Goal: Task Accomplishment & Management: Use online tool/utility

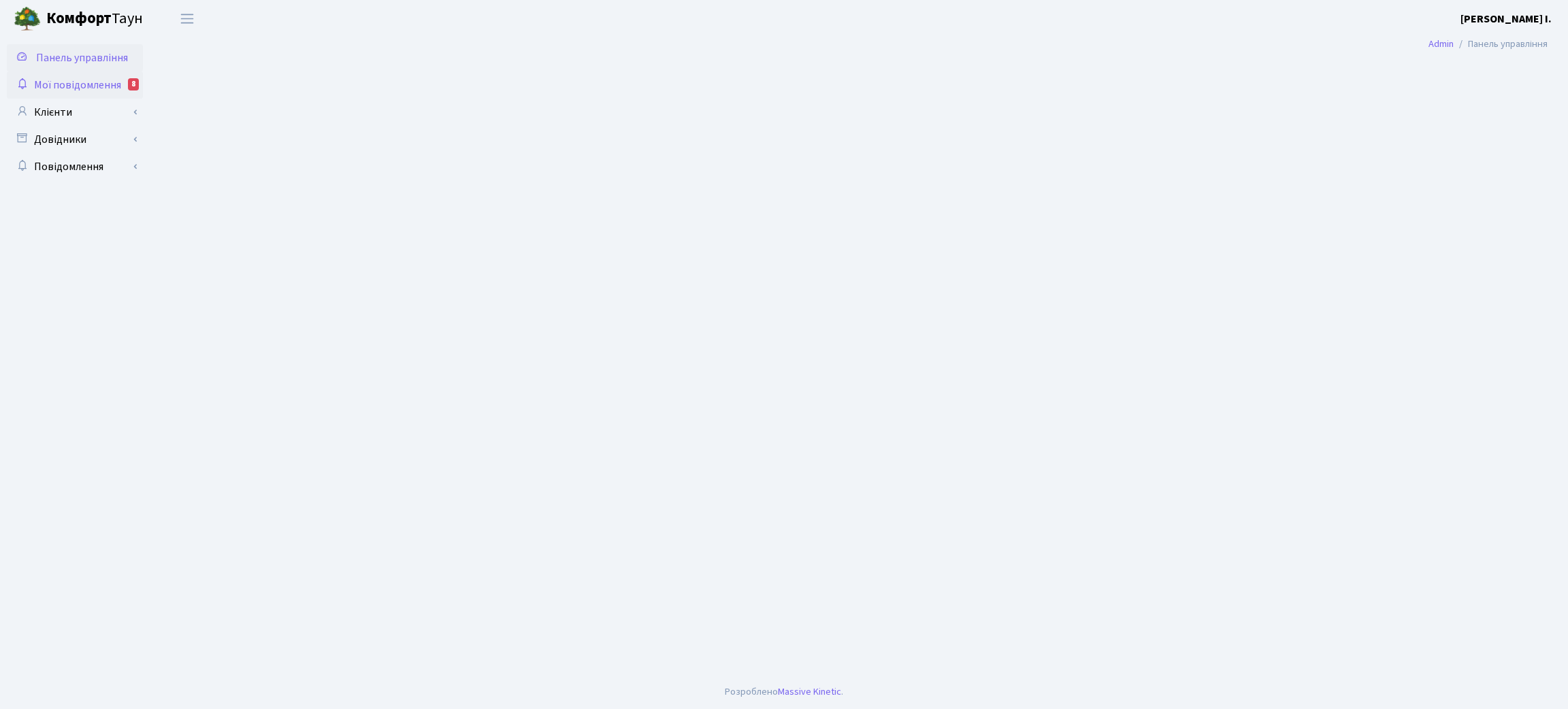
click at [108, 84] on span "Мої повідомлення" at bounding box center [77, 85] width 87 height 15
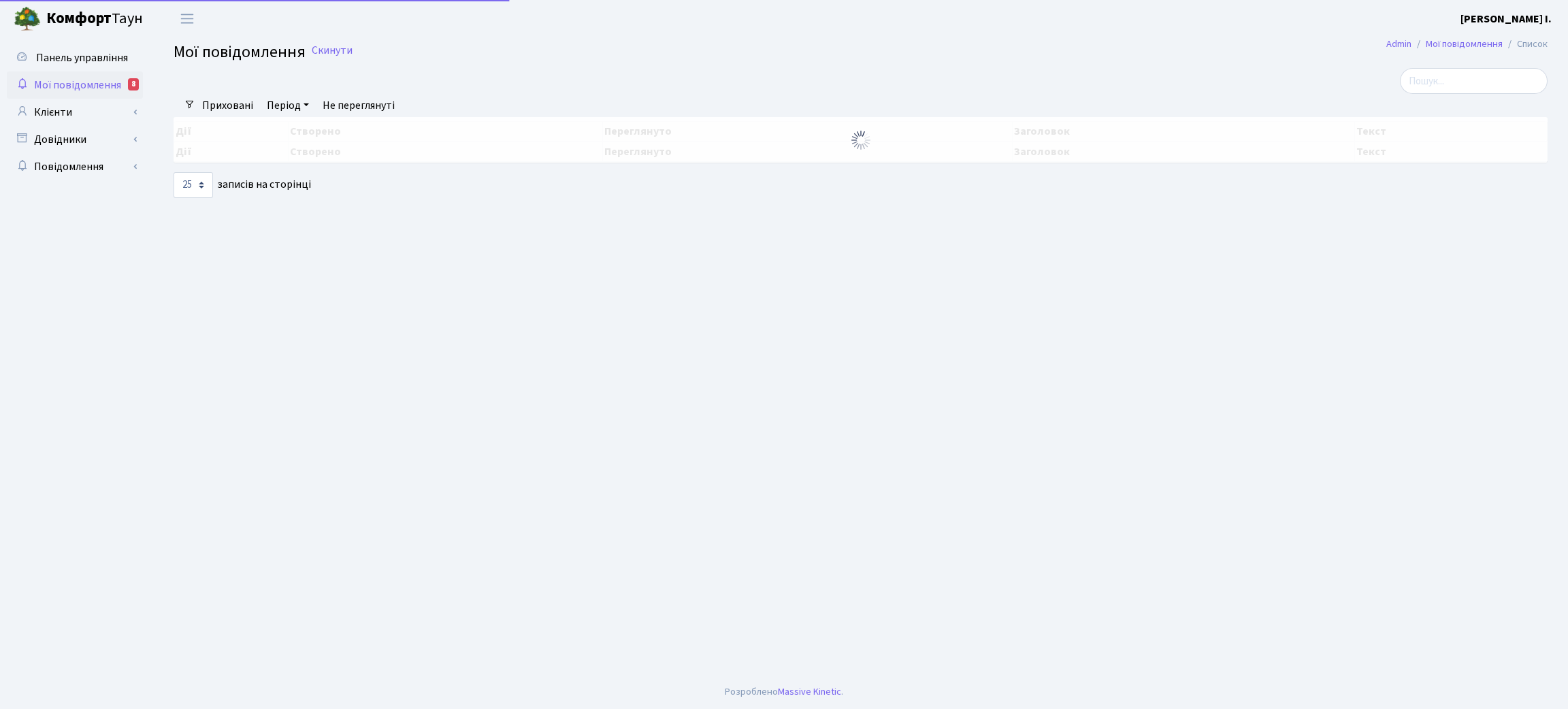
select select "25"
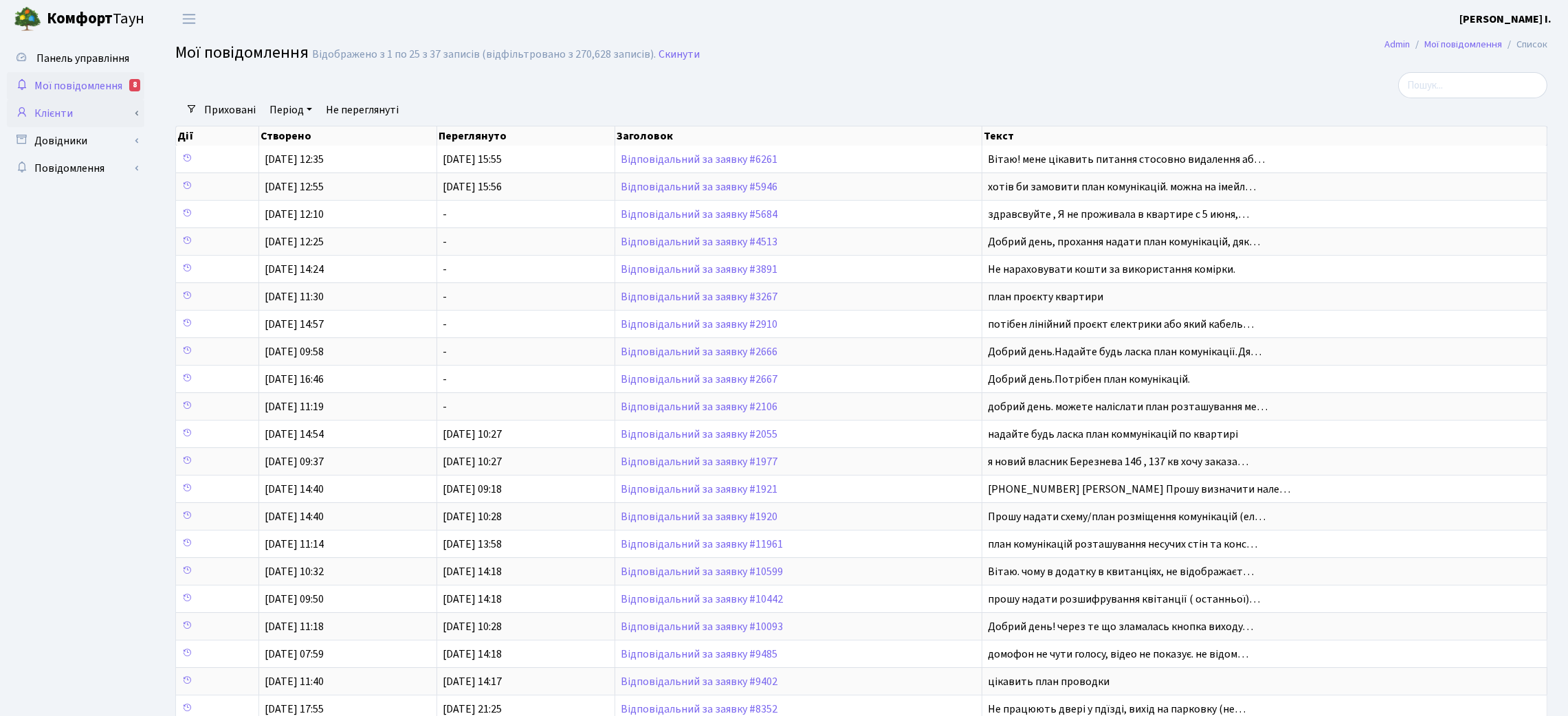
click at [110, 109] on link "Клієнти" at bounding box center [75, 113] width 137 height 28
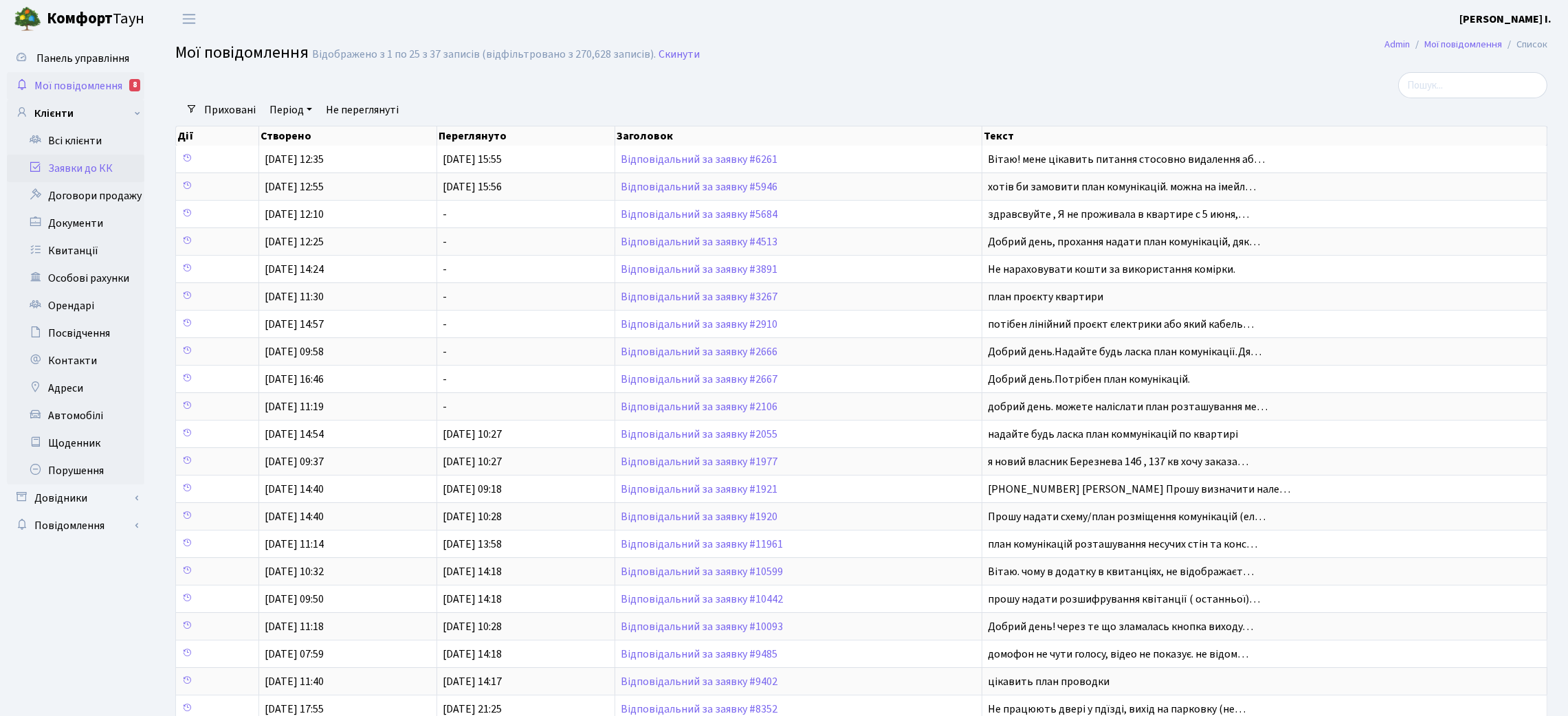
click at [104, 169] on link "Заявки до КК" at bounding box center [75, 169] width 137 height 28
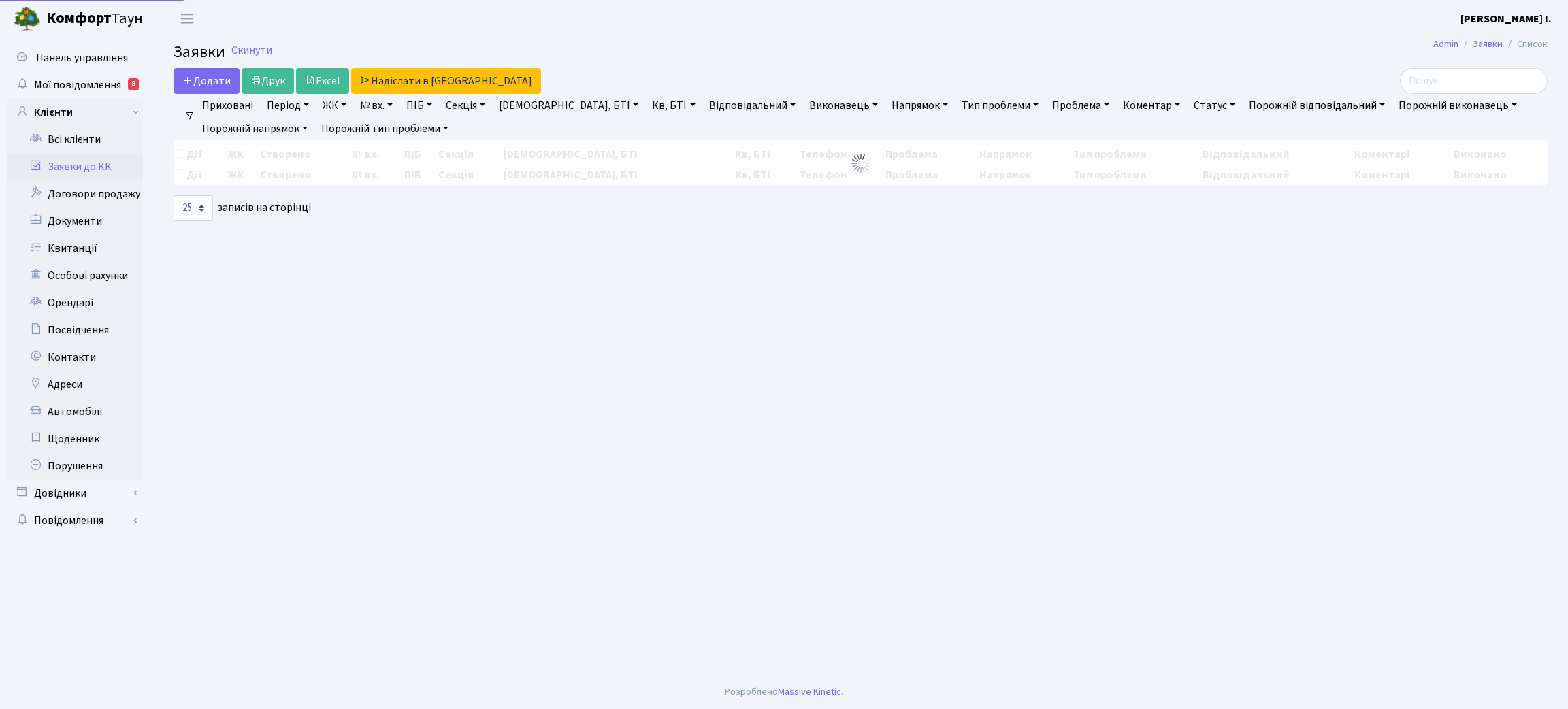
select select "25"
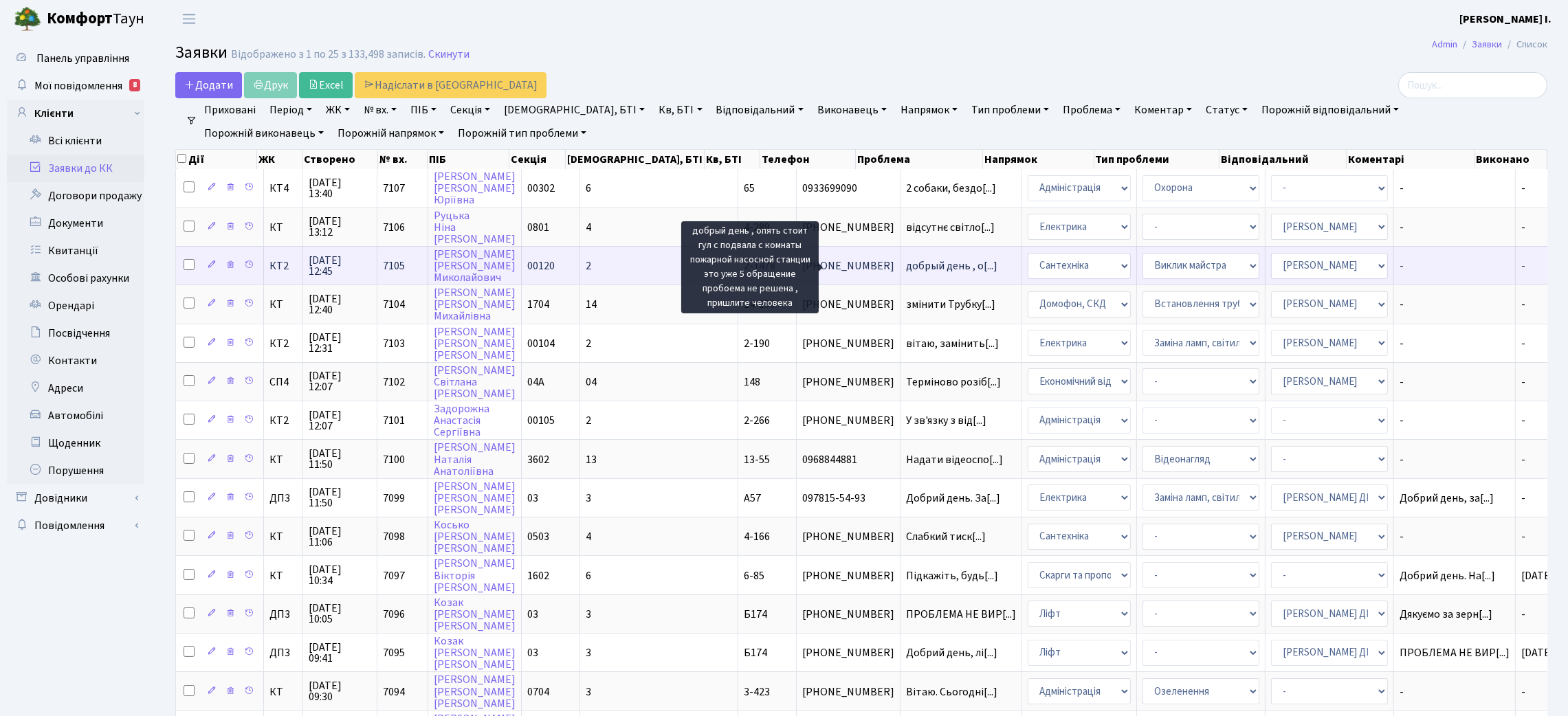
click at [907, 270] on span "добрый день , о[...]" at bounding box center [951, 266] width 91 height 15
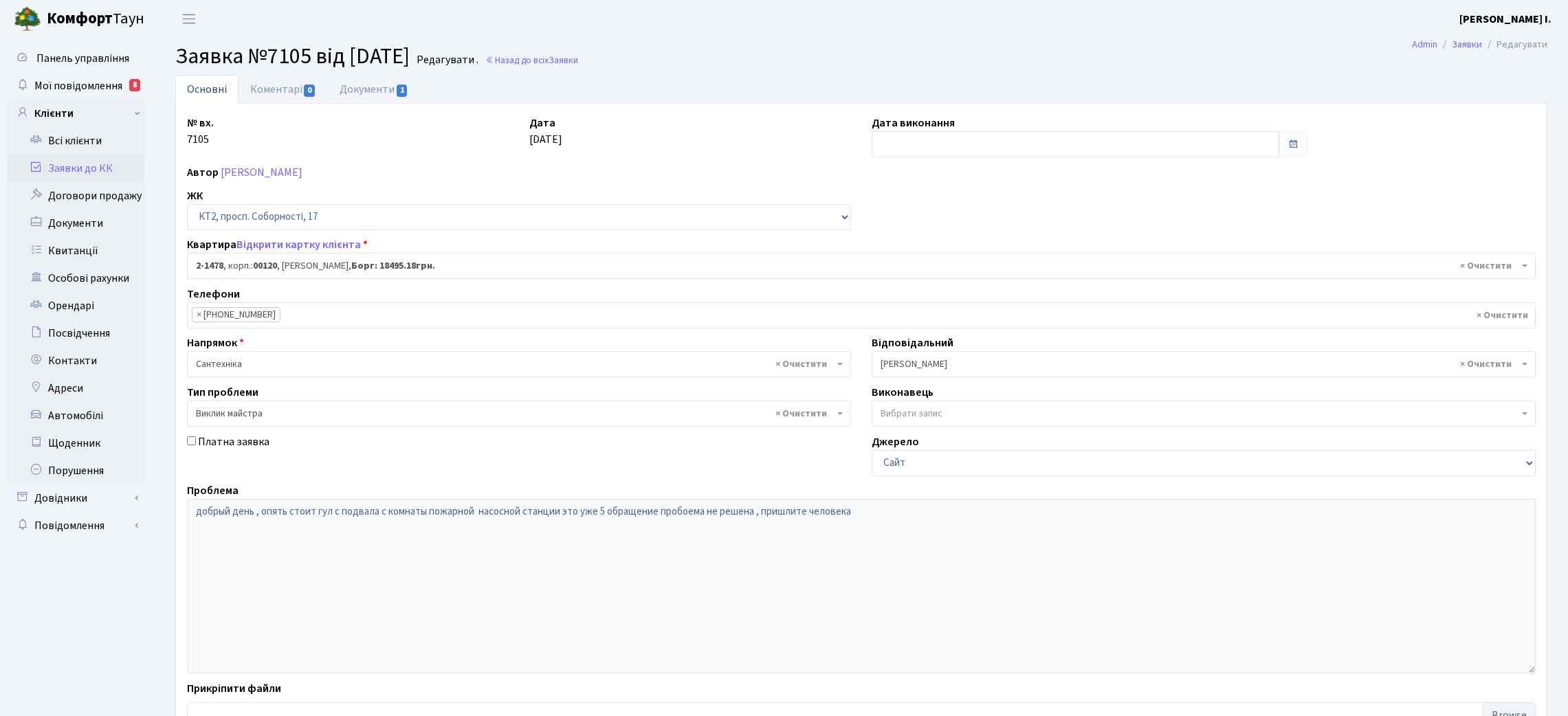
select select "13093"
select select "29"
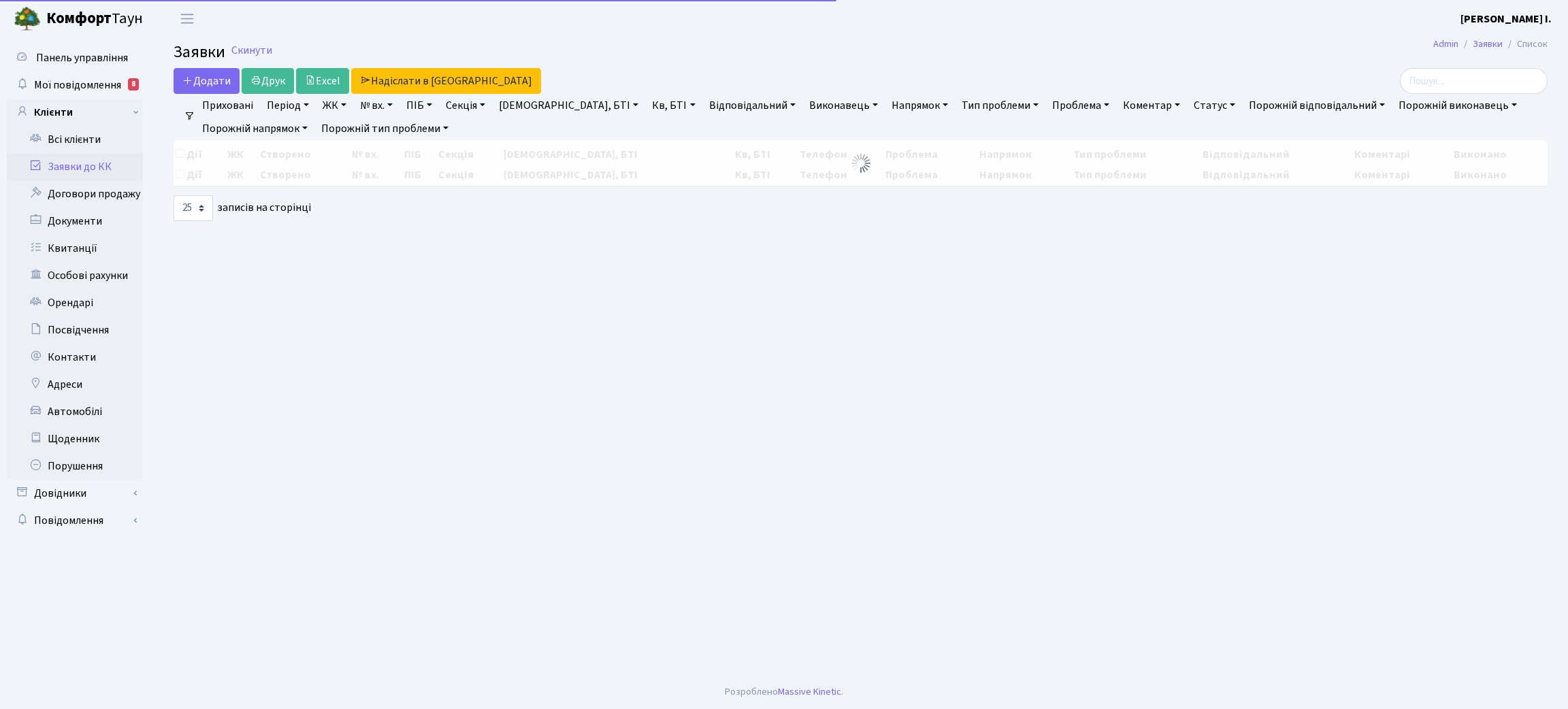
select select "25"
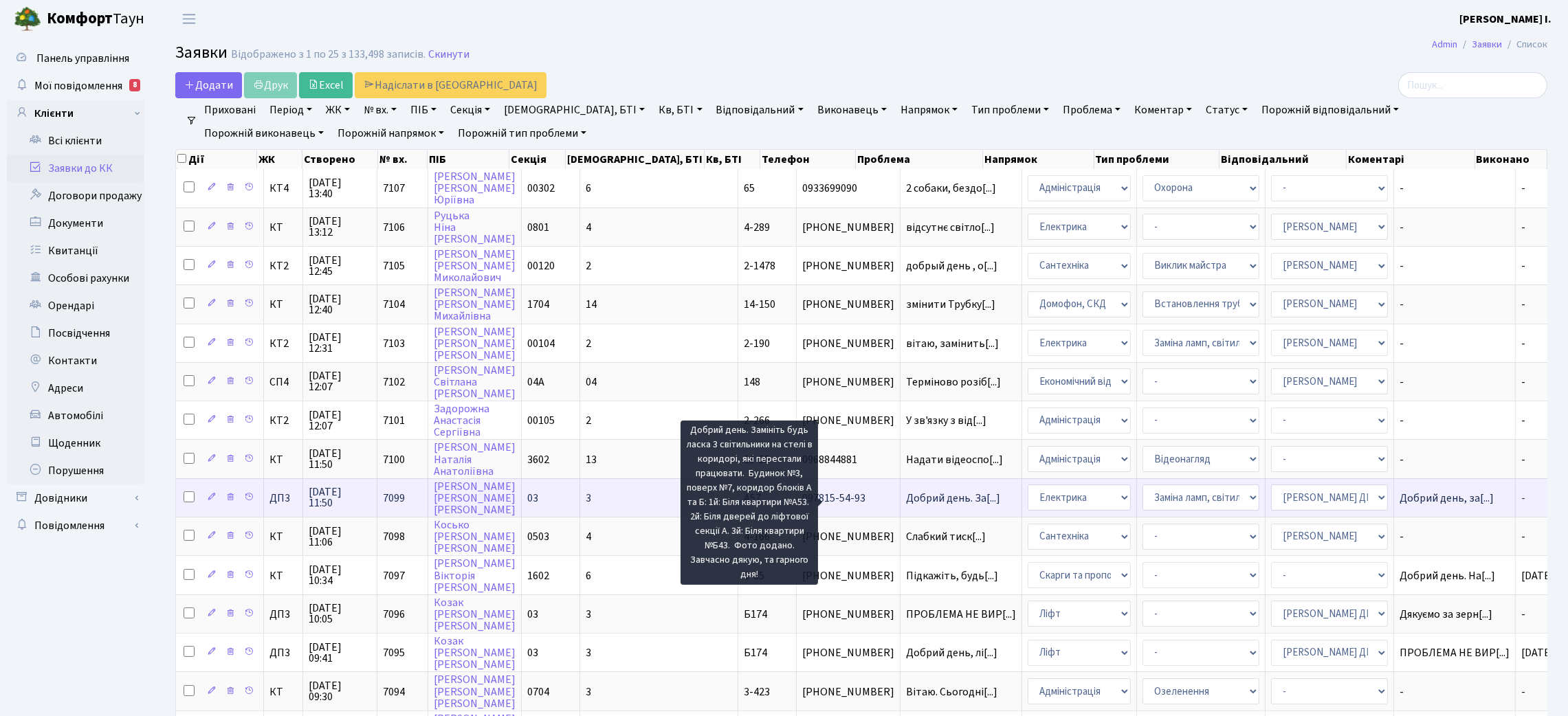
click at [910, 501] on span "Добрий день. За[...]" at bounding box center [953, 498] width 94 height 15
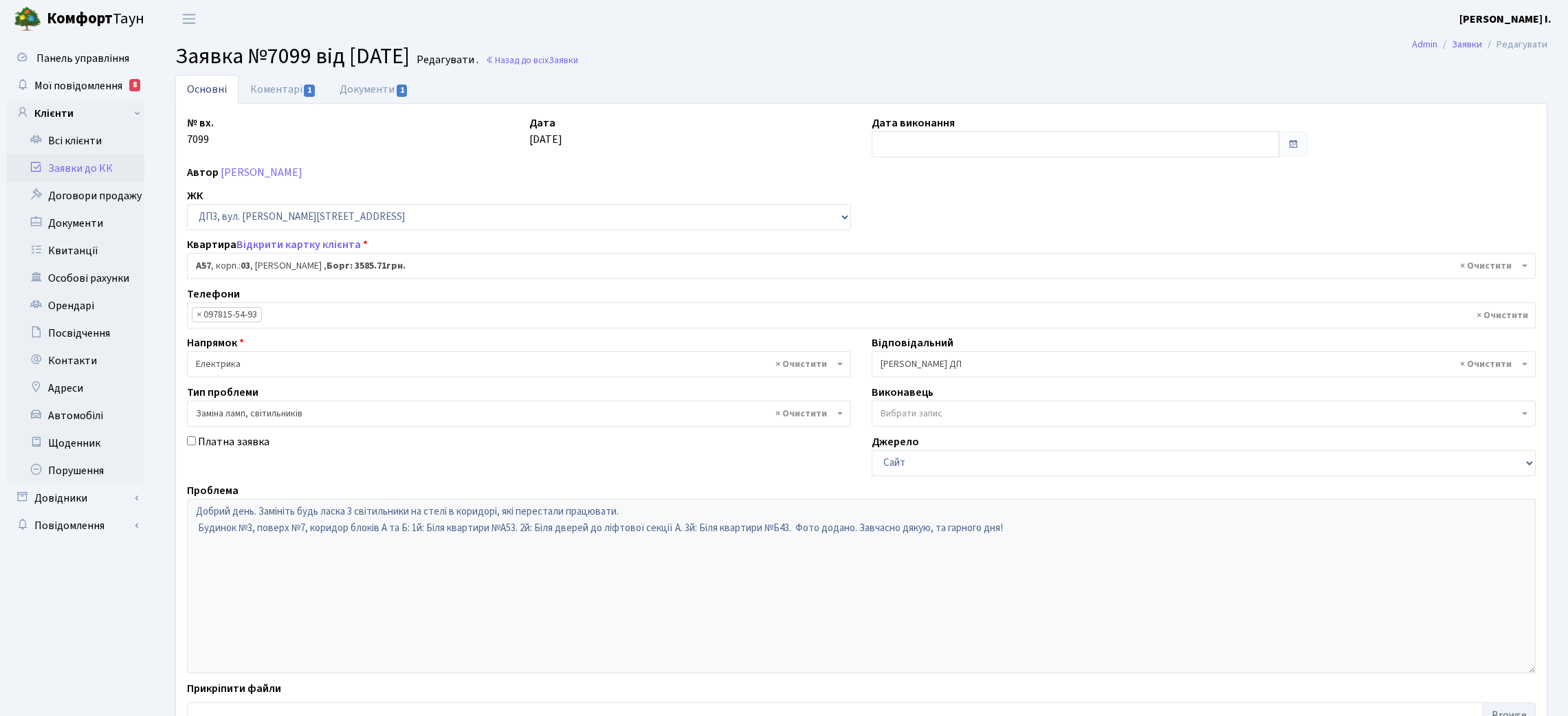
select select "31864"
select select "40"
click at [286, 86] on link "Коментарі 1" at bounding box center [283, 89] width 89 height 28
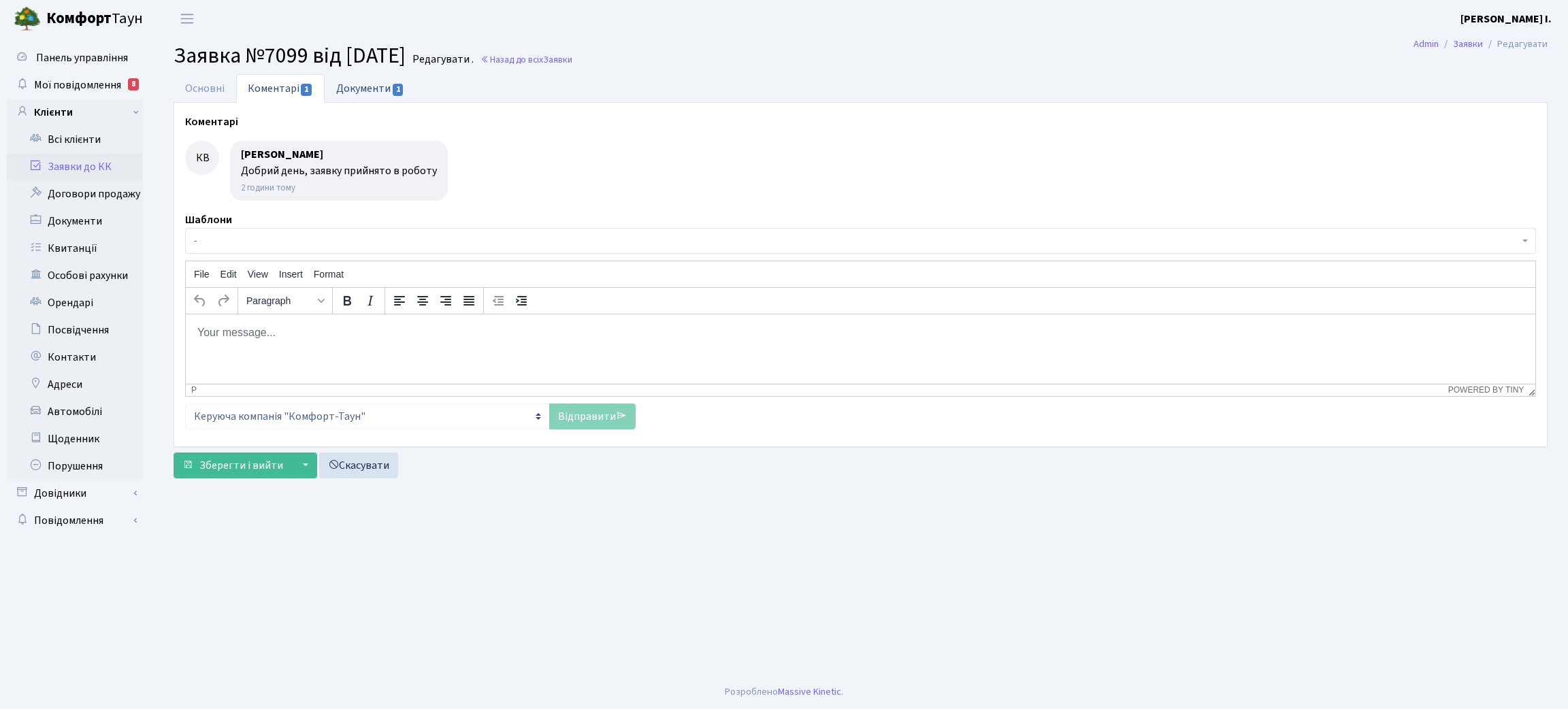
click at [368, 85] on link "Документи 1" at bounding box center [370, 88] width 91 height 28
select select "25"
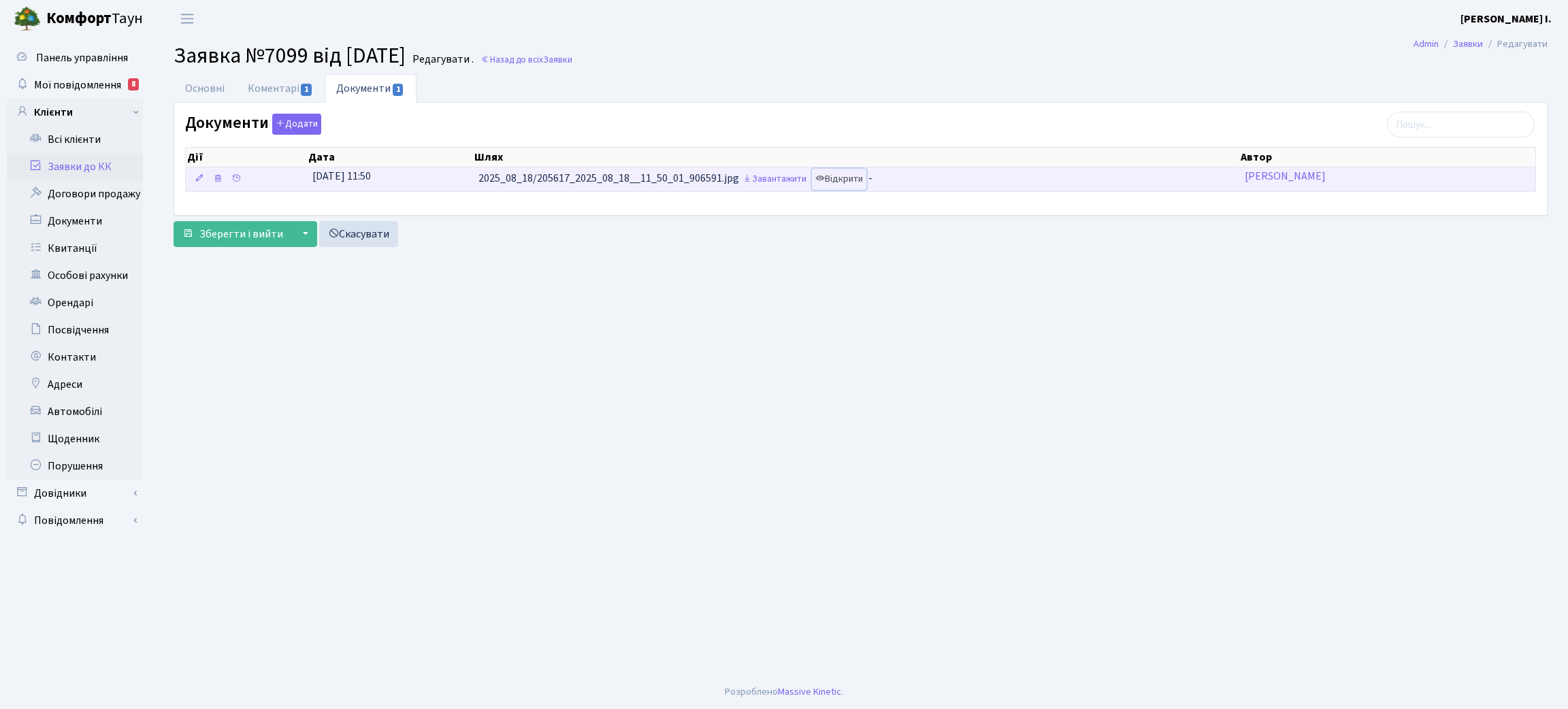
click at [855, 177] on link "Відкрити" at bounding box center [839, 179] width 54 height 21
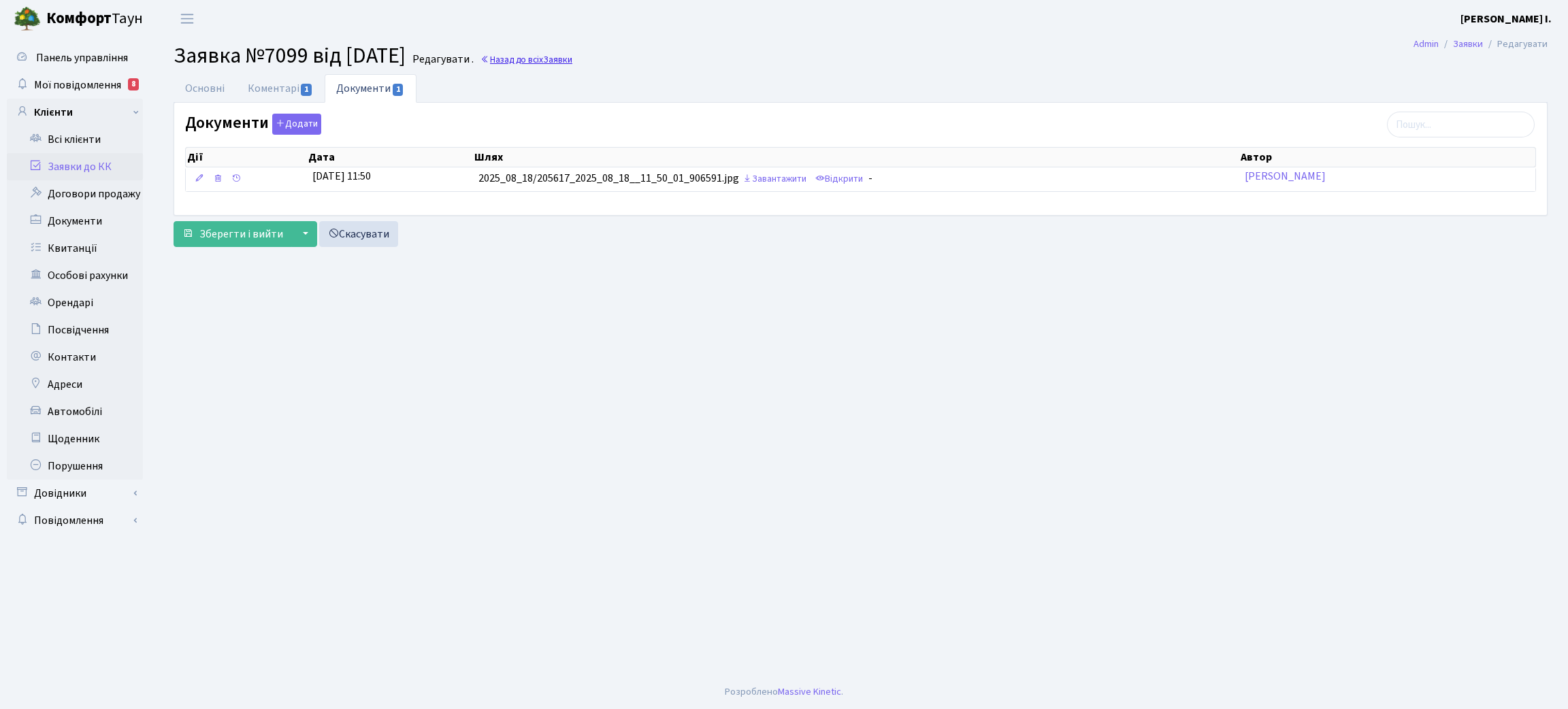
click at [572, 57] on span "Заявки" at bounding box center [558, 59] width 29 height 13
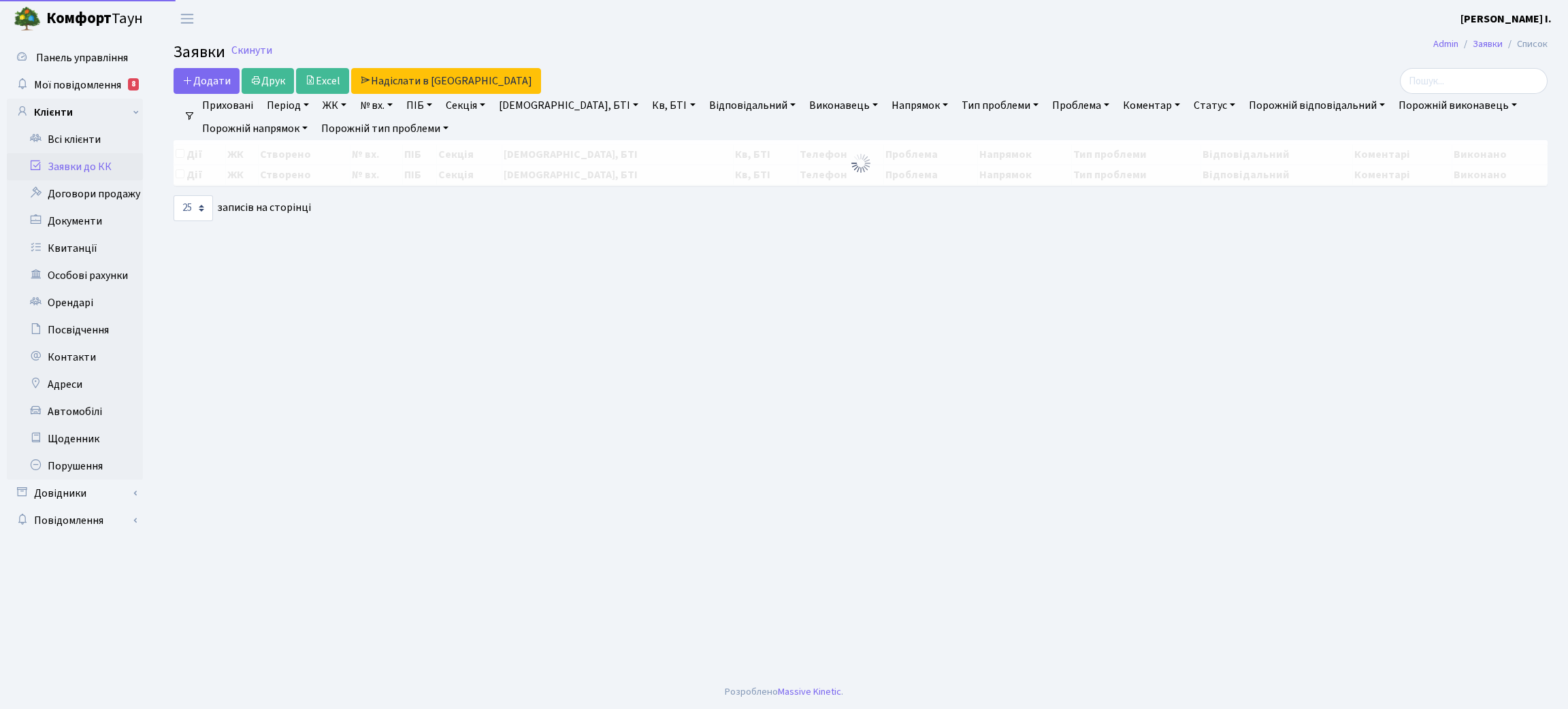
select select "25"
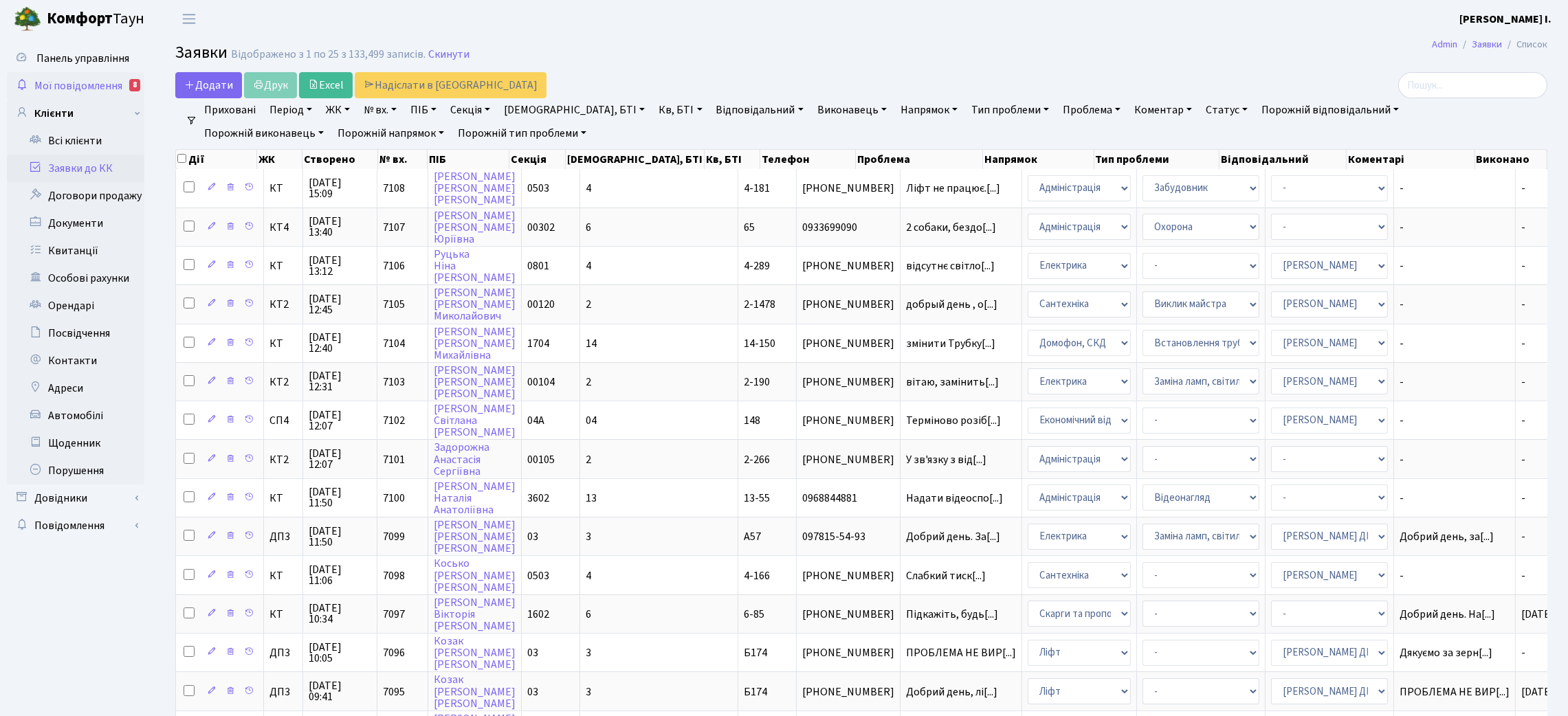
click at [92, 86] on span "Мої повідомлення" at bounding box center [78, 85] width 88 height 15
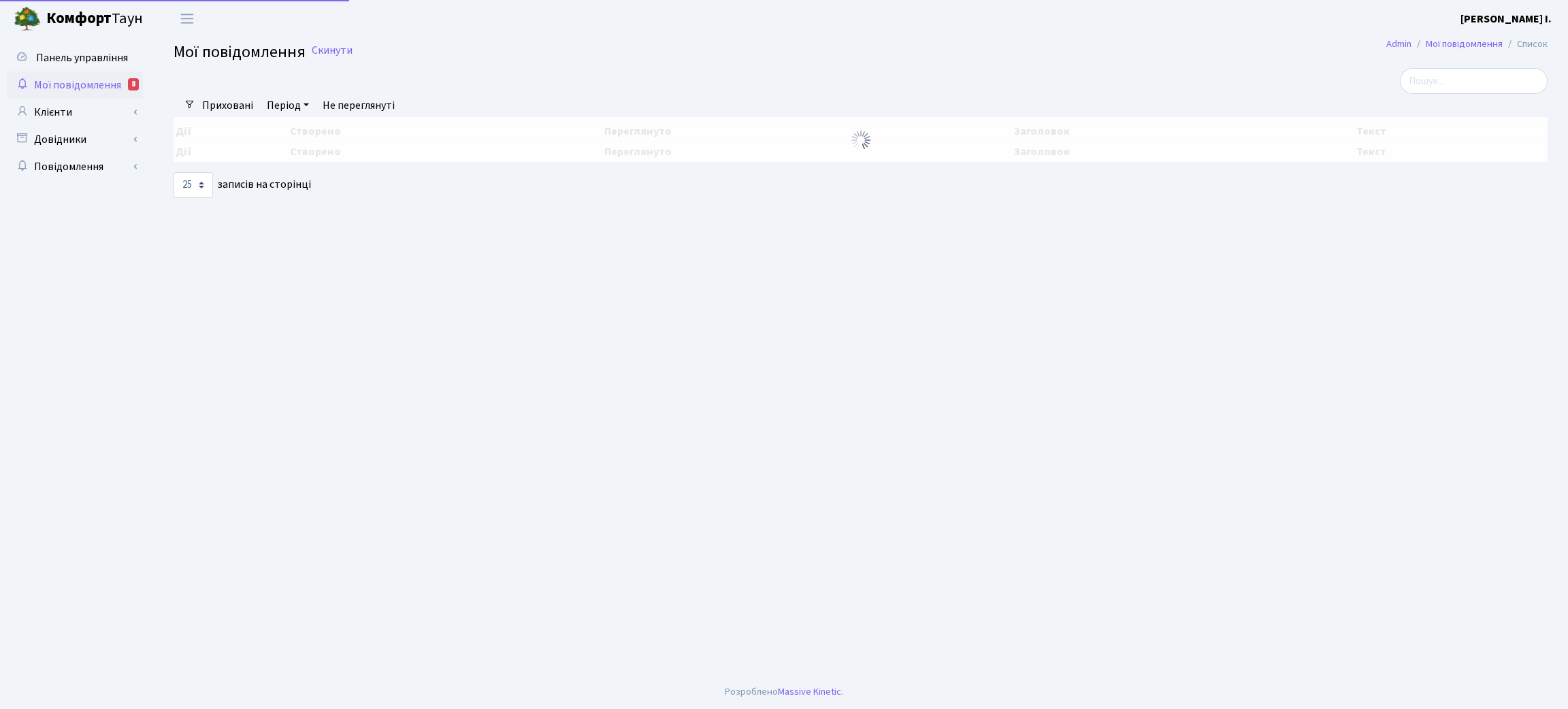
select select "25"
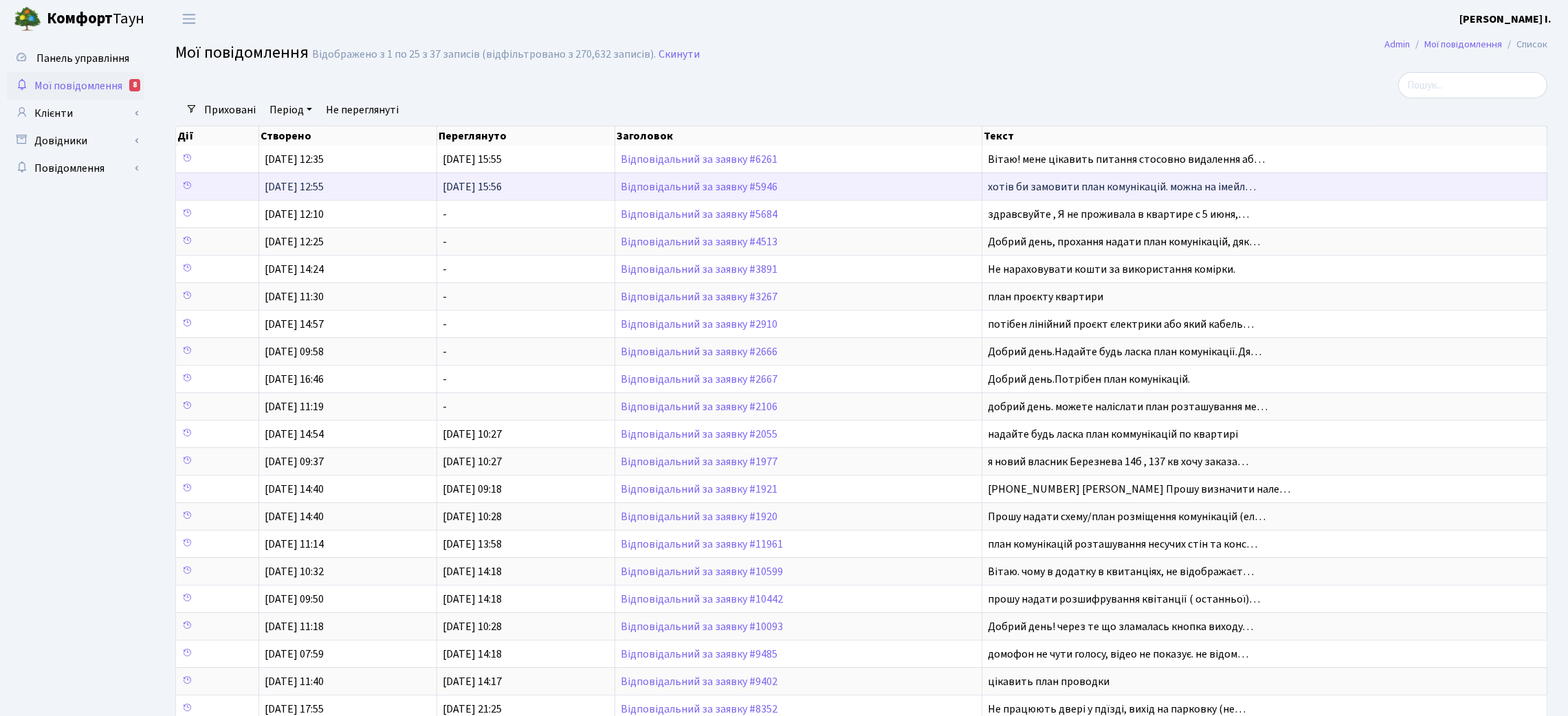
click at [832, 191] on span "Відповідальний за заявку #5946" at bounding box center [798, 186] width 355 height 11
click at [1035, 189] on span "хотів би замовити план комунікацій. можна на імейл…" at bounding box center [1122, 186] width 268 height 15
click at [967, 180] on td "Відповідальний за заявку #5946" at bounding box center [799, 186] width 367 height 28
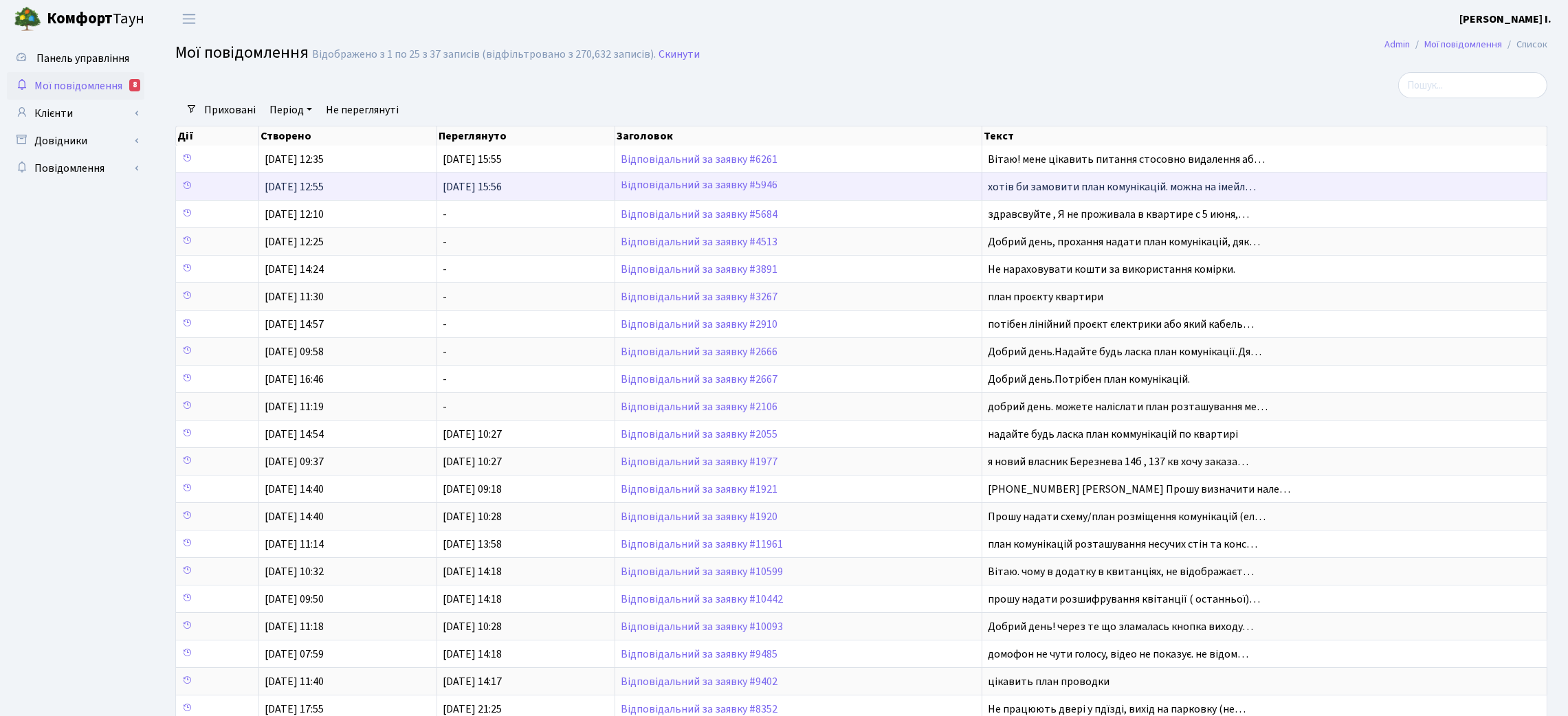
click at [892, 188] on span "Відповідальний за заявку #5946" at bounding box center [798, 186] width 355 height 11
click at [391, 176] on td "[DATE] 12:55" at bounding box center [349, 186] width 178 height 28
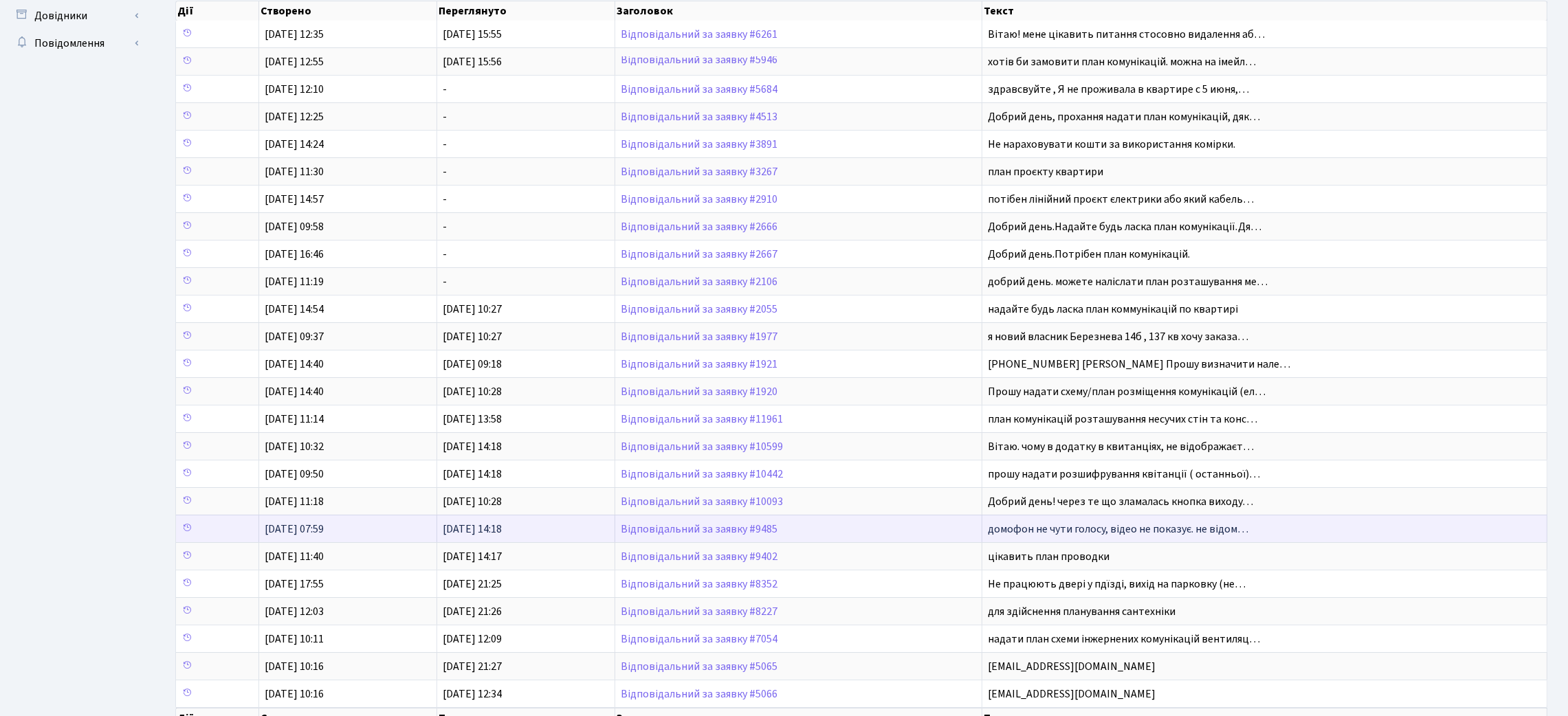
scroll to position [0, 0]
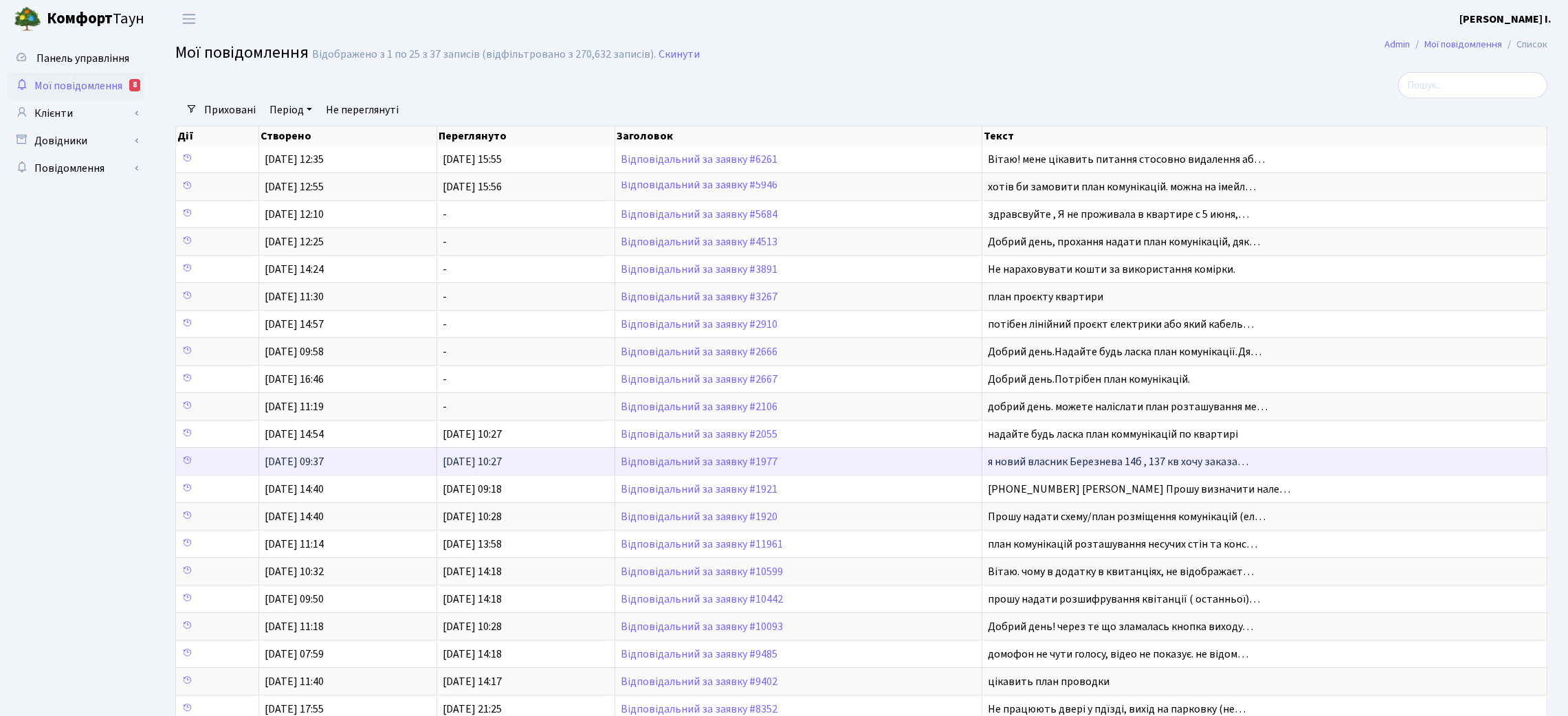
click at [811, 468] on span "Відповідальний за заявку #1977" at bounding box center [798, 462] width 355 height 11
click at [707, 465] on link "Відповідальний за заявку #1977" at bounding box center [699, 462] width 156 height 15
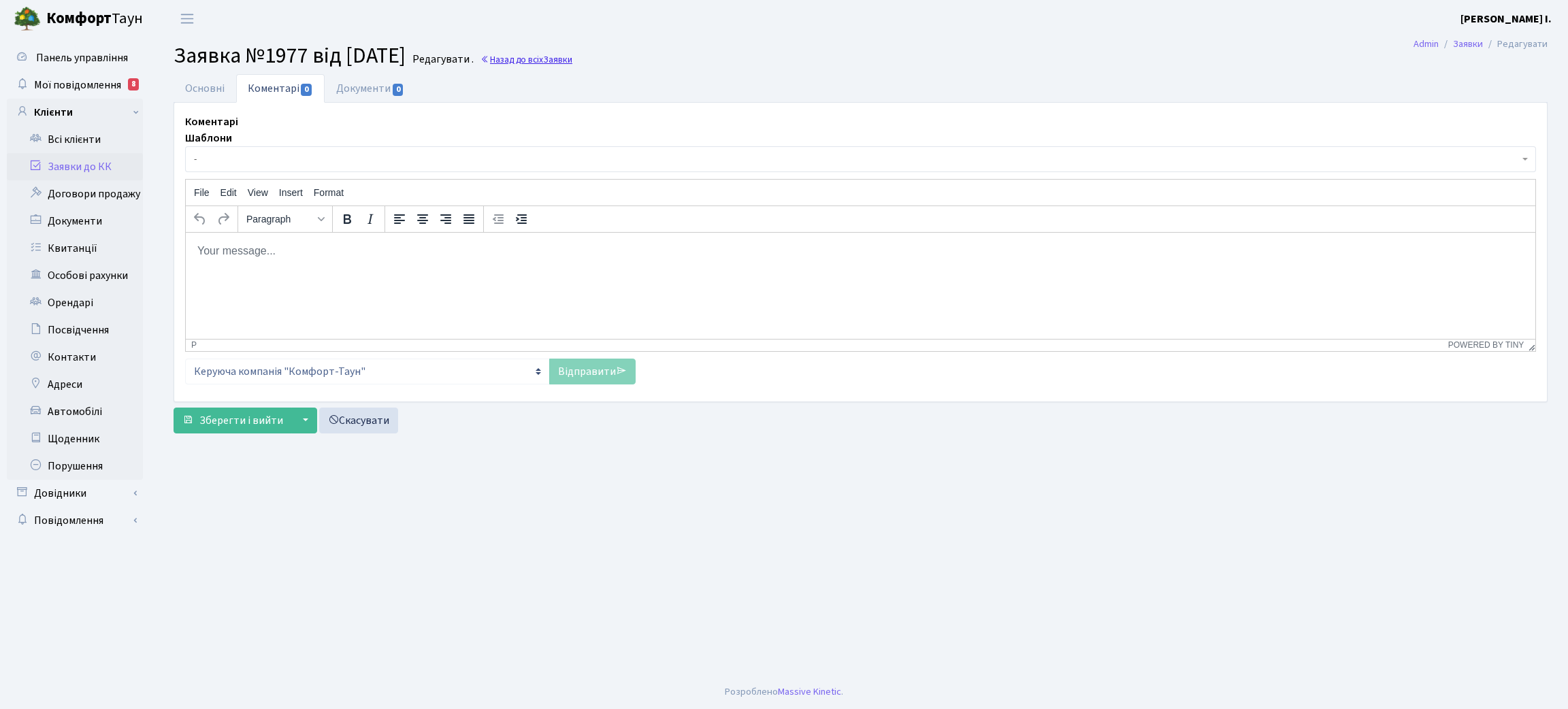
click at [551, 61] on link "Назад до всіх Заявки" at bounding box center [526, 59] width 92 height 13
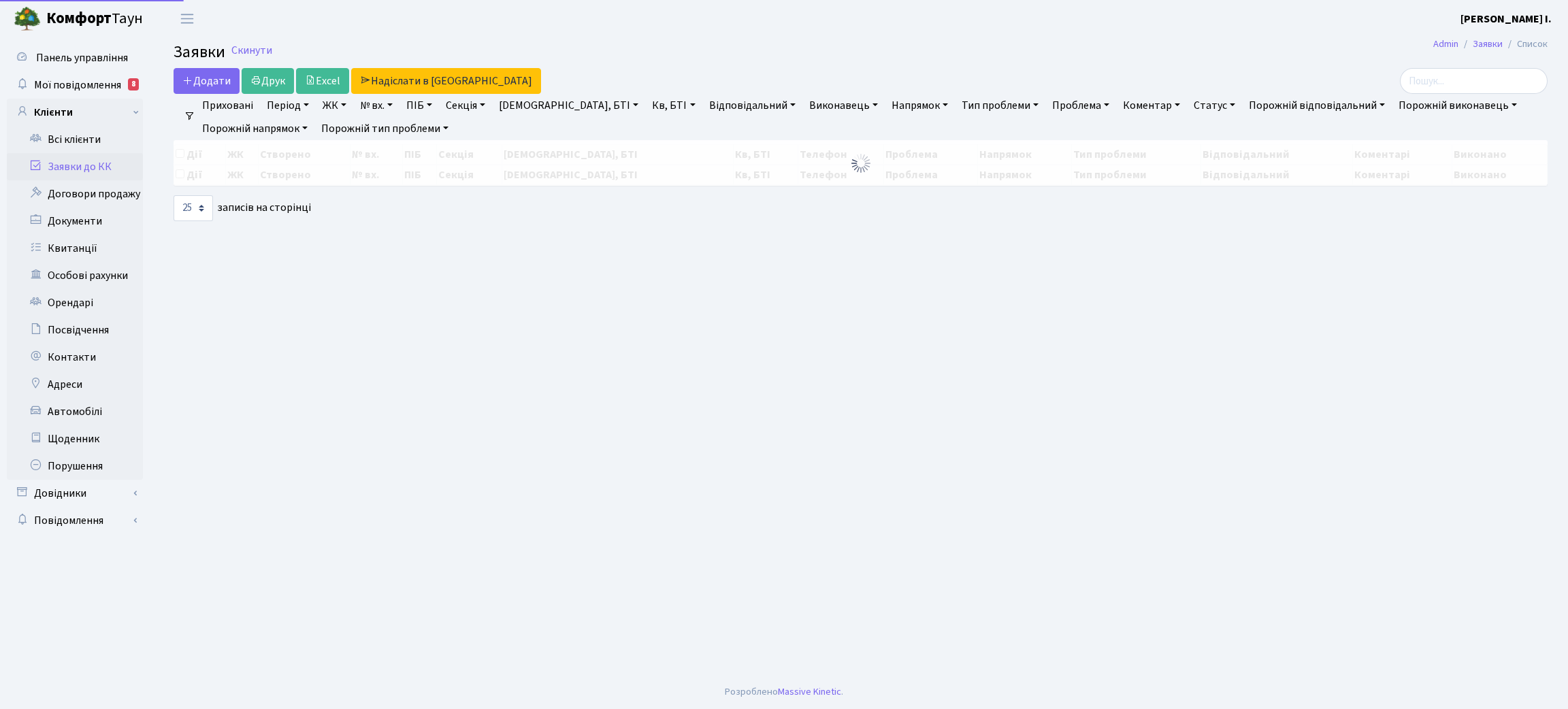
select select "25"
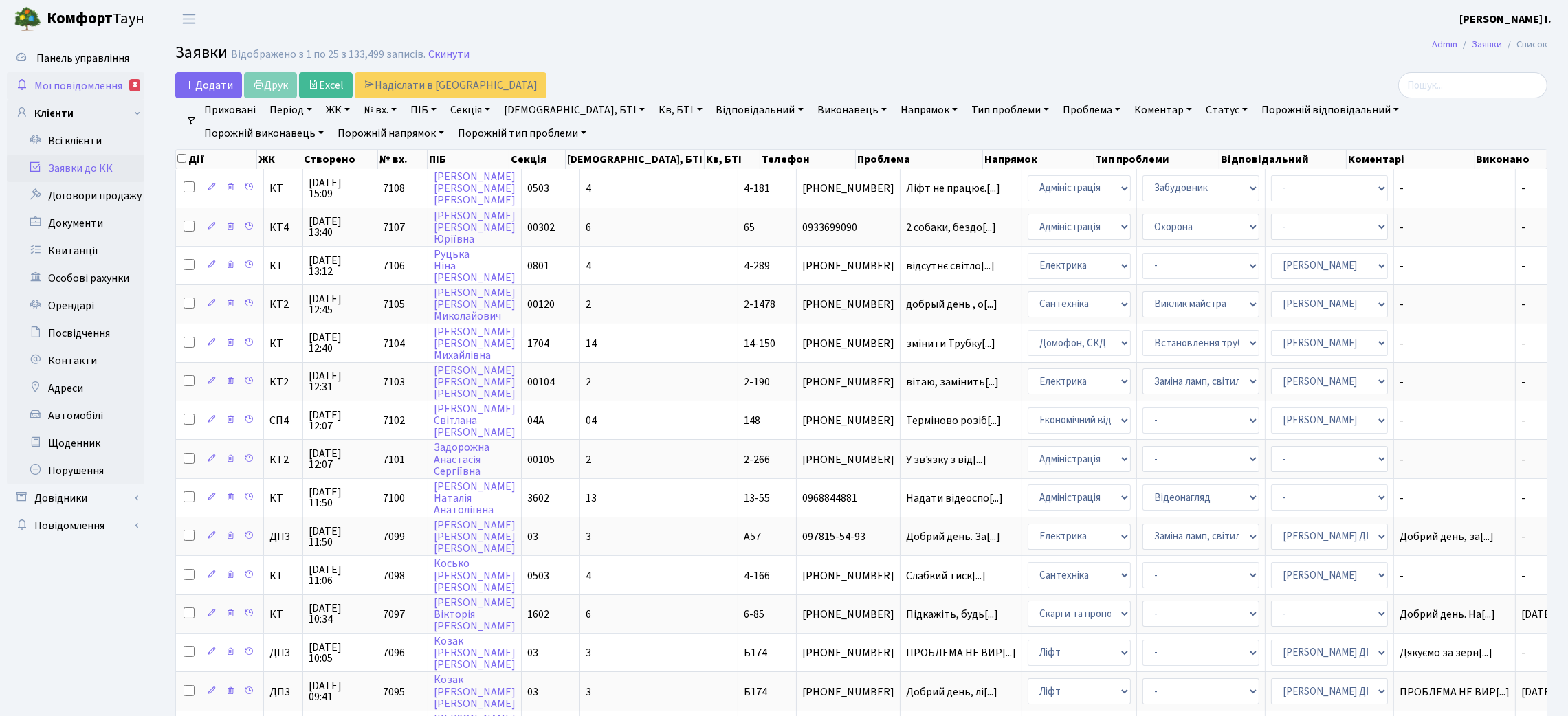
click at [94, 88] on span "Мої повідомлення" at bounding box center [78, 85] width 88 height 15
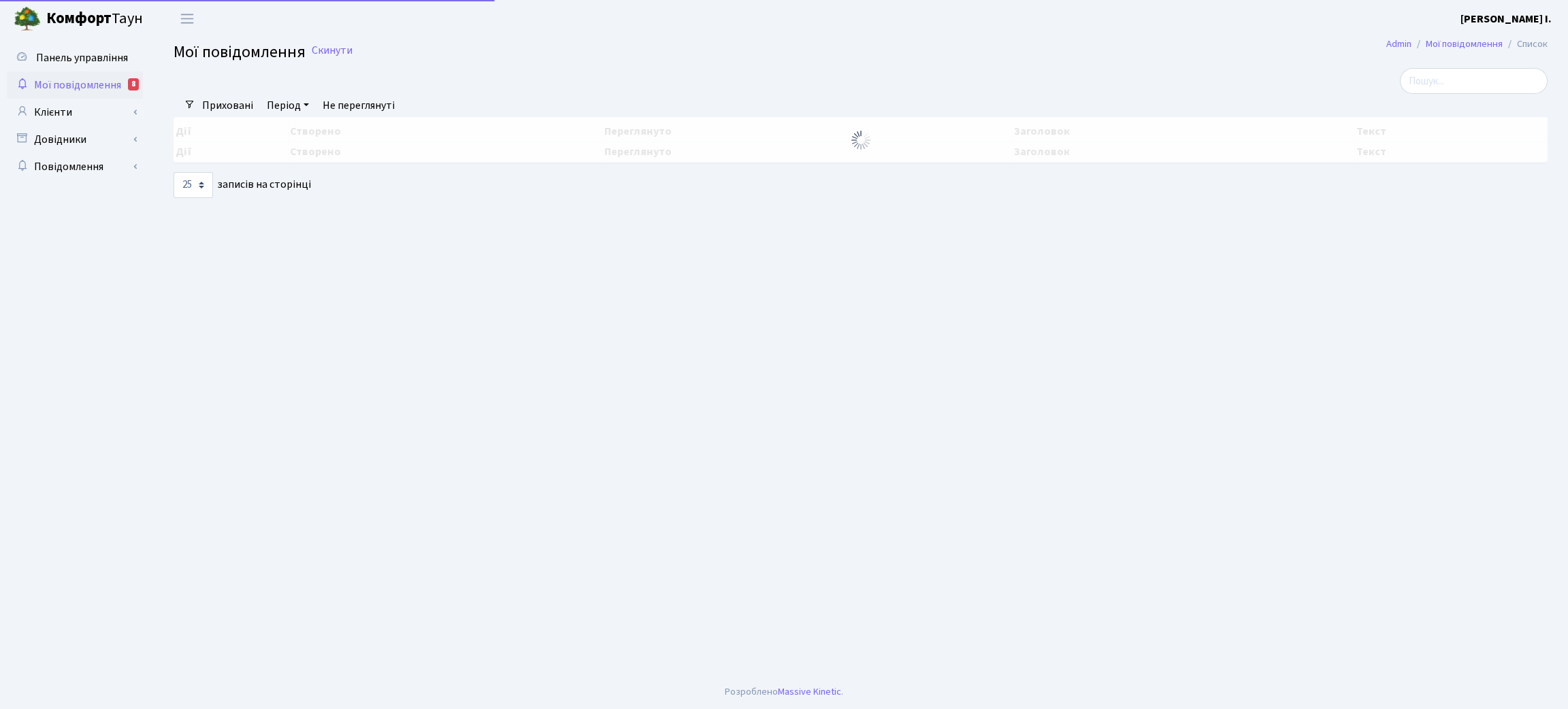
select select "25"
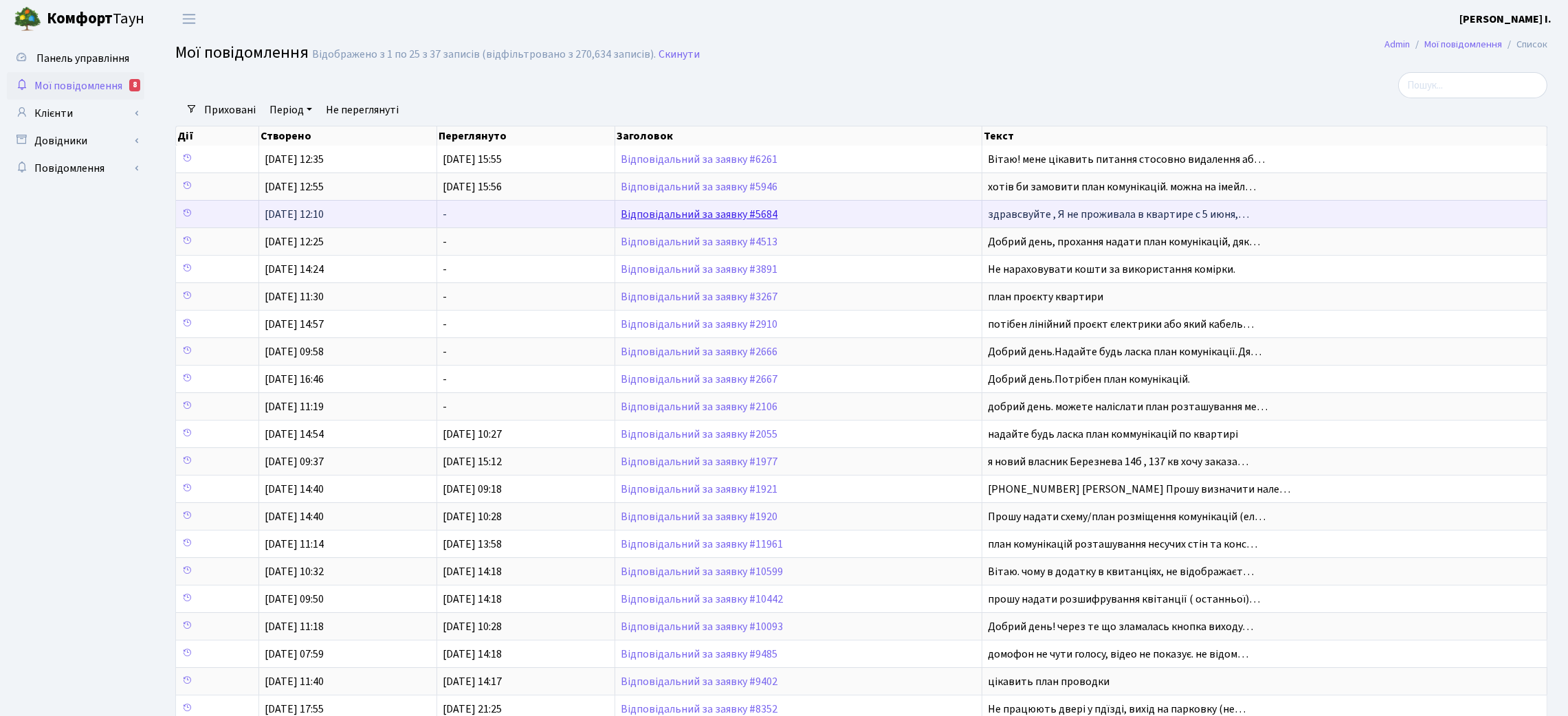
click at [723, 218] on link "Відповідальний за заявку #5684" at bounding box center [699, 214] width 156 height 15
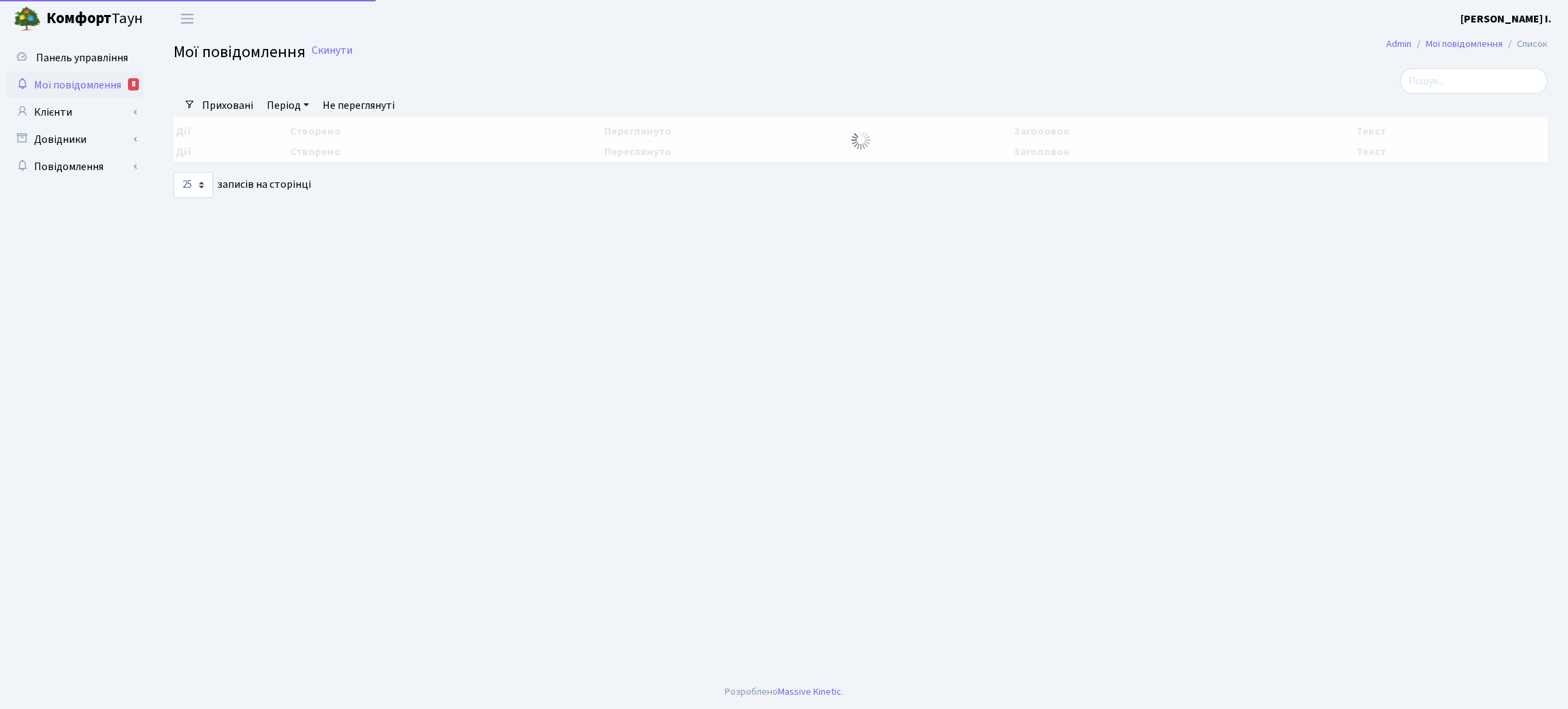
select select "25"
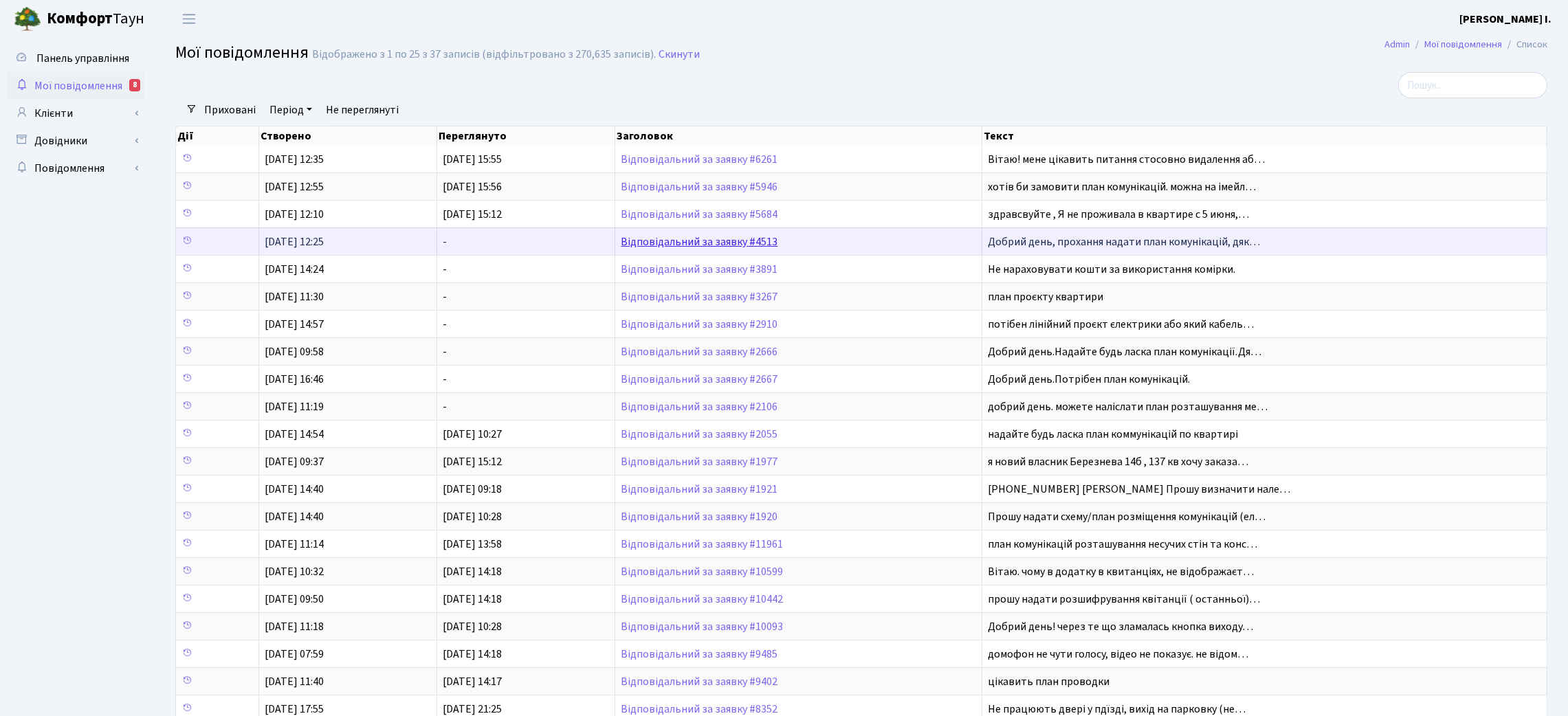
click at [671, 242] on link "Відповідальний за заявку #4513" at bounding box center [699, 242] width 156 height 15
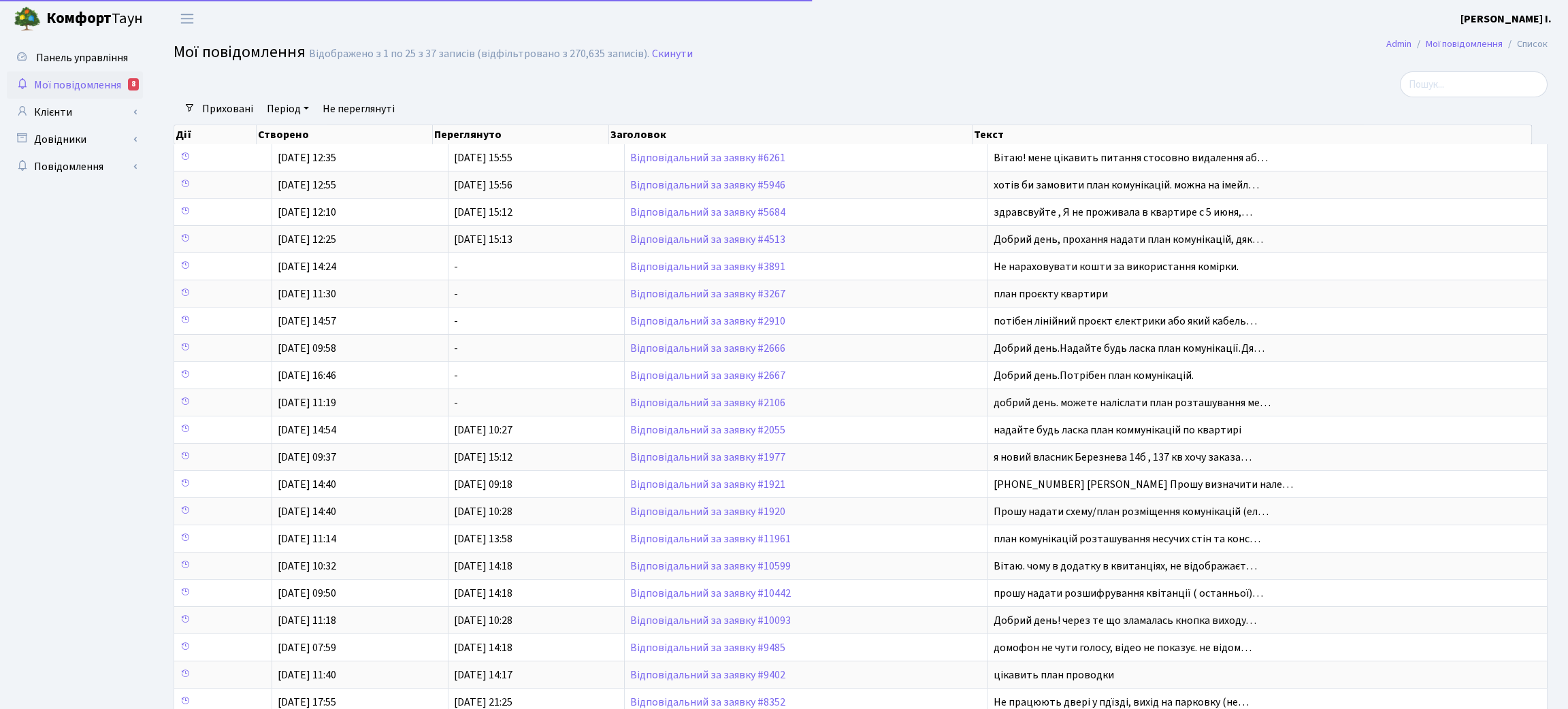
select select "25"
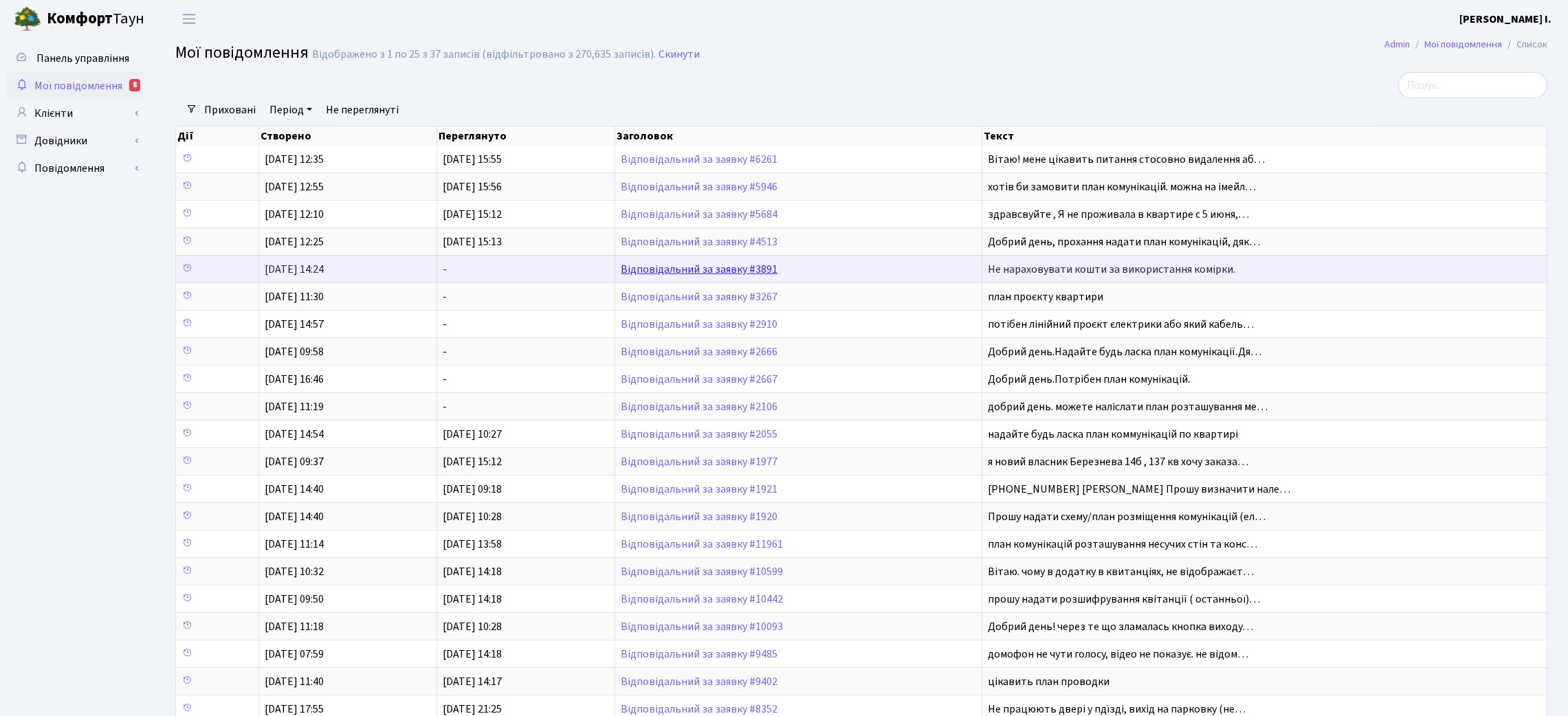
click at [666, 272] on link "Відповідальний за заявку #3891" at bounding box center [699, 269] width 156 height 15
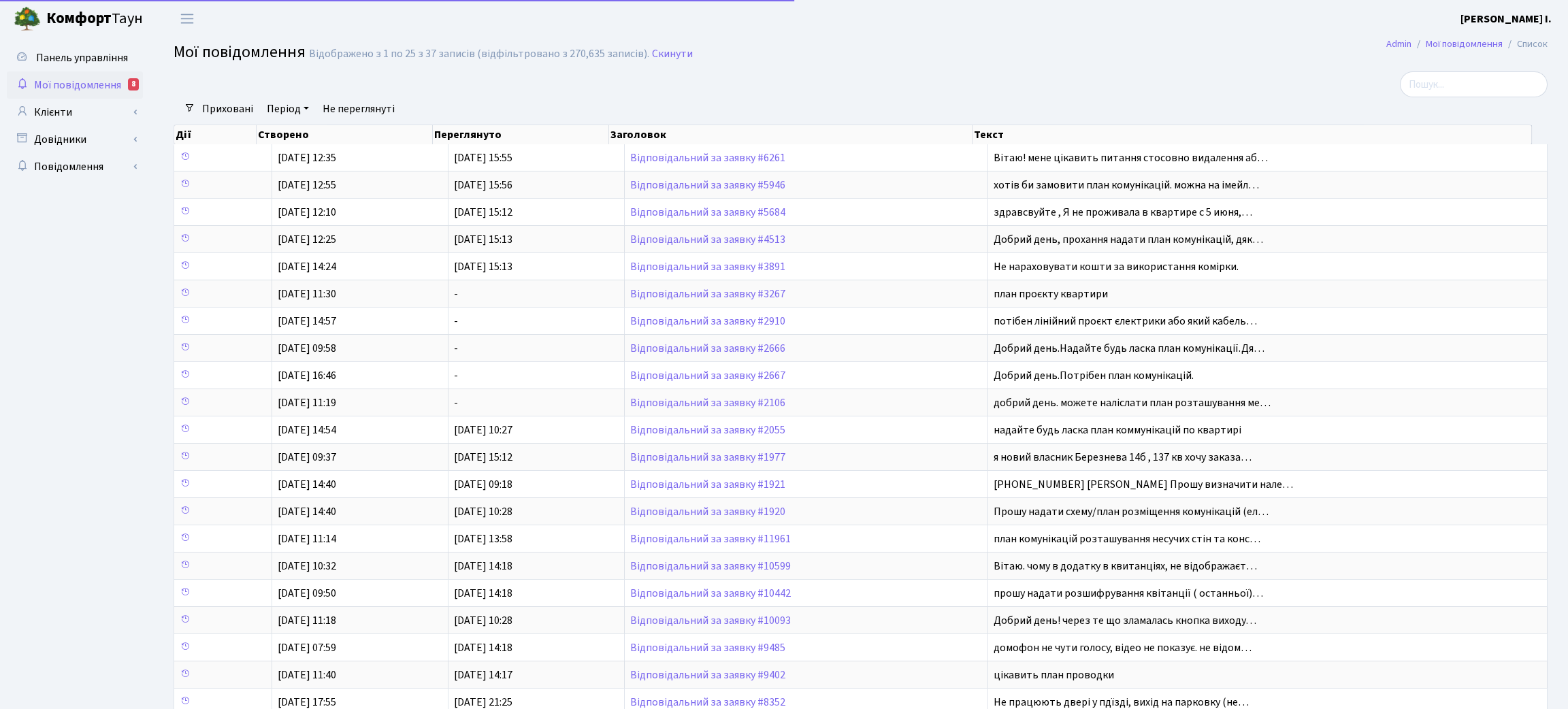
select select "25"
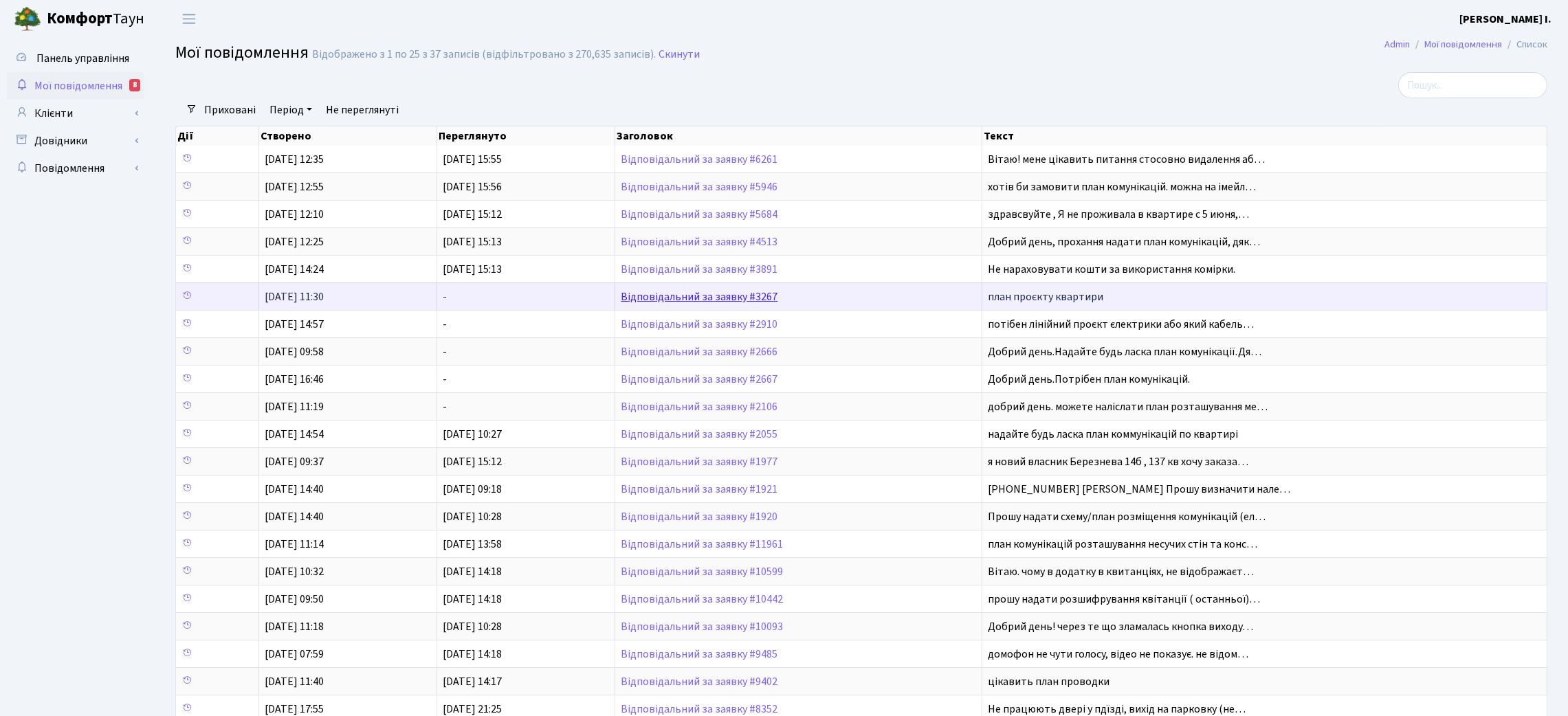
click at [728, 300] on link "Відповідальний за заявку #3267" at bounding box center [699, 297] width 156 height 15
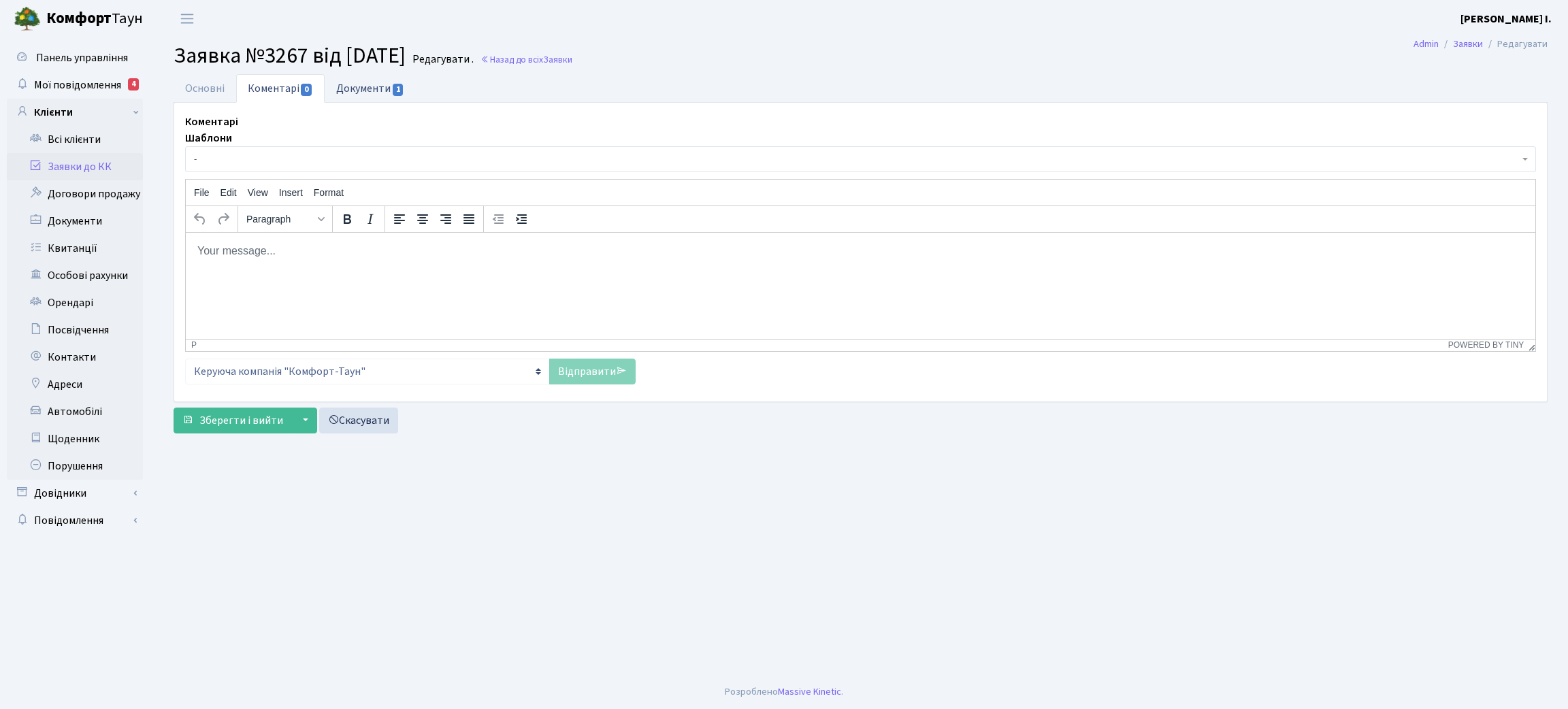
click at [379, 89] on link "Документи 1" at bounding box center [370, 88] width 91 height 28
select select "25"
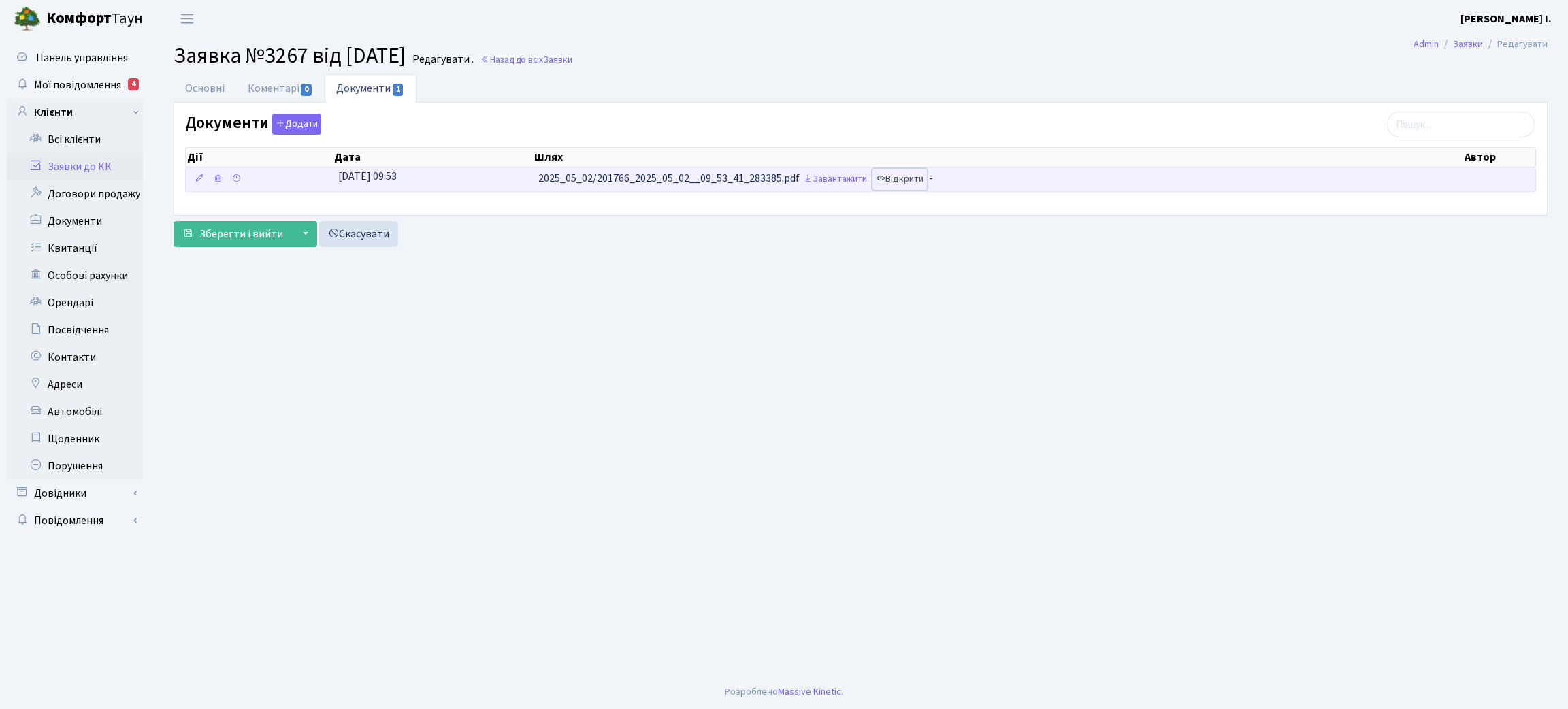
click at [916, 182] on link "Відкрити" at bounding box center [899, 179] width 54 height 21
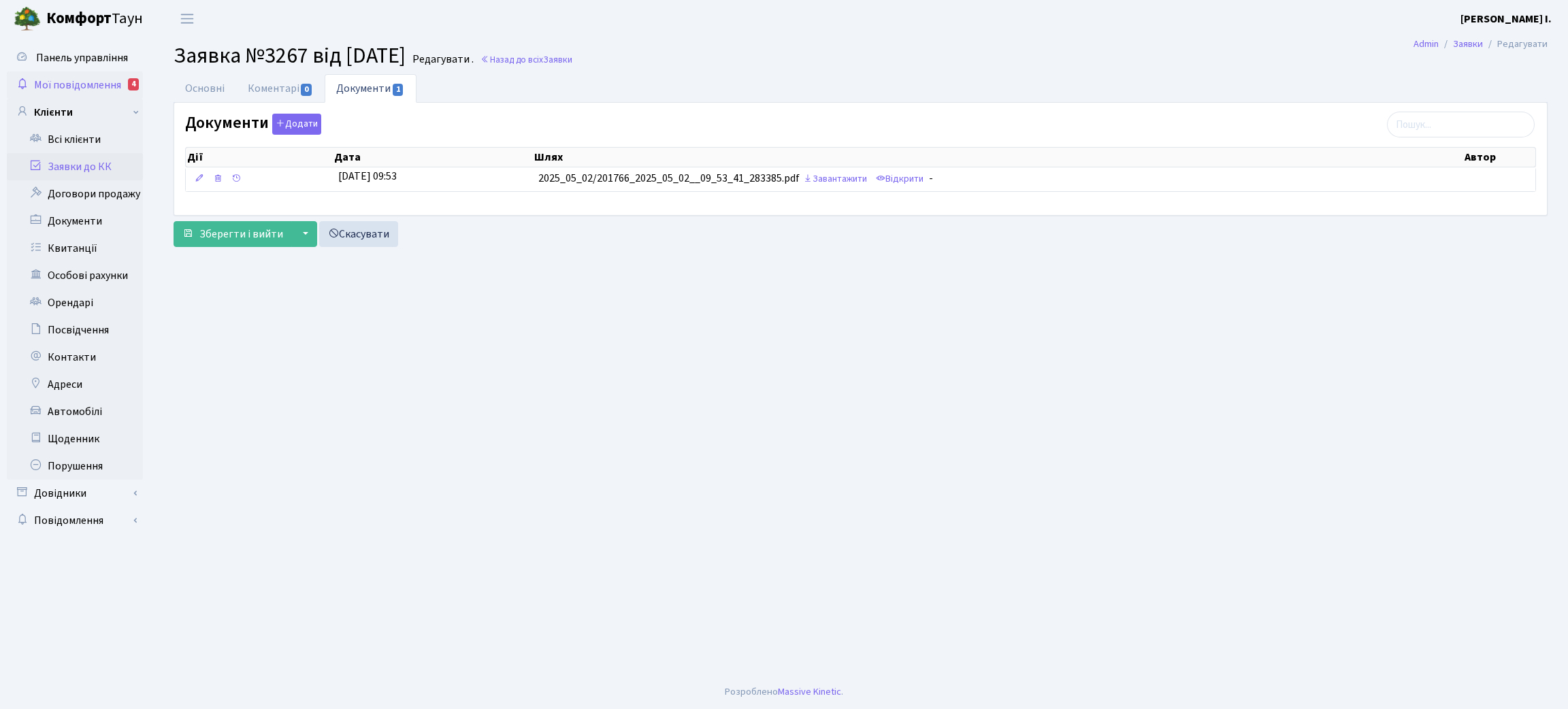
click at [95, 84] on span "Мої повідомлення" at bounding box center [77, 85] width 87 height 15
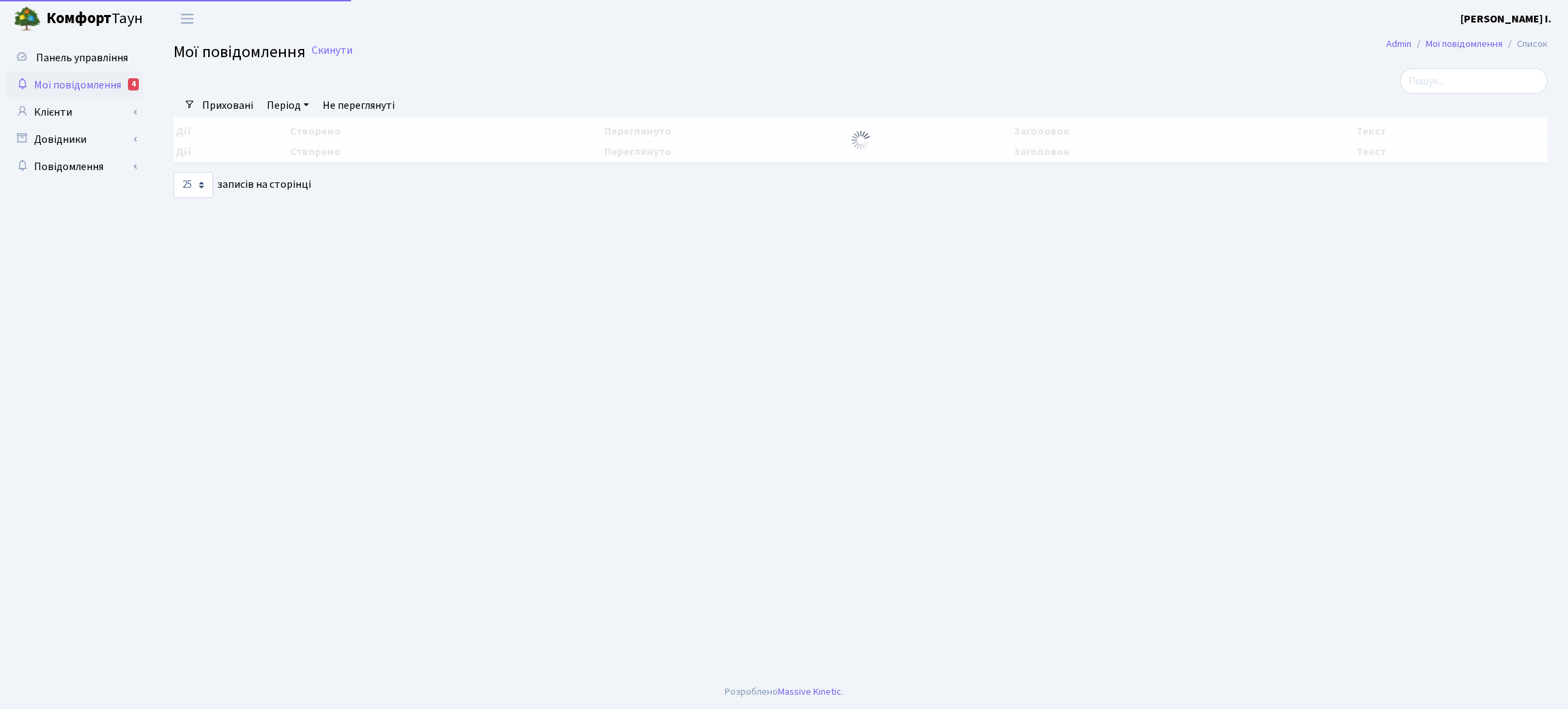
select select "25"
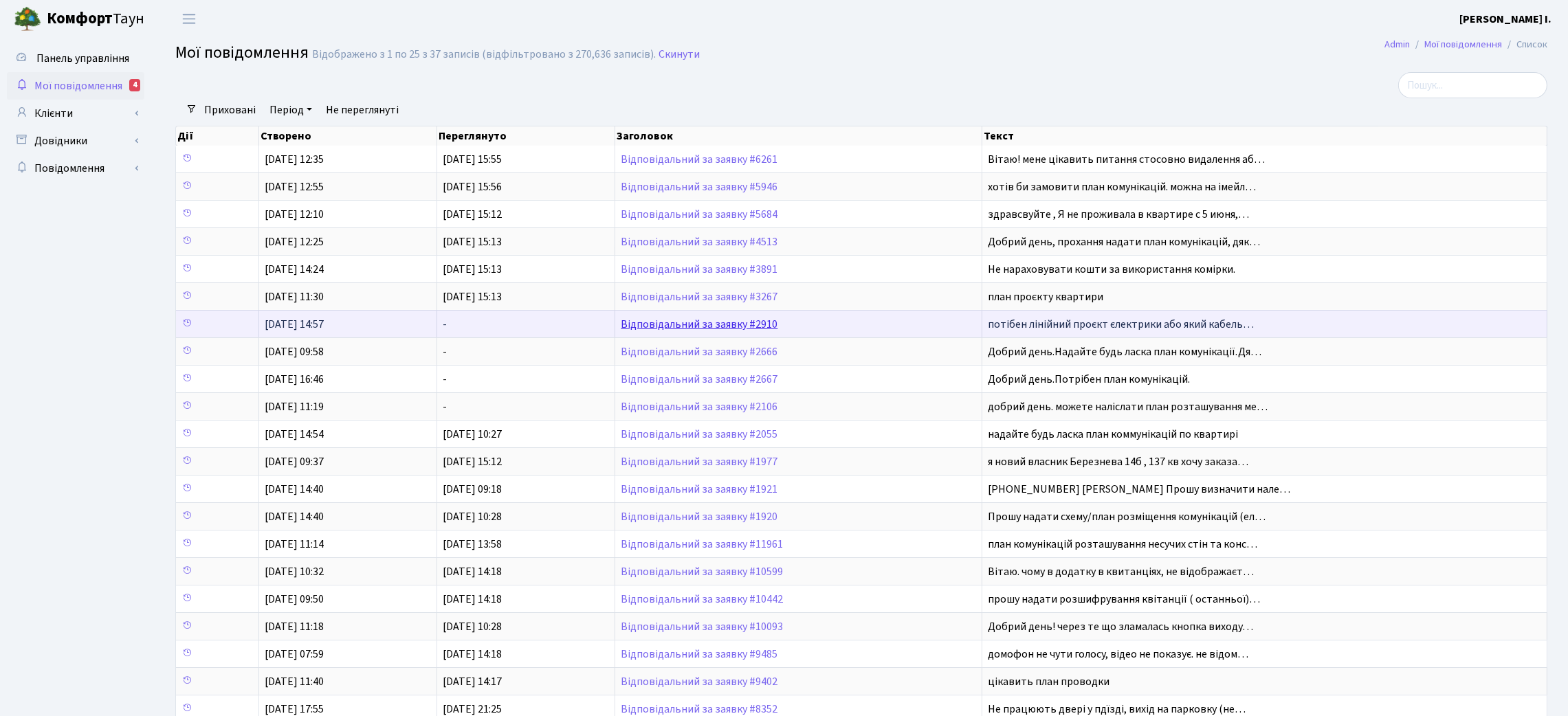
click at [689, 324] on link "Відповідальний за заявку #2910" at bounding box center [699, 324] width 156 height 15
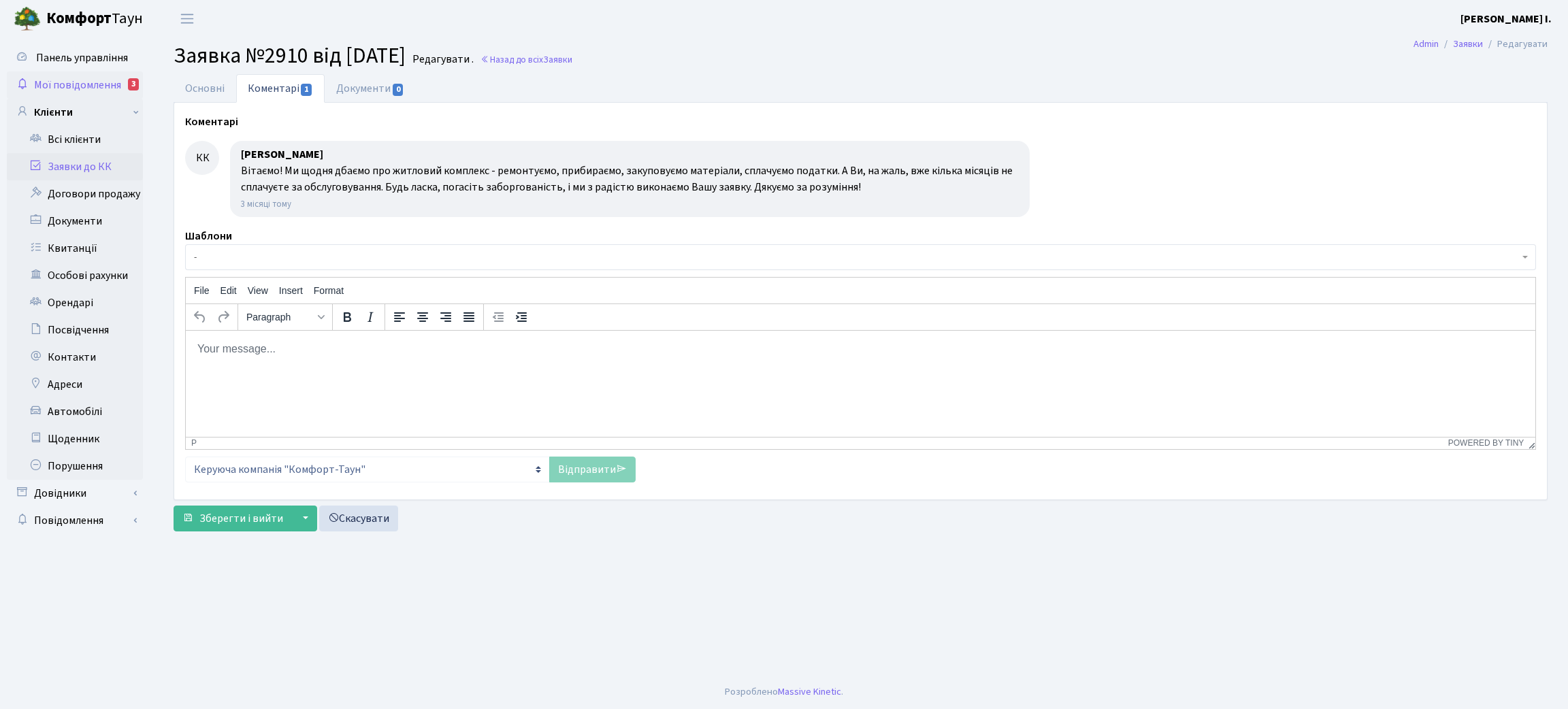
click at [97, 77] on span "Мої повідомлення" at bounding box center [77, 85] width 87 height 15
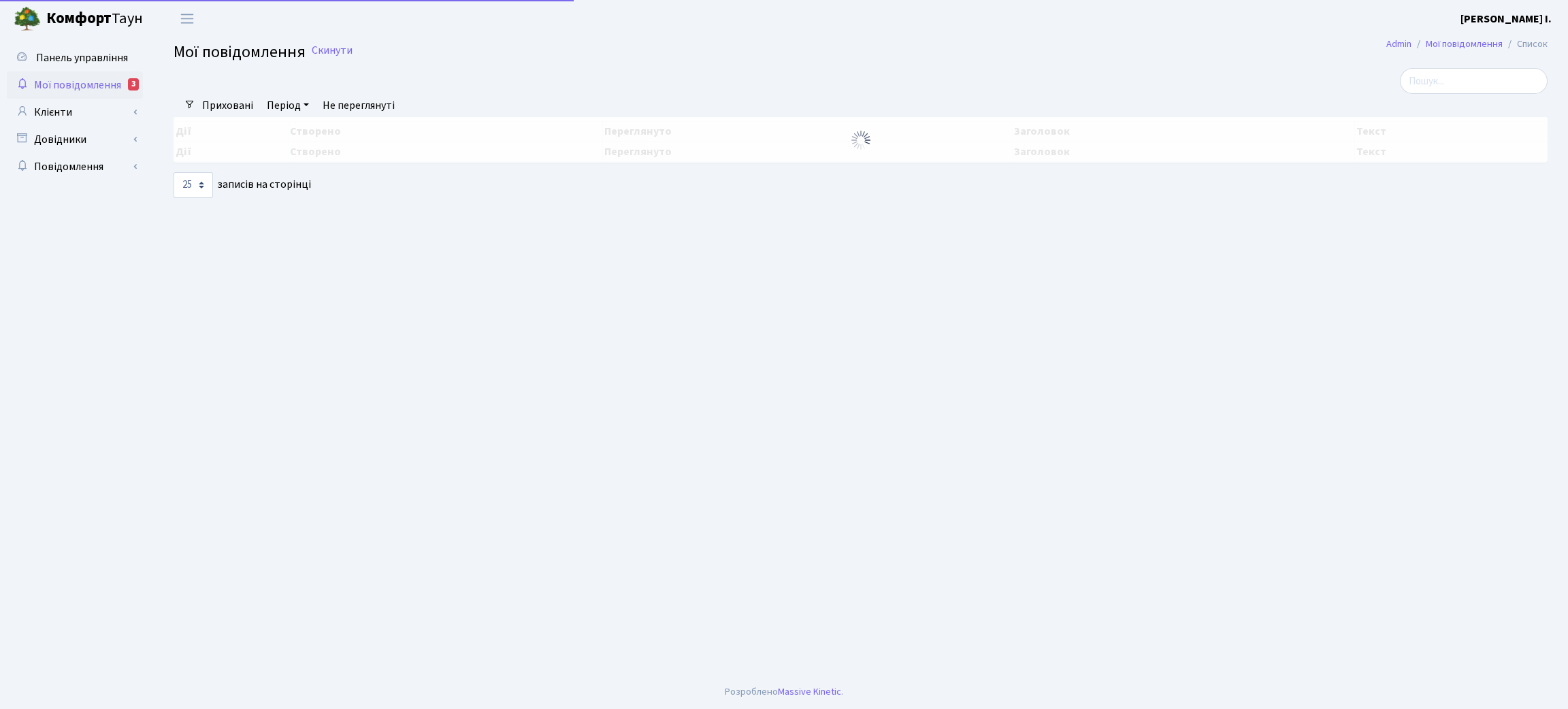
select select "25"
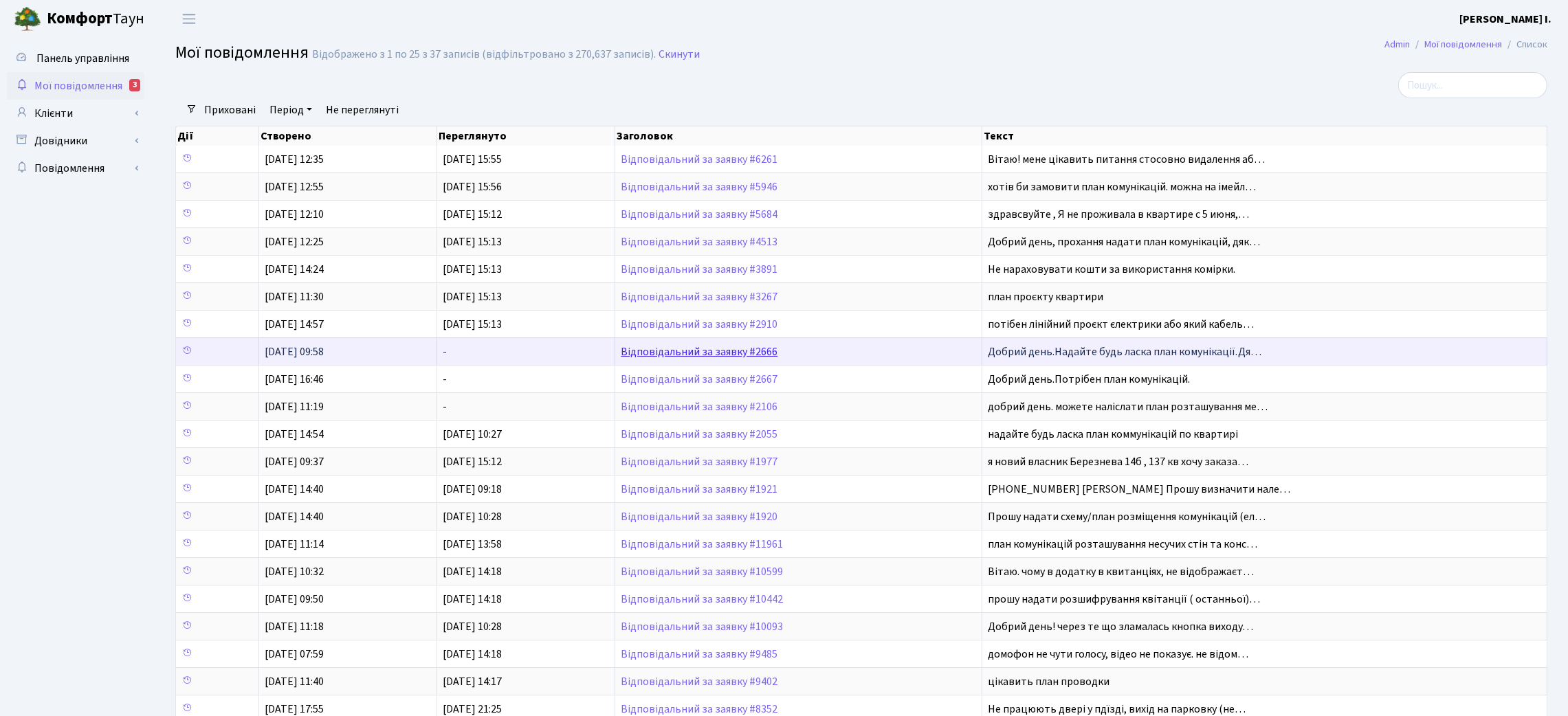
click at [737, 359] on link "Відповідальний за заявку #2666" at bounding box center [699, 351] width 156 height 15
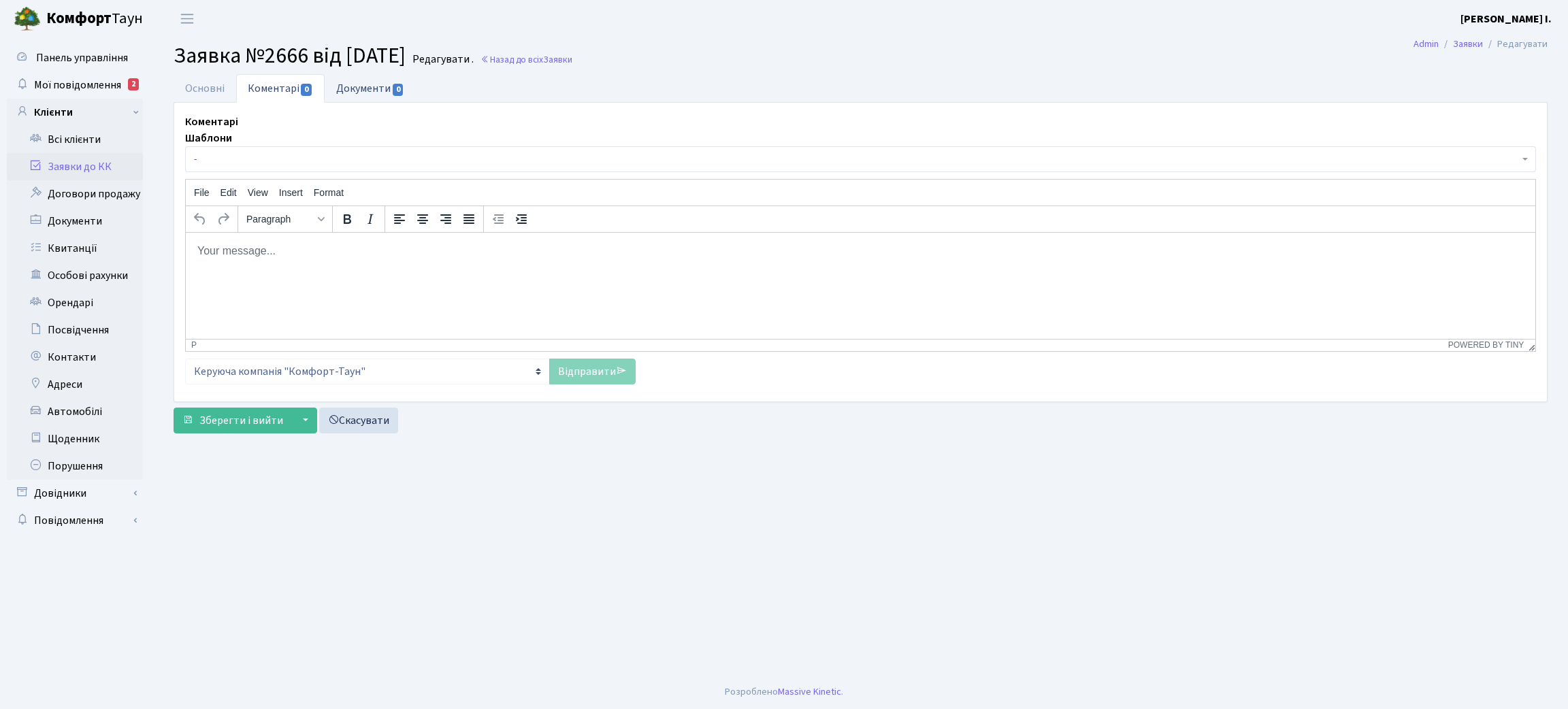
click at [362, 90] on link "Документи 0" at bounding box center [370, 88] width 91 height 28
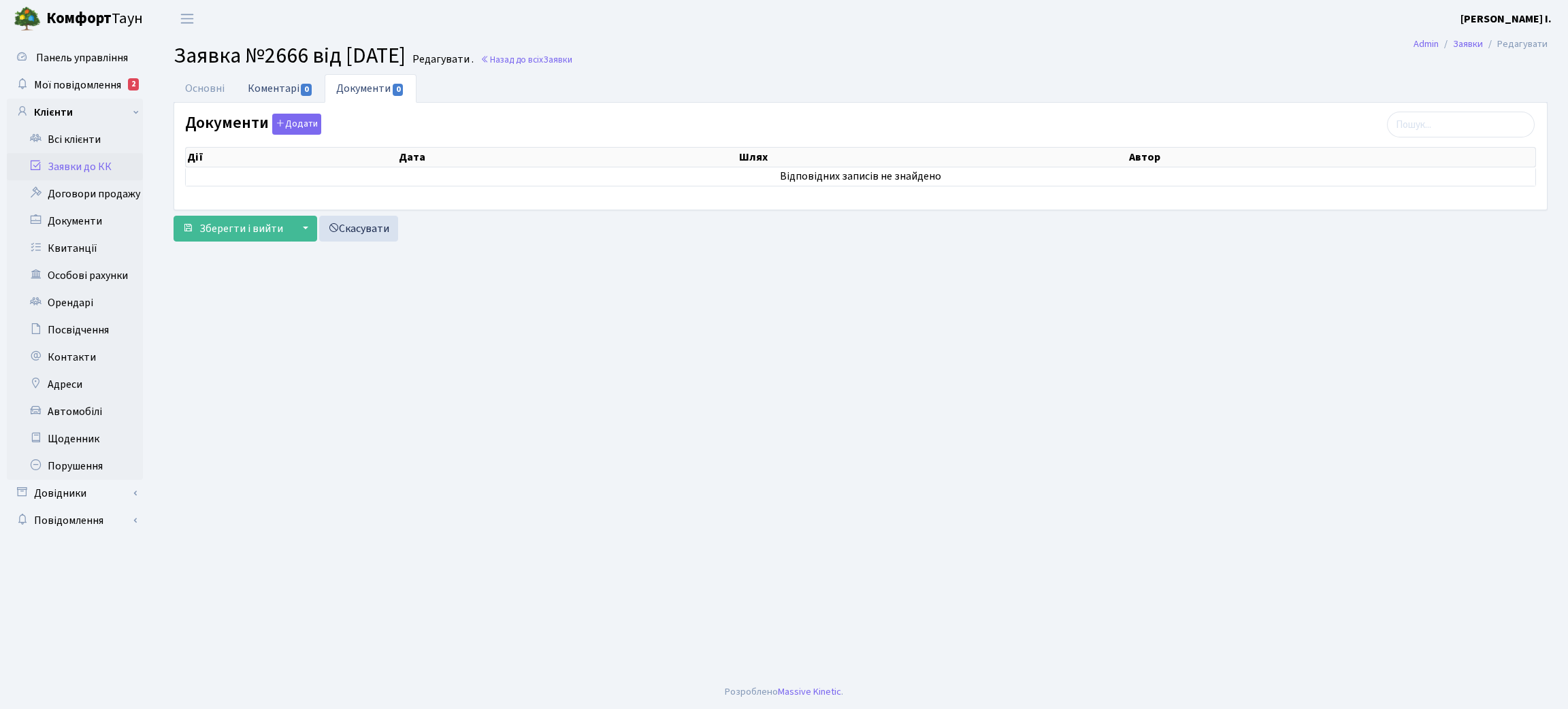
click at [279, 90] on link "Коментарі 0" at bounding box center [280, 88] width 88 height 28
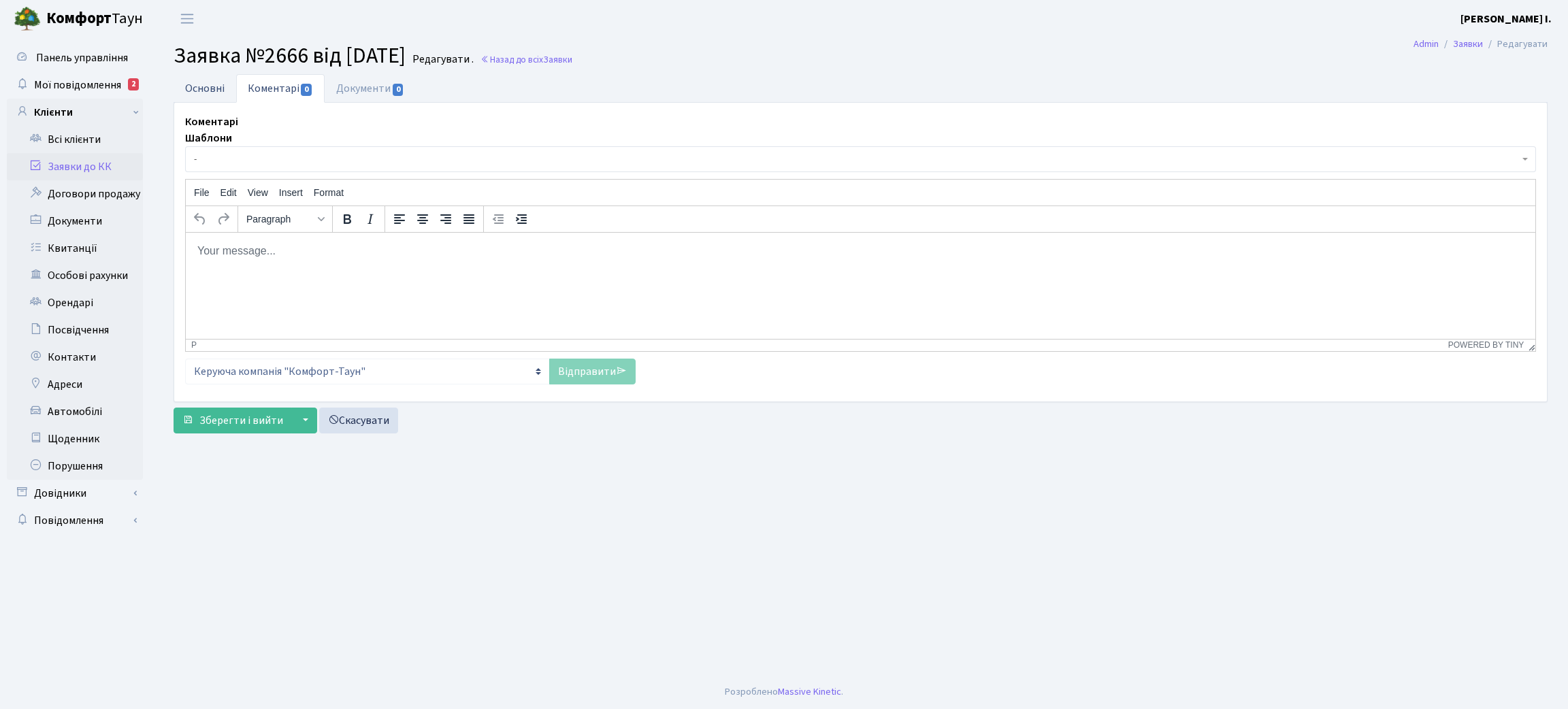
click at [208, 84] on link "Основні" at bounding box center [205, 88] width 63 height 28
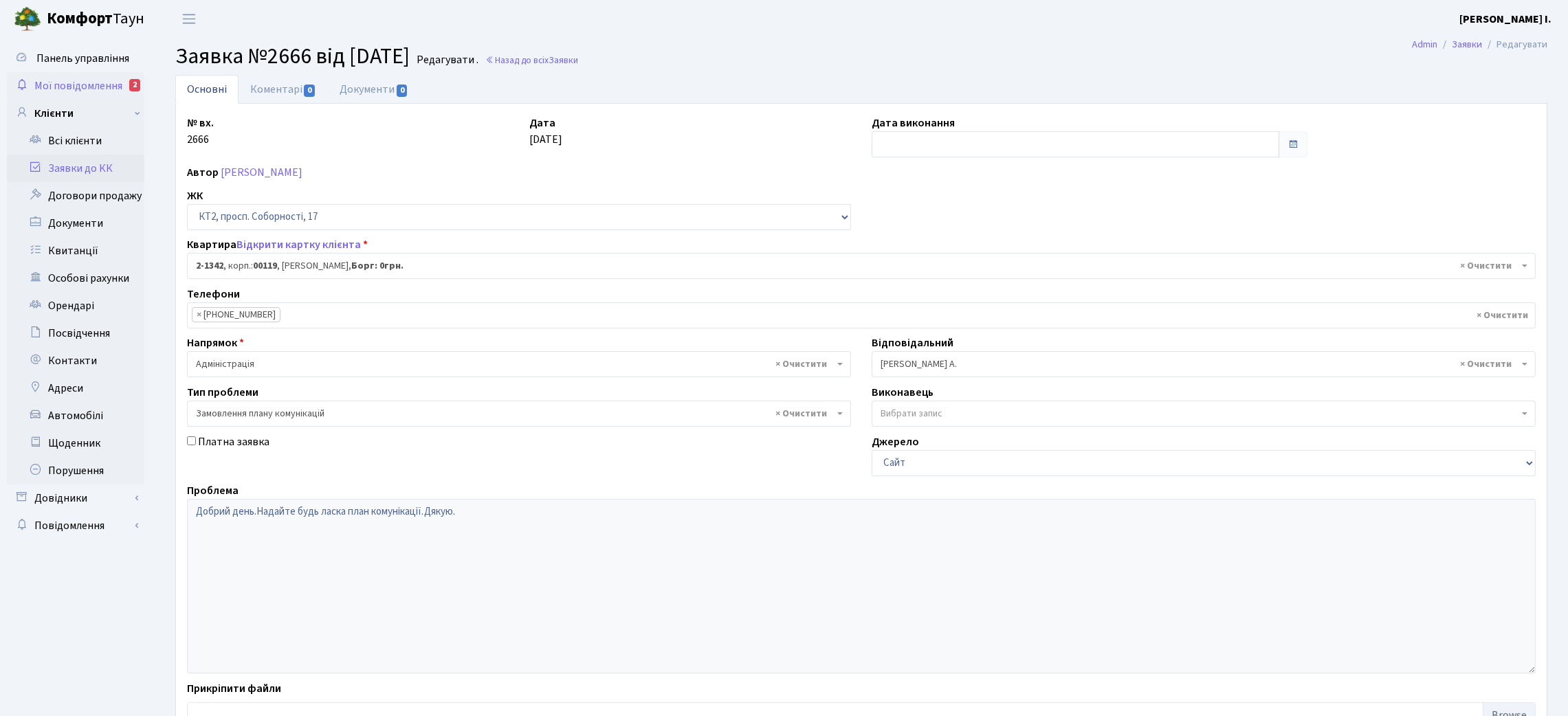
click at [104, 81] on span "Мої повідомлення" at bounding box center [78, 85] width 88 height 15
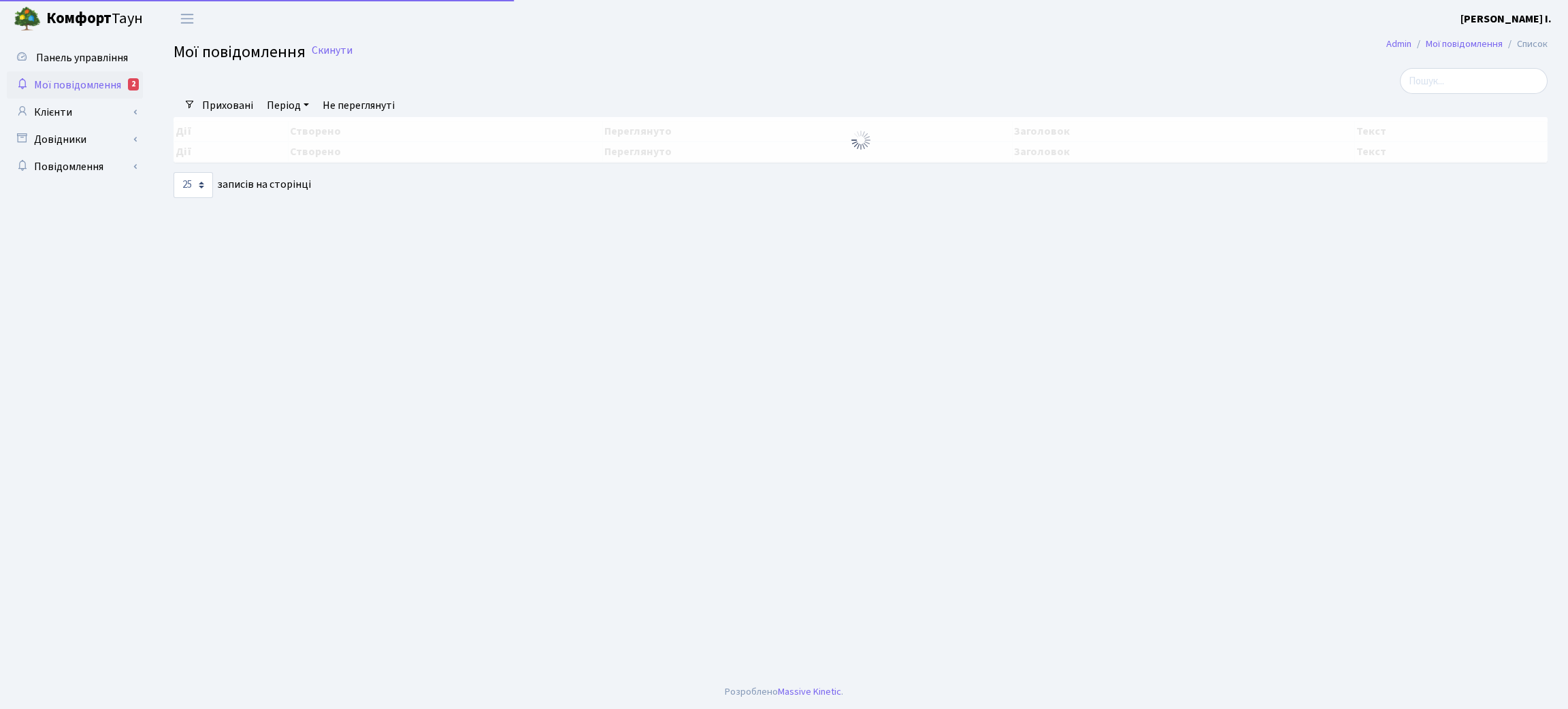
select select "25"
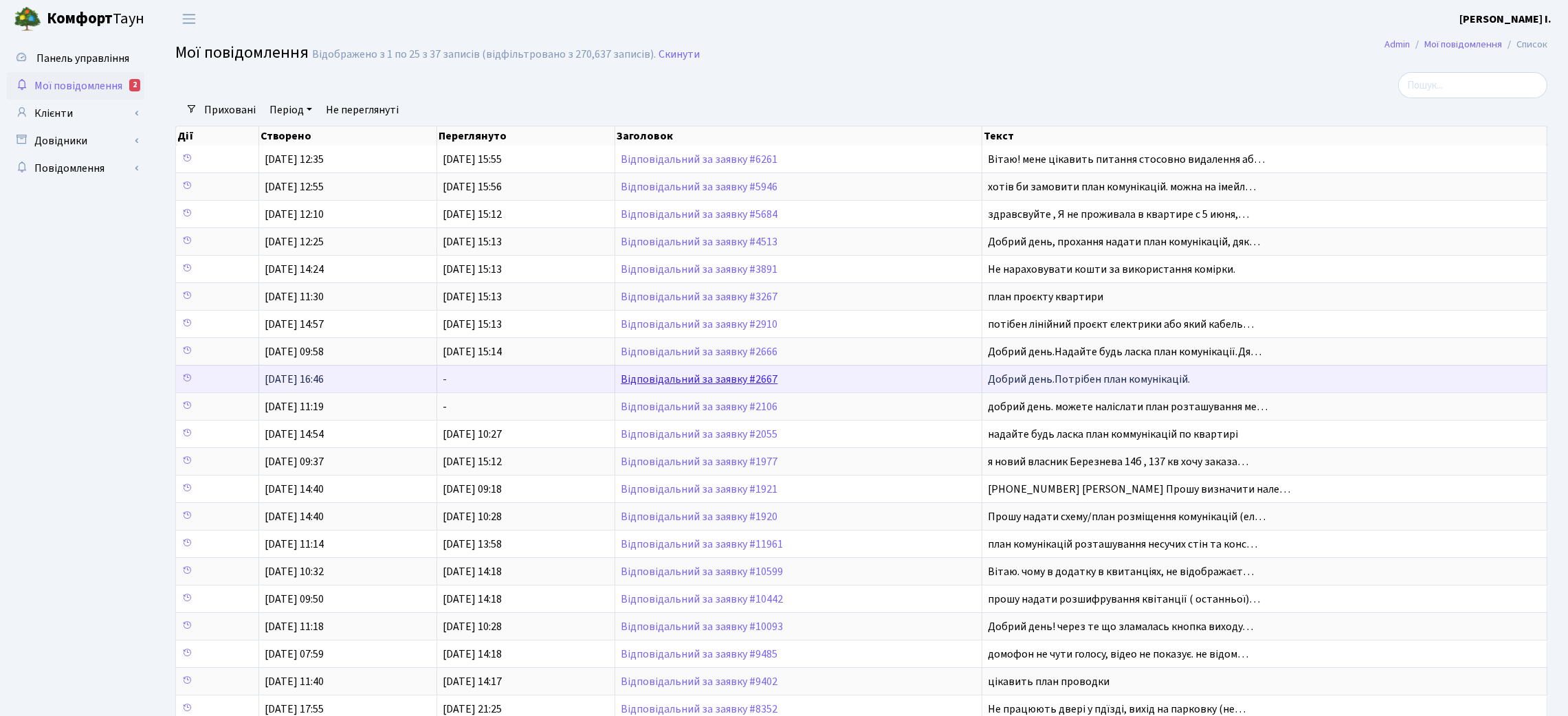
click at [690, 386] on link "Відповідальний за заявку #2667" at bounding box center [699, 379] width 156 height 15
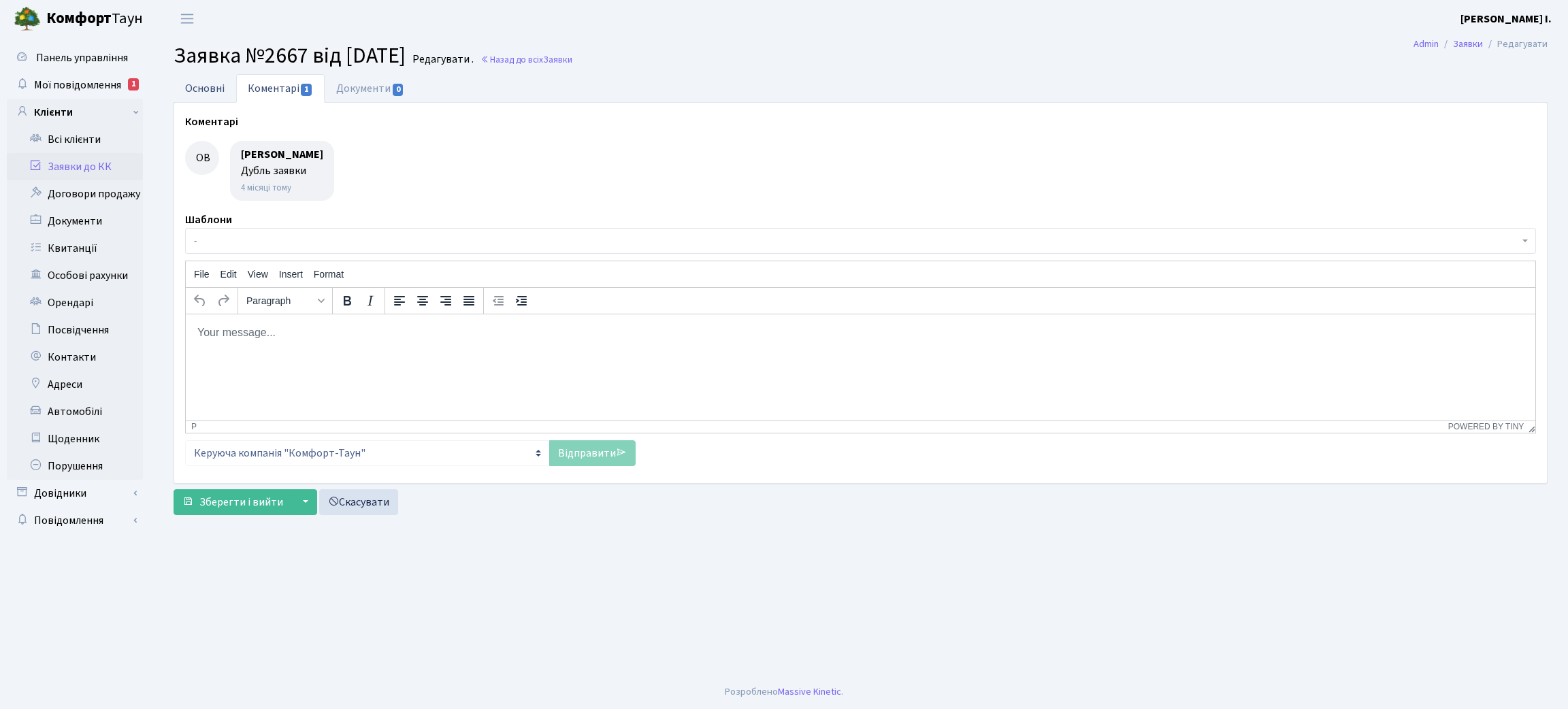
click at [202, 89] on link "Основні" at bounding box center [205, 88] width 63 height 28
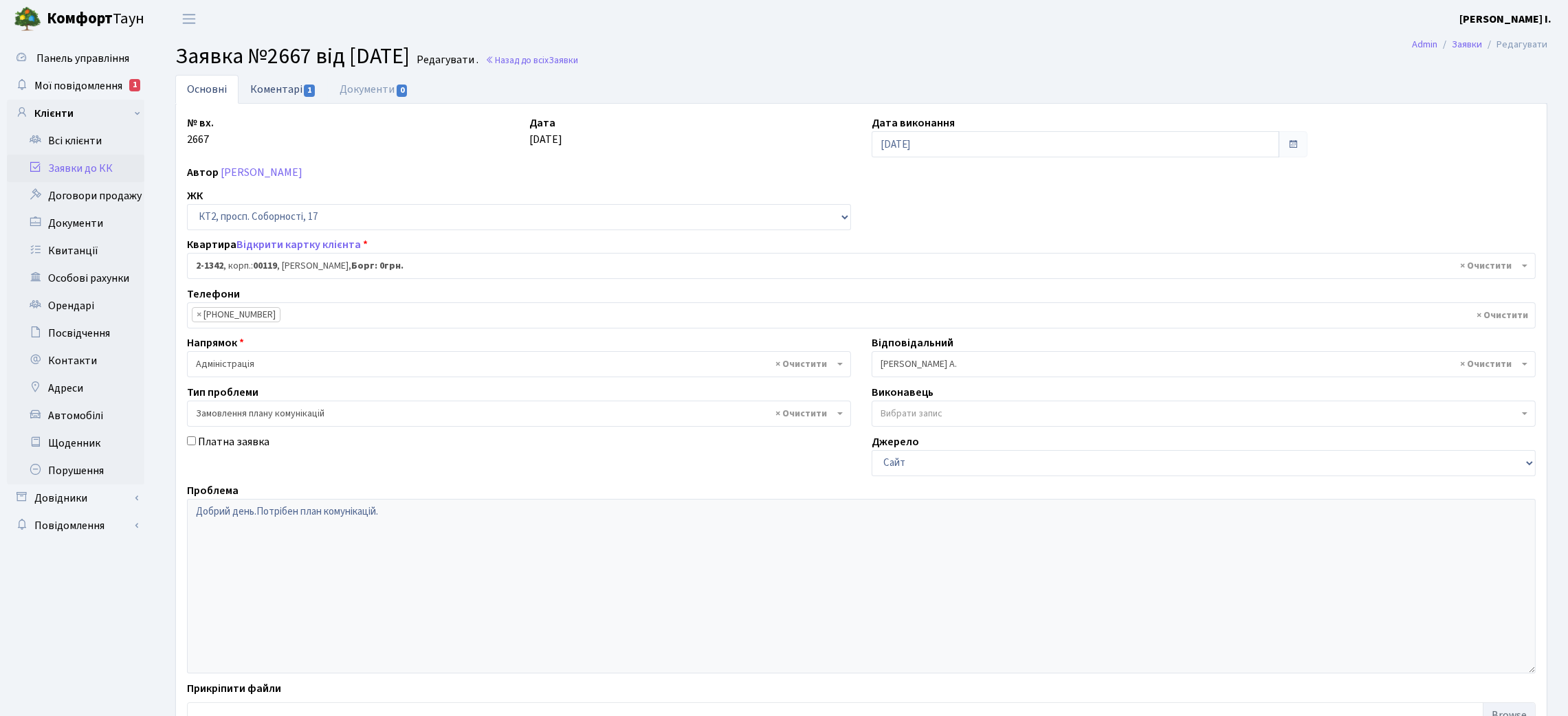
click at [270, 89] on link "Коментарі 1" at bounding box center [283, 89] width 89 height 28
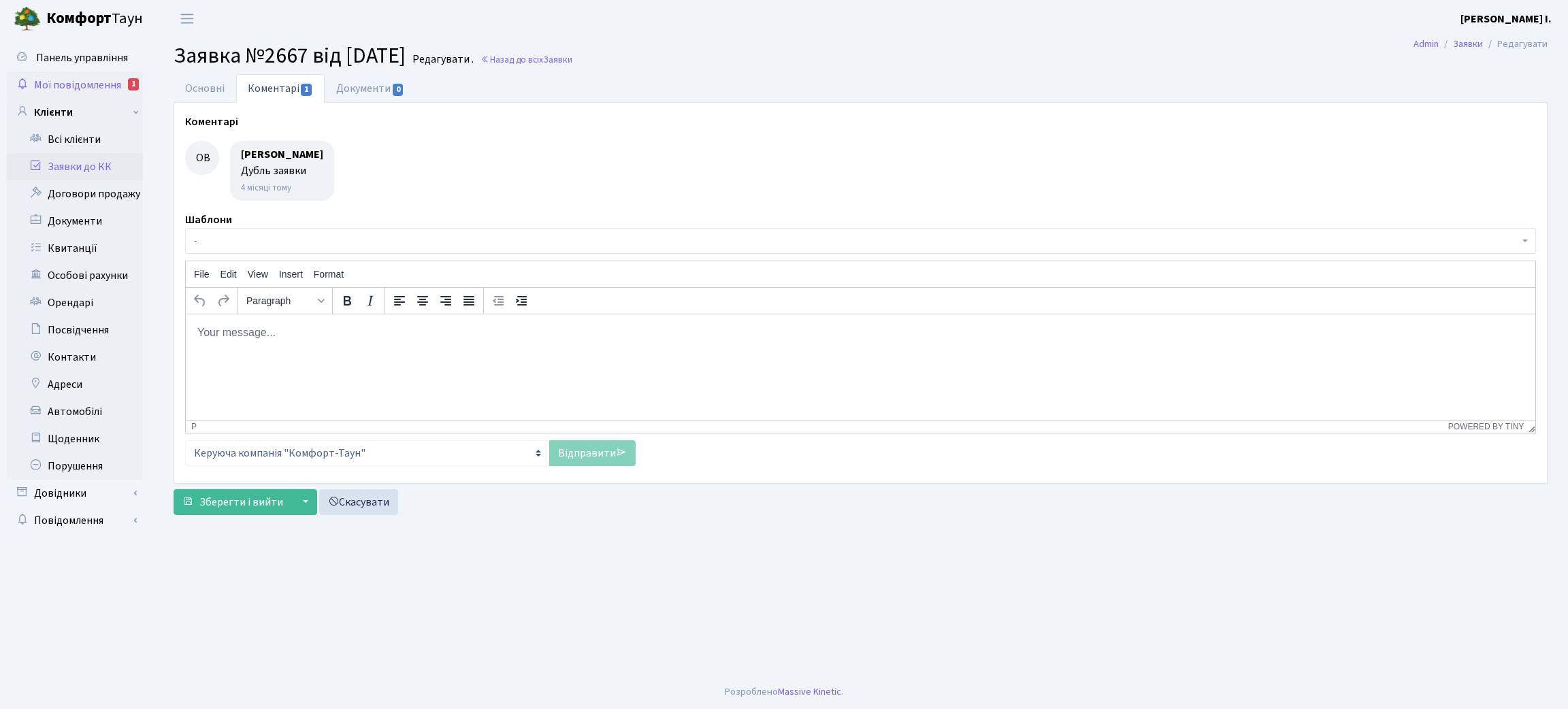
click at [99, 81] on span "Мої повідомлення" at bounding box center [77, 85] width 87 height 15
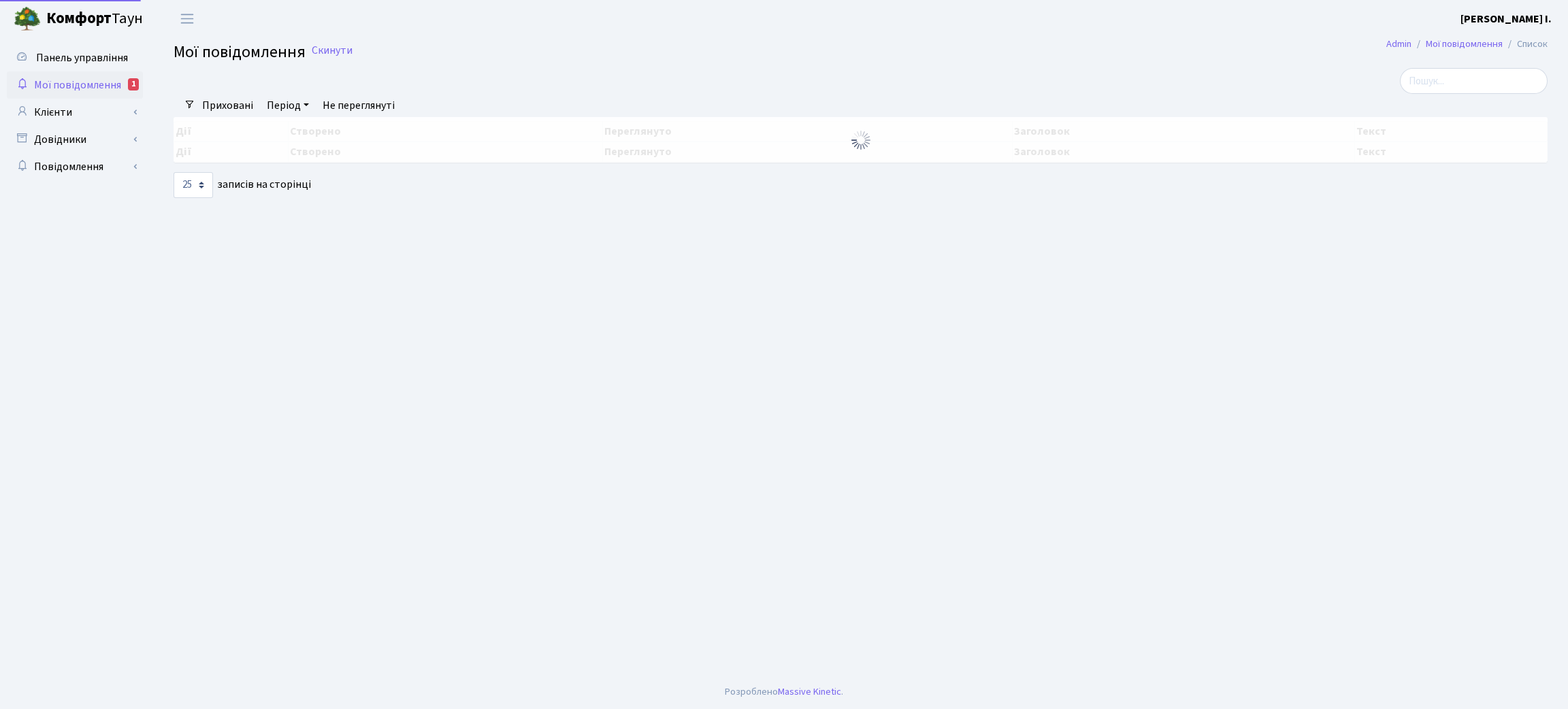
select select "25"
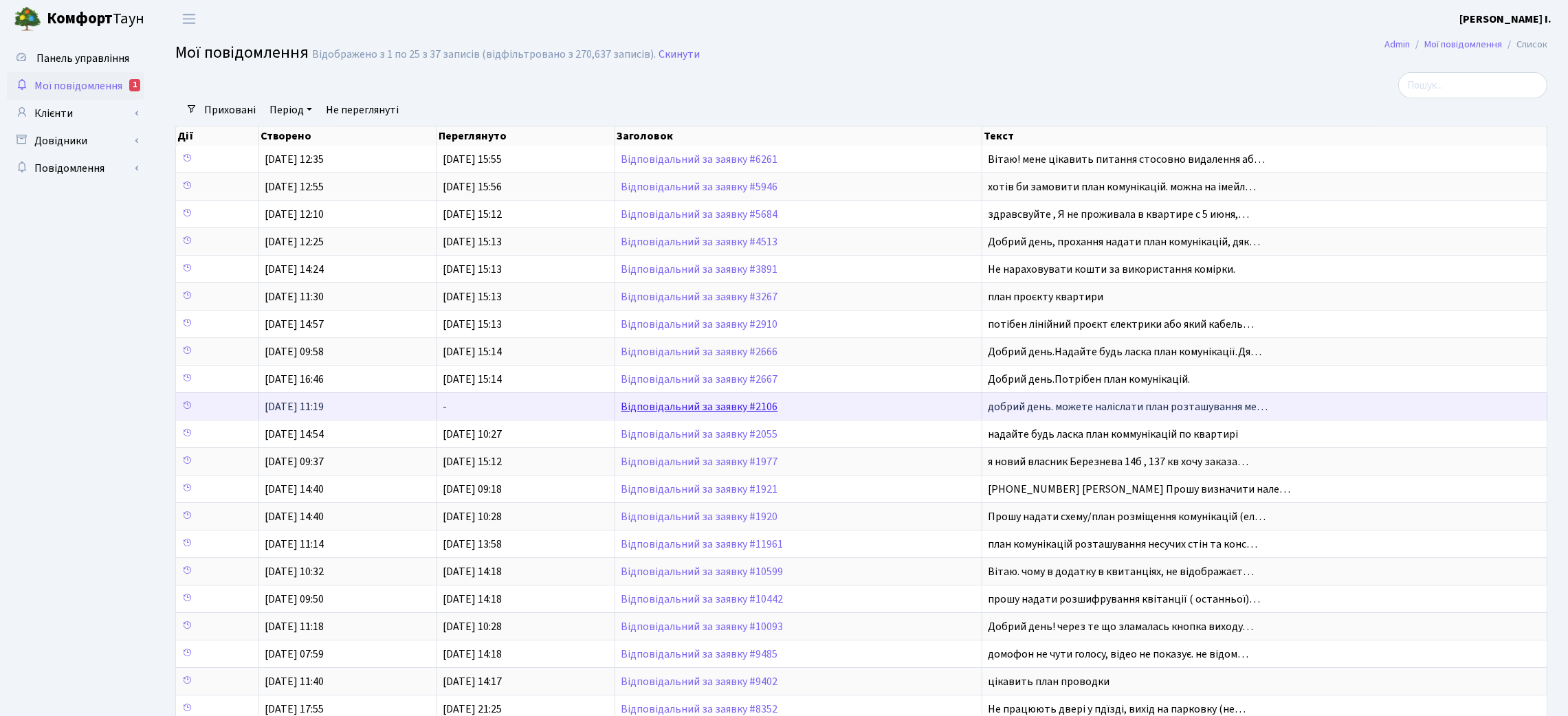
click at [685, 411] on link "Відповідальний за заявку #2106" at bounding box center [699, 406] width 156 height 15
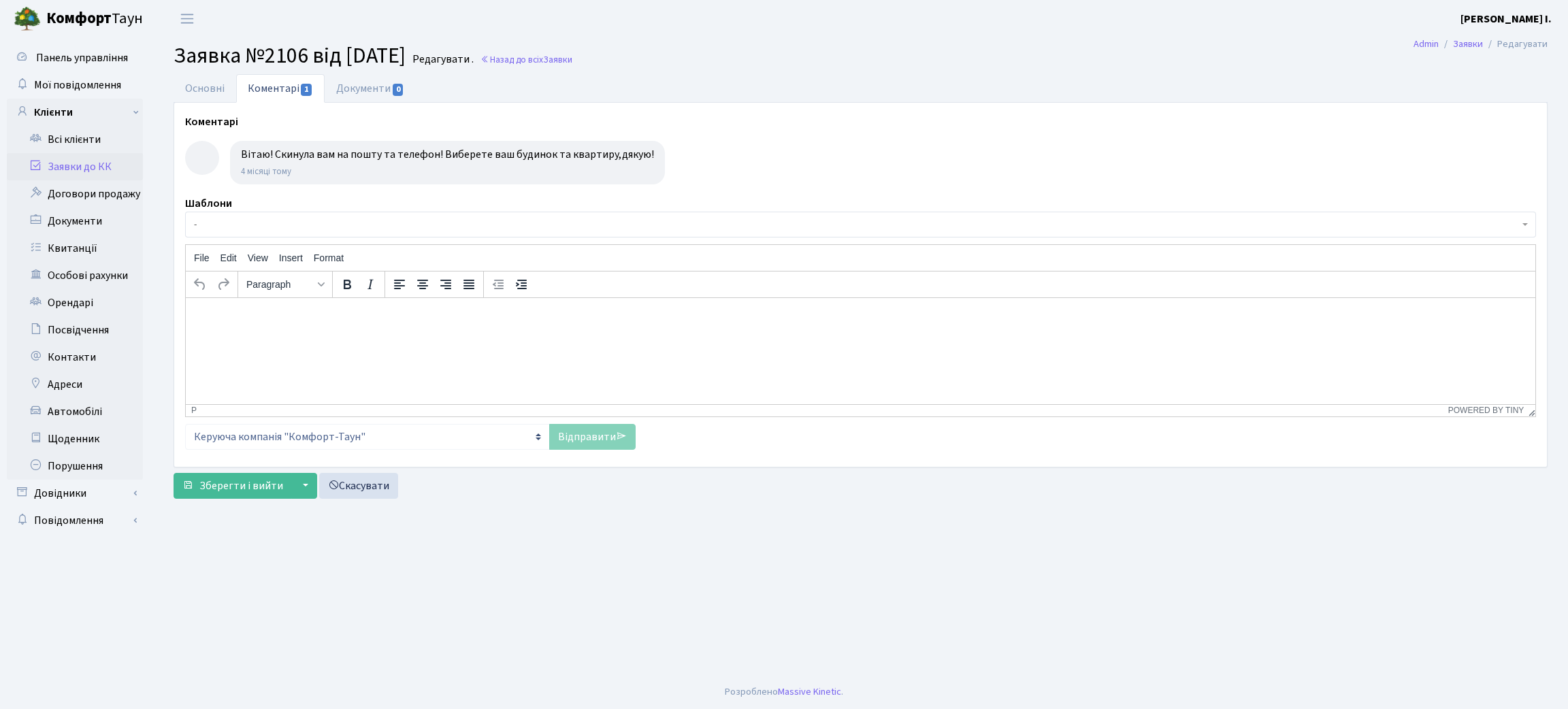
select select "37438"
select select "10"
click at [215, 90] on link "Основні" at bounding box center [205, 88] width 63 height 28
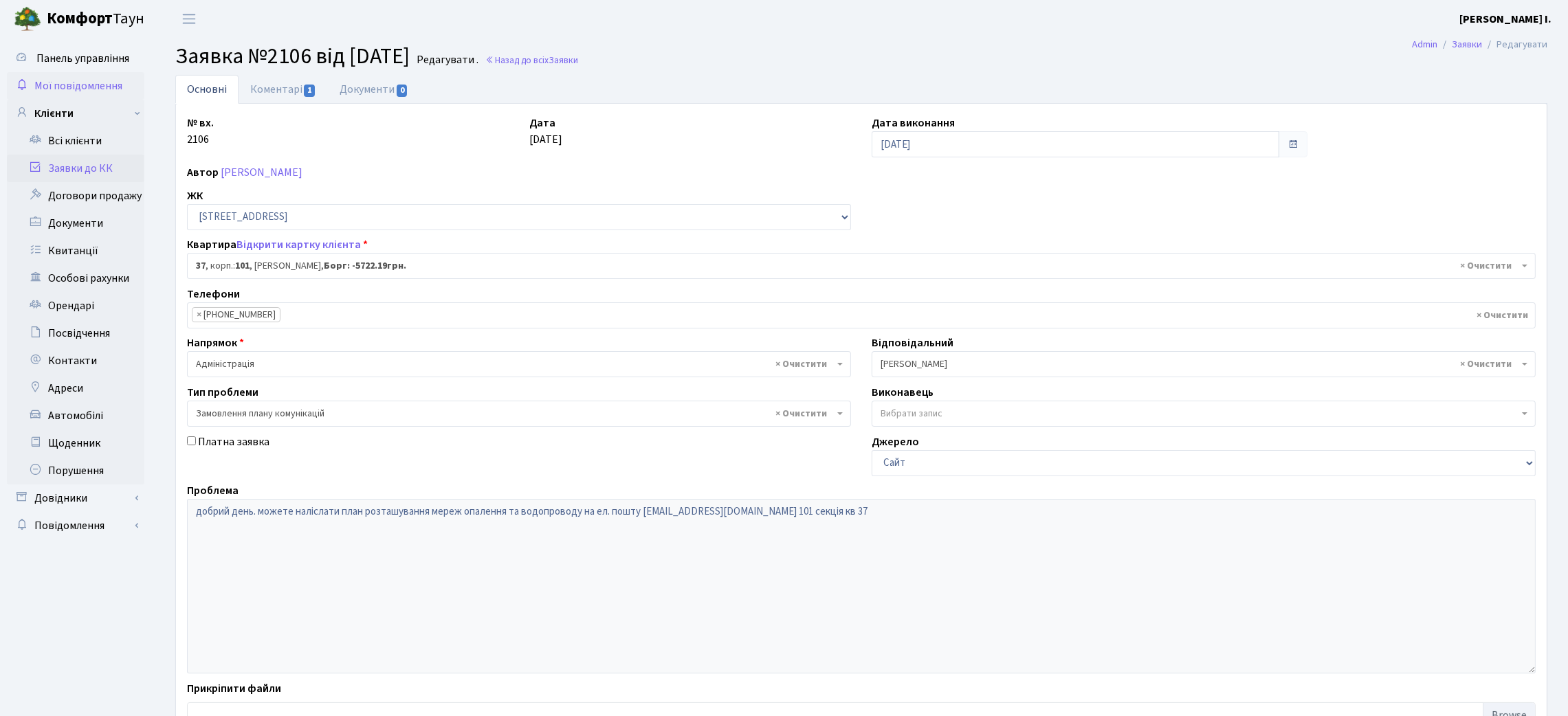
click at [85, 87] on span "Мої повідомлення" at bounding box center [78, 85] width 88 height 15
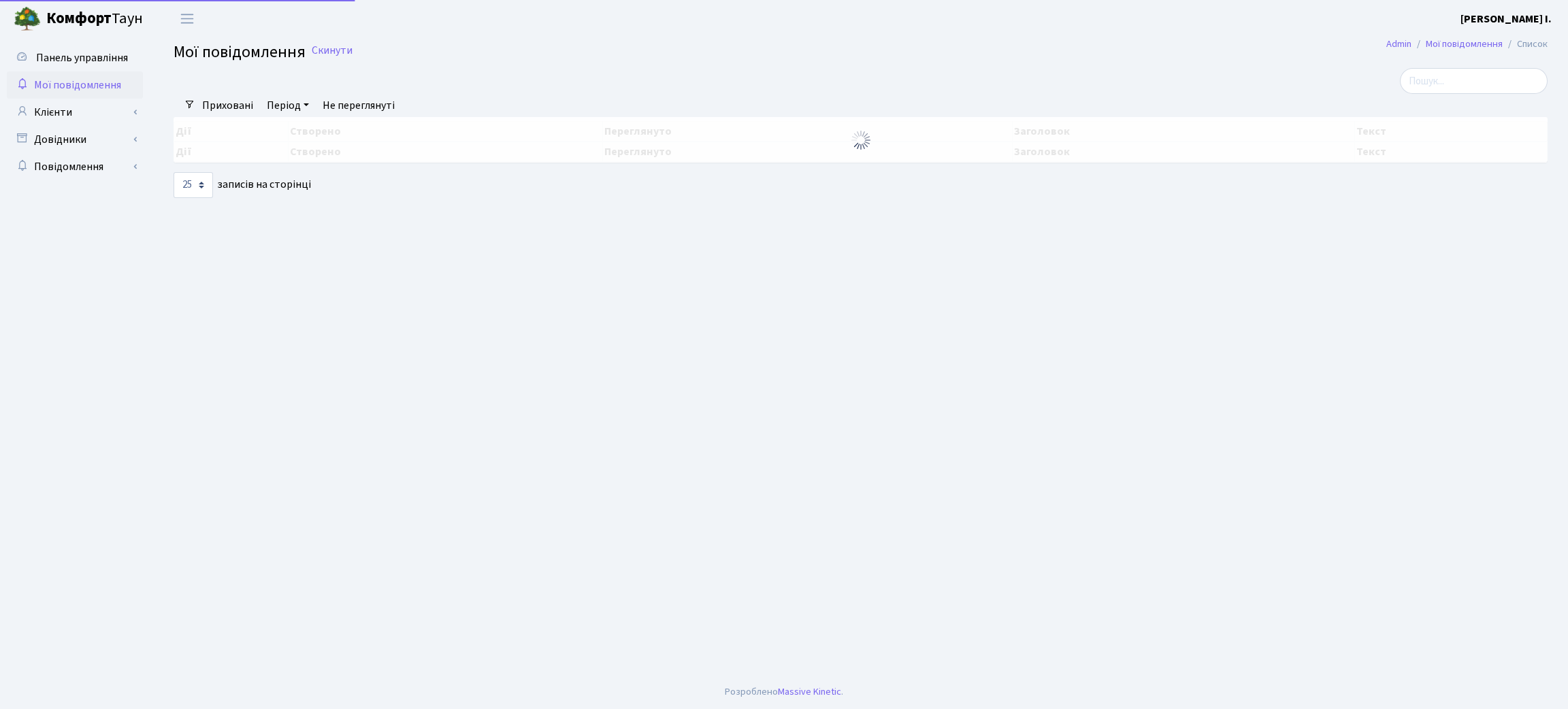
select select "25"
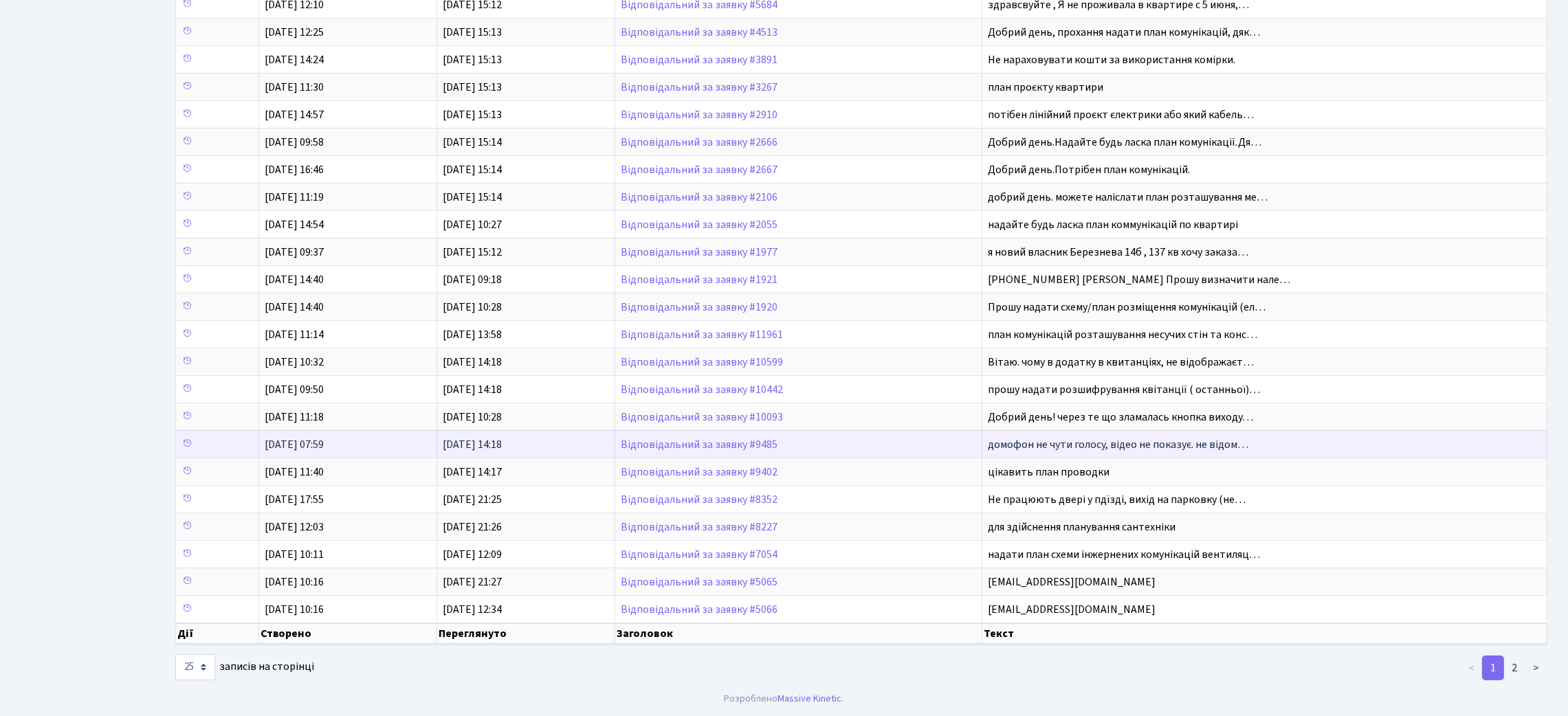
scroll to position [219, 0]
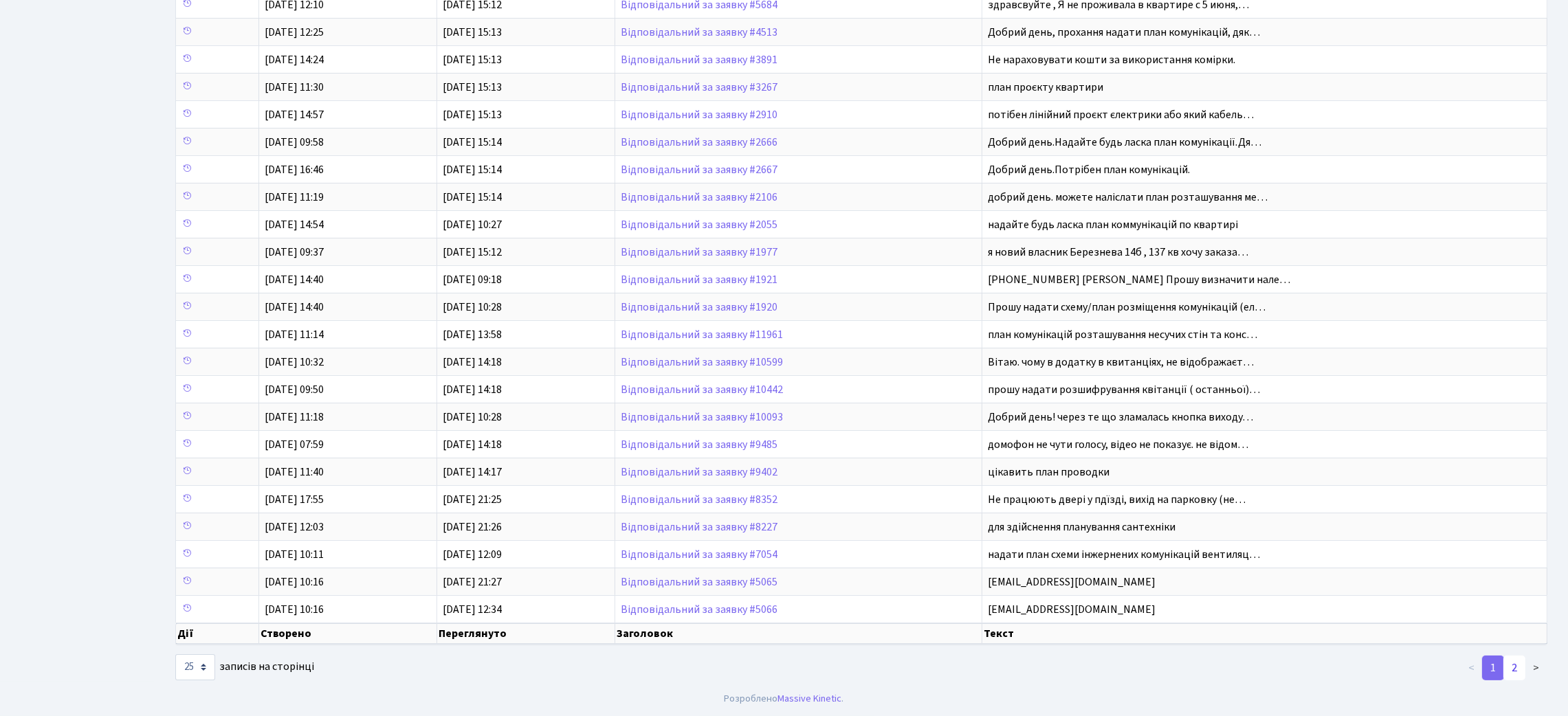
click at [1516, 666] on link "2" at bounding box center [1514, 668] width 22 height 25
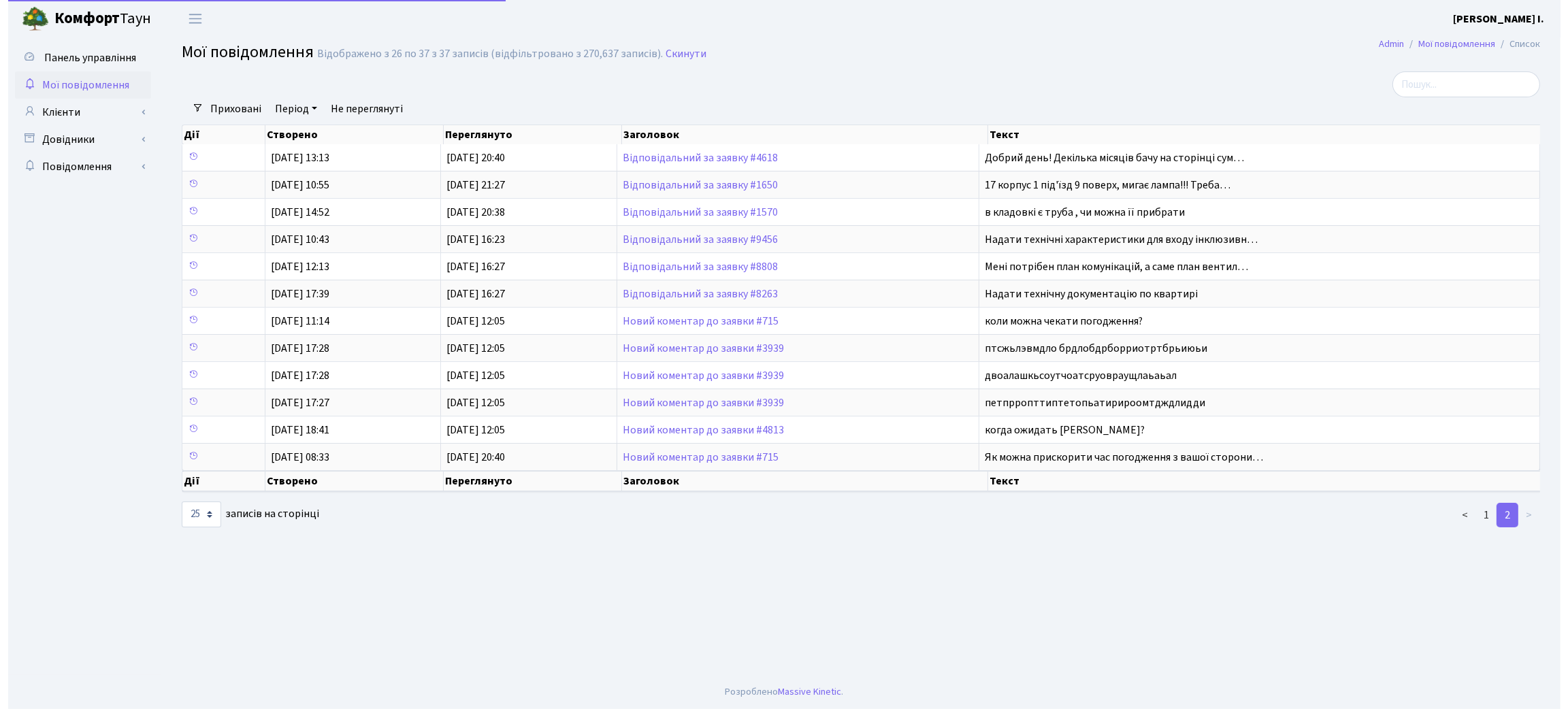
scroll to position [0, 0]
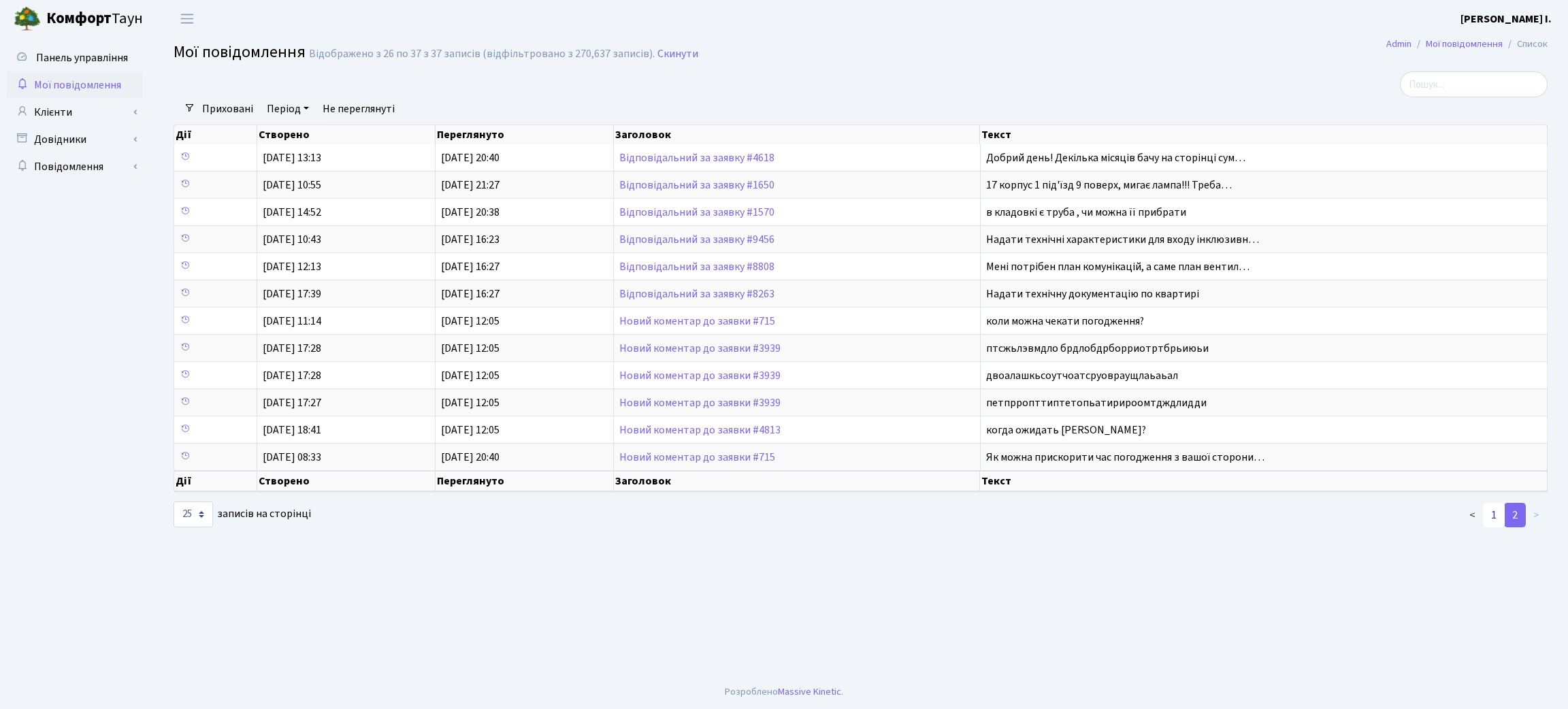
click at [1492, 521] on link "1" at bounding box center [1494, 515] width 22 height 25
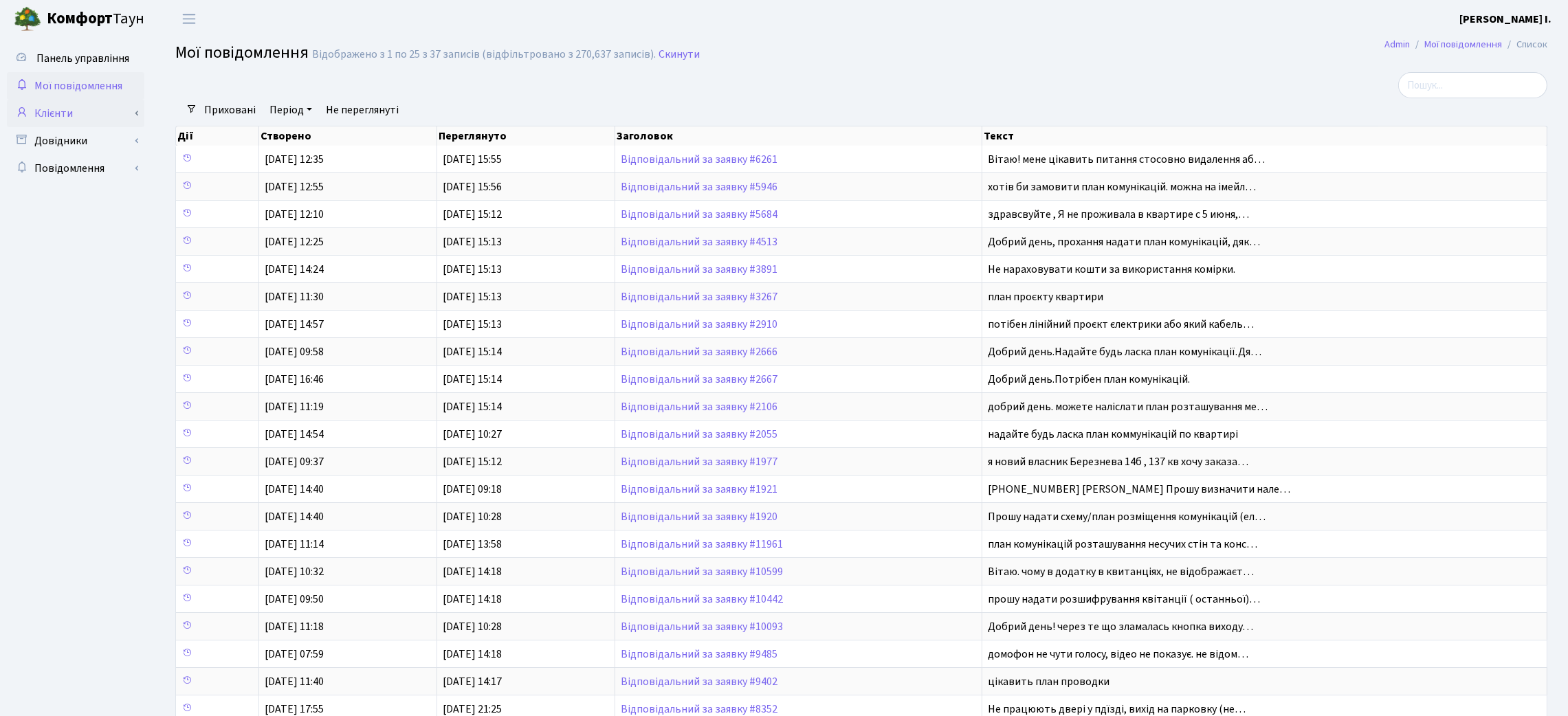
click at [125, 111] on link "Клієнти" at bounding box center [75, 113] width 137 height 28
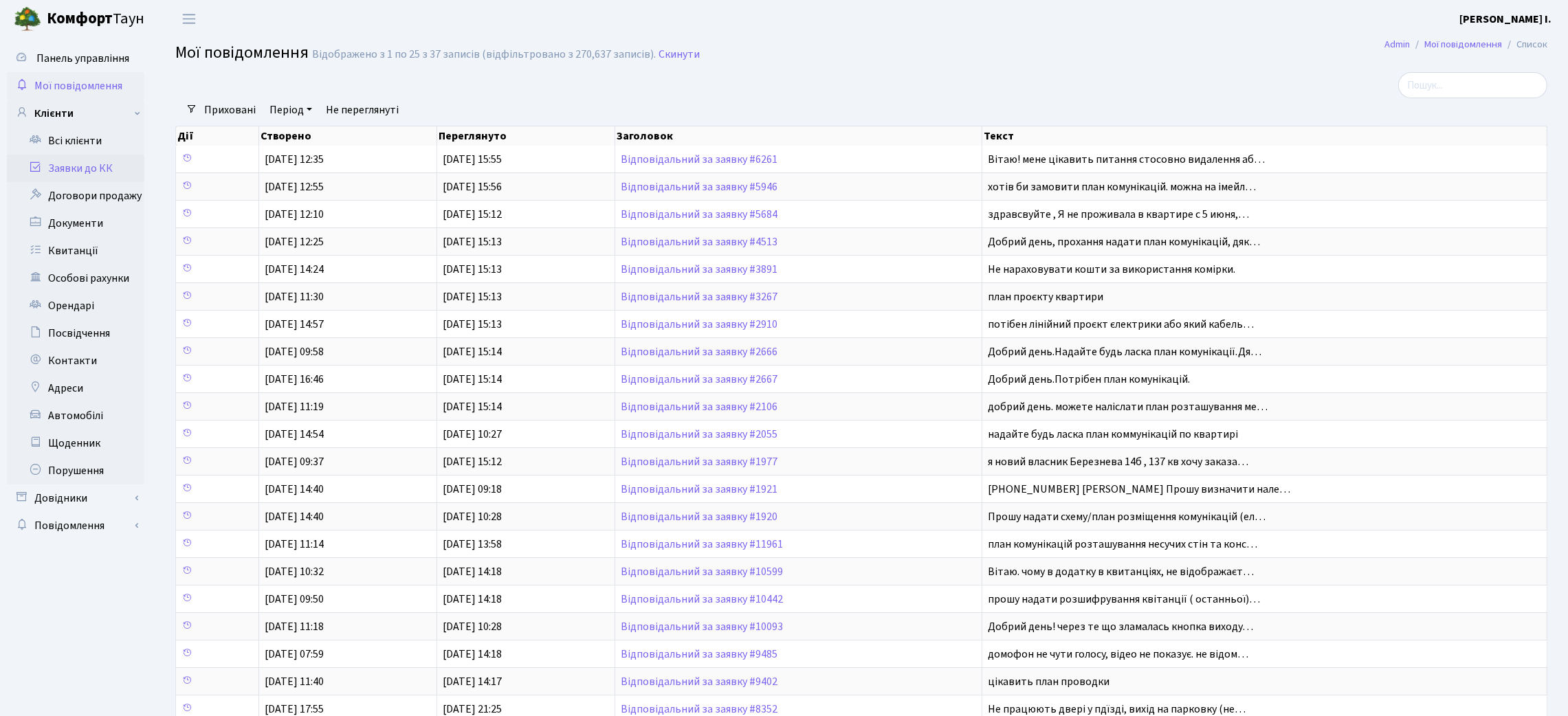
click at [101, 159] on link "Заявки до КК" at bounding box center [75, 169] width 137 height 28
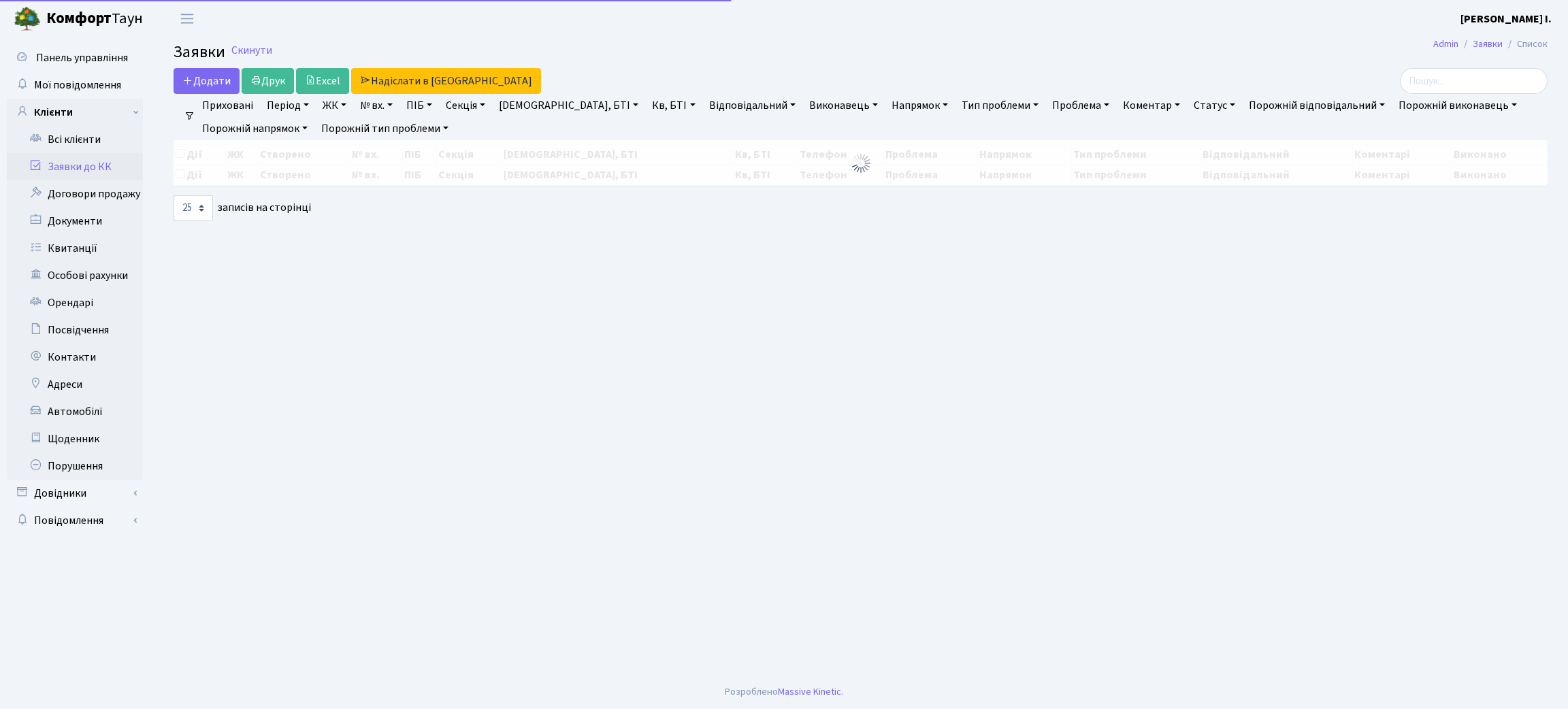
select select "25"
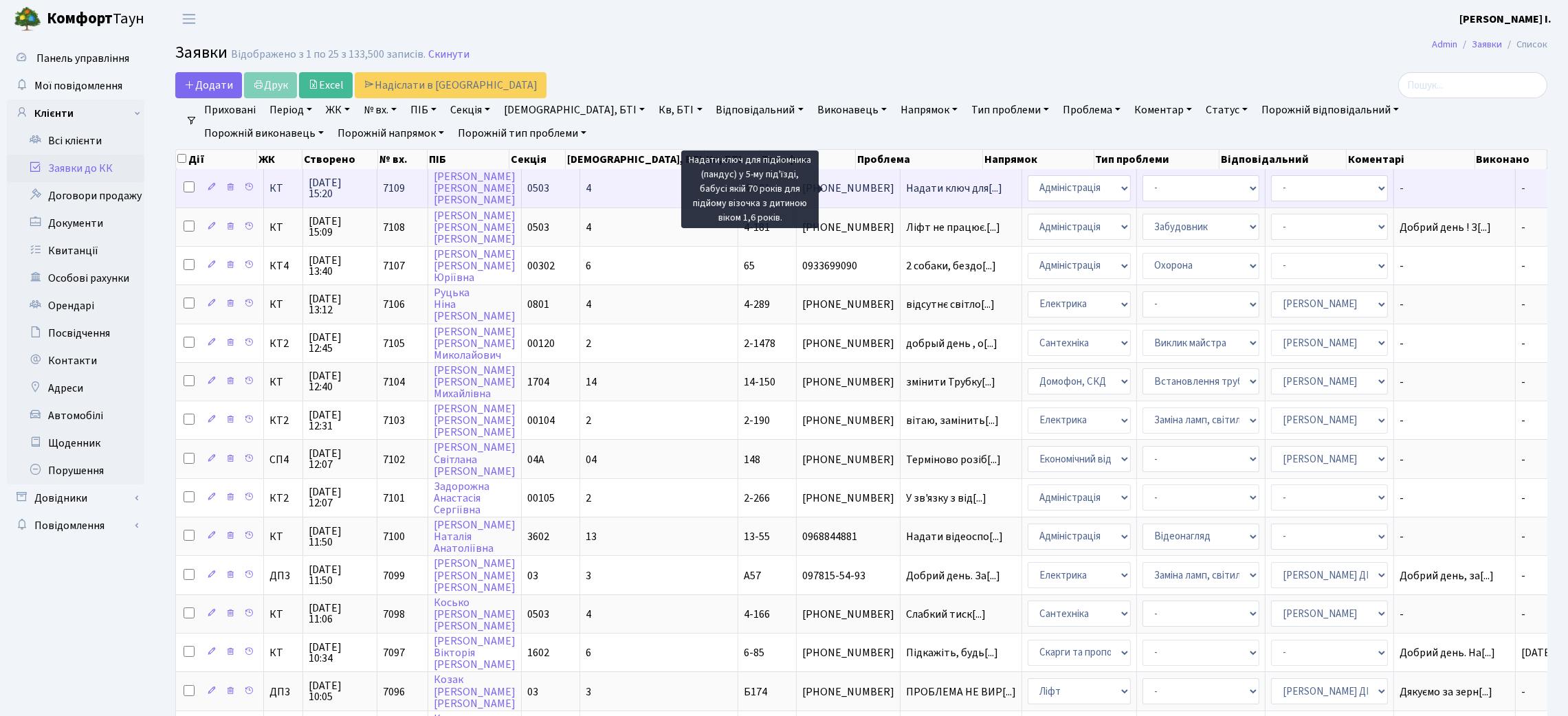
click at [910, 190] on span "Надати ключ для[...]" at bounding box center [954, 188] width 96 height 15
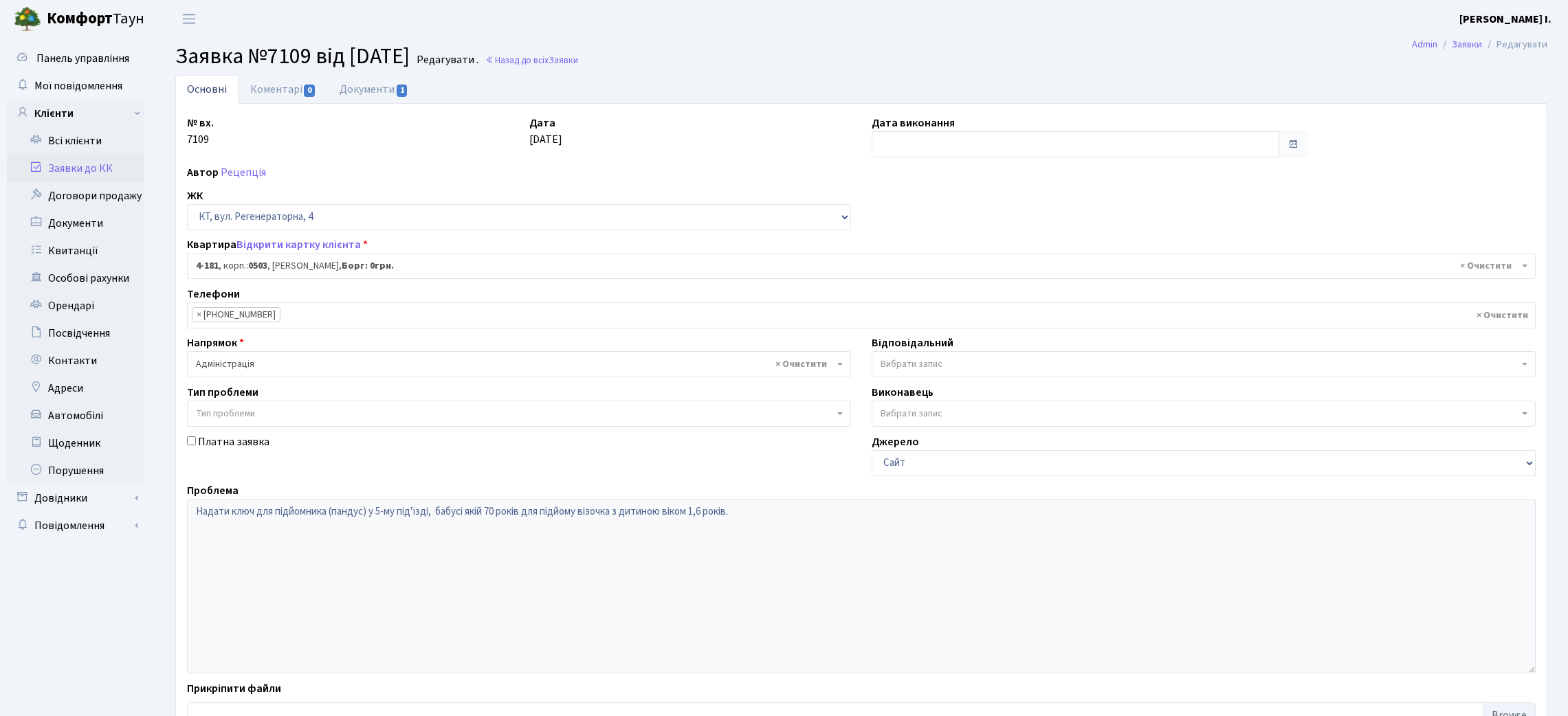
select select "1107"
click at [378, 90] on link "Документи 1" at bounding box center [374, 89] width 92 height 28
select select "25"
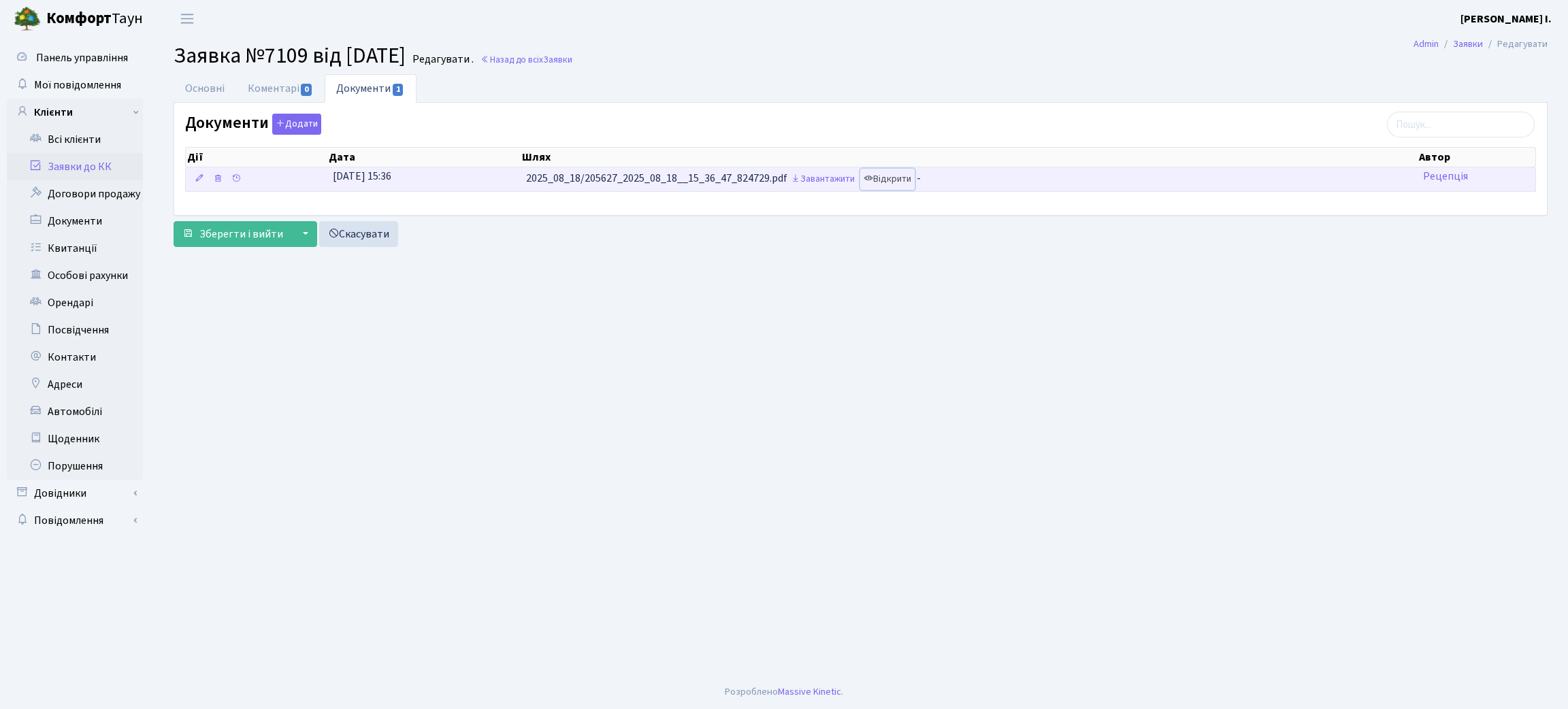
click at [898, 181] on link "Відкрити" at bounding box center [887, 179] width 54 height 21
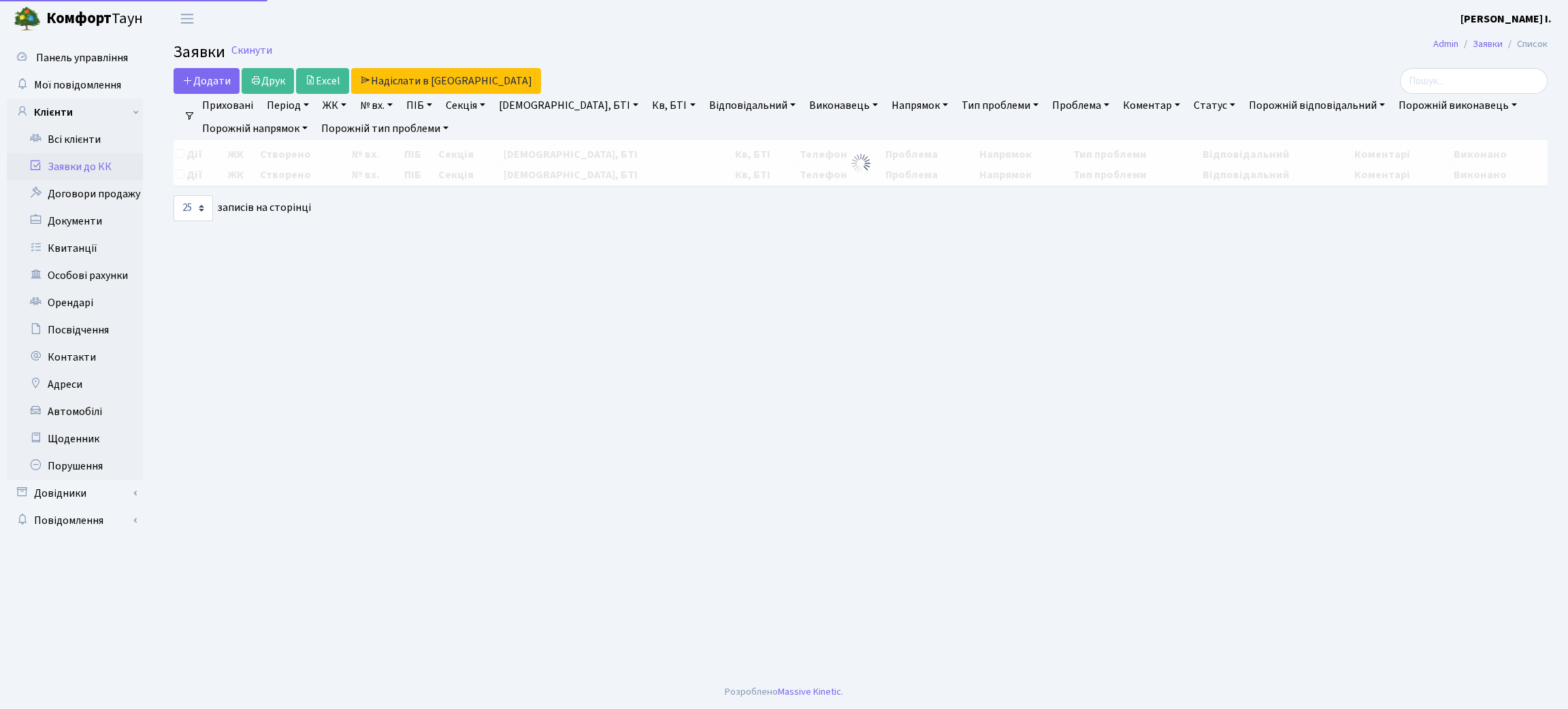
select select "25"
